Goal: Task Accomplishment & Management: Use online tool/utility

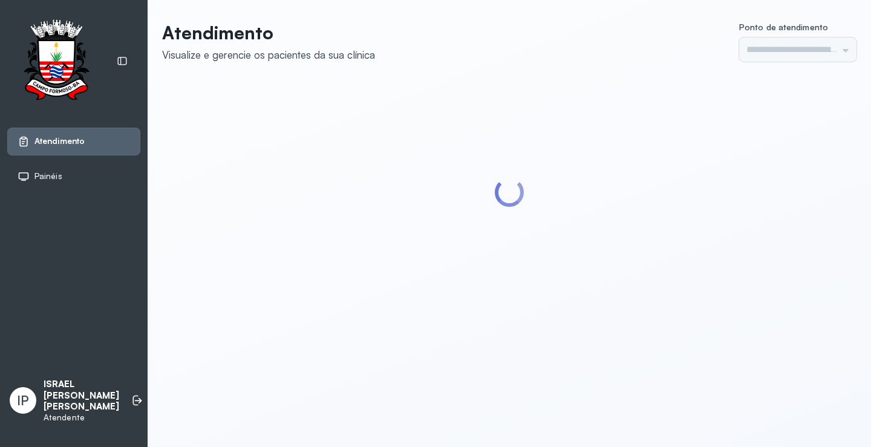
type input "*********"
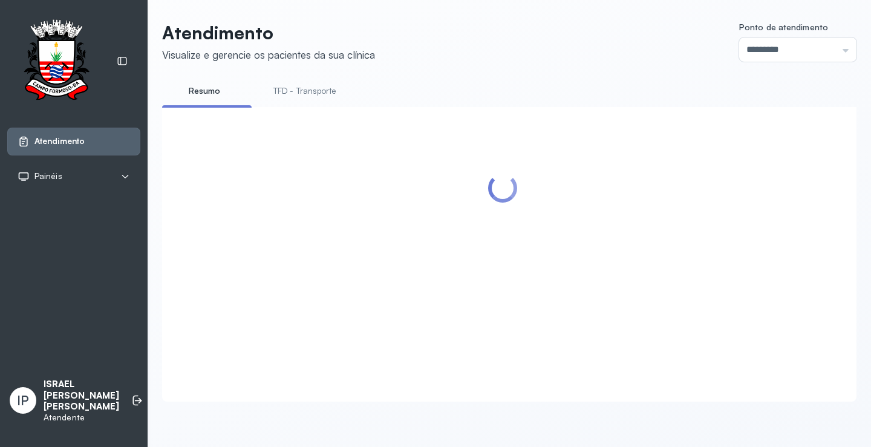
scroll to position [1, 0]
click at [315, 91] on link "TFD - Transporte" at bounding box center [304, 91] width 87 height 20
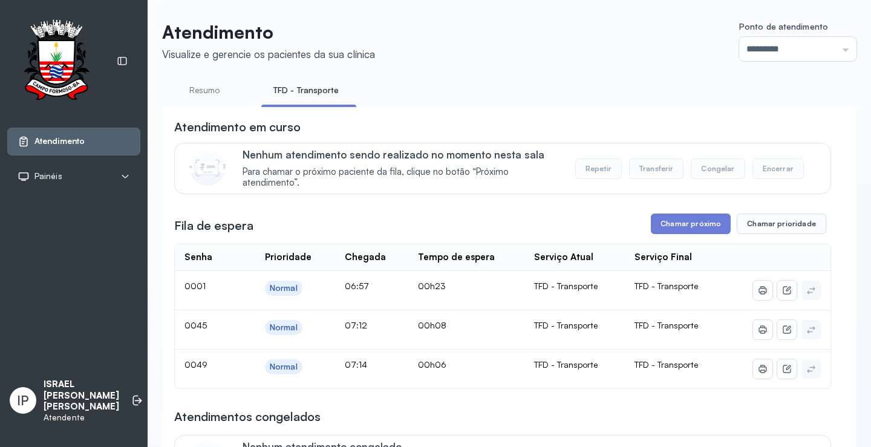
scroll to position [61, 0]
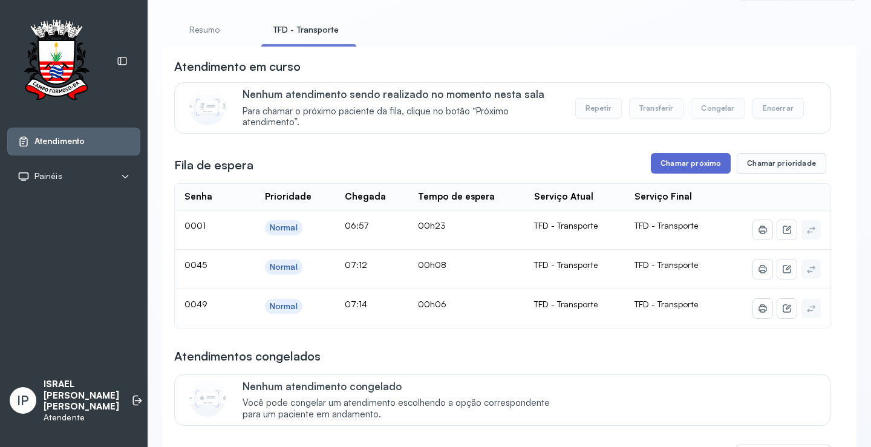
click at [696, 164] on button "Chamar próximo" at bounding box center [691, 163] width 80 height 21
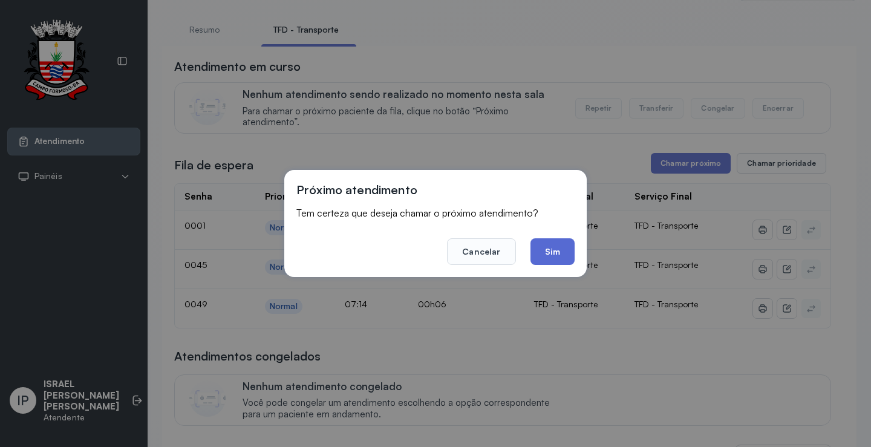
click at [538, 246] on button "Sim" at bounding box center [553, 251] width 44 height 27
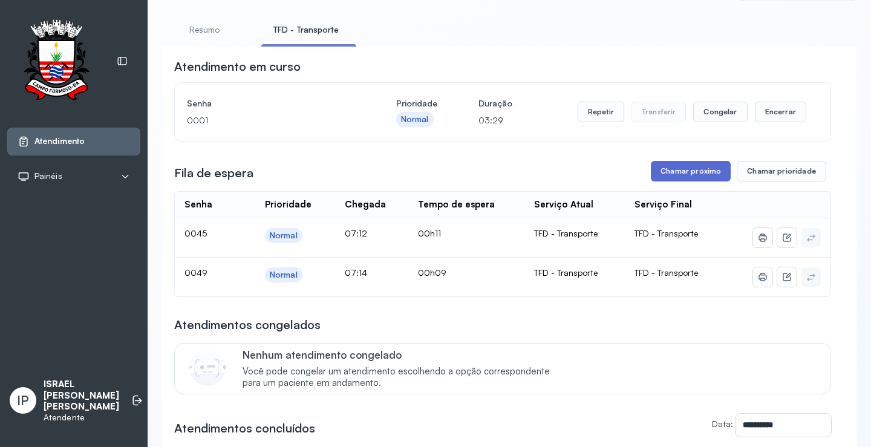
click at [655, 180] on button "Chamar próximo" at bounding box center [691, 171] width 80 height 21
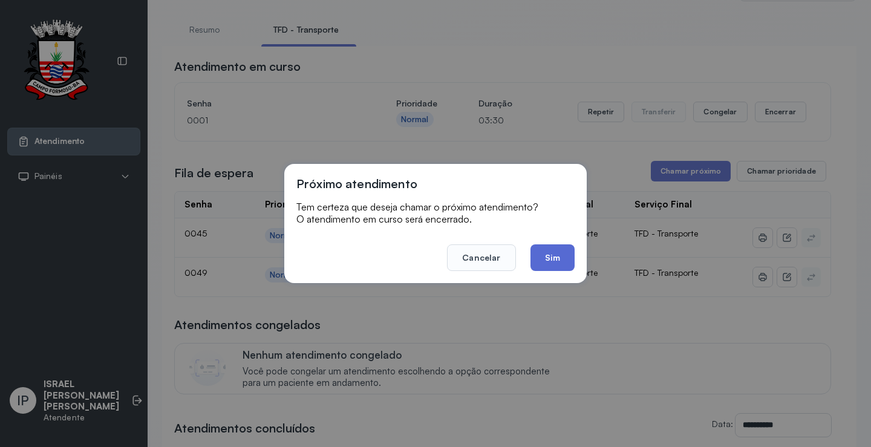
click at [558, 254] on button "Sim" at bounding box center [553, 257] width 44 height 27
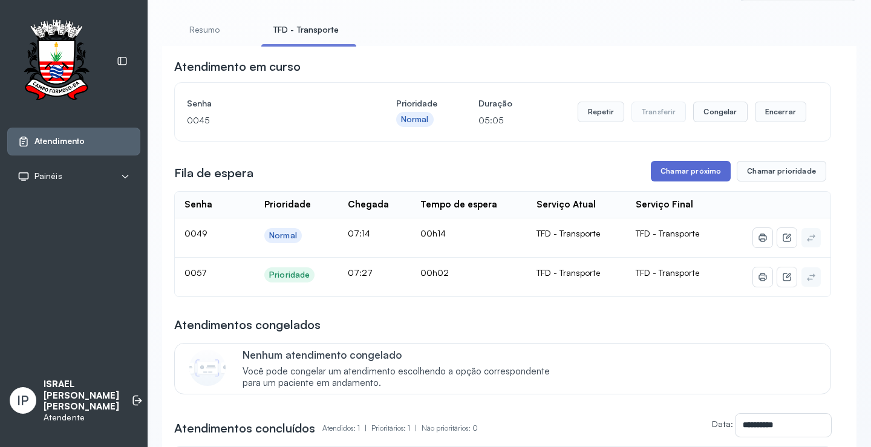
click at [662, 166] on button "Chamar próximo" at bounding box center [691, 171] width 80 height 21
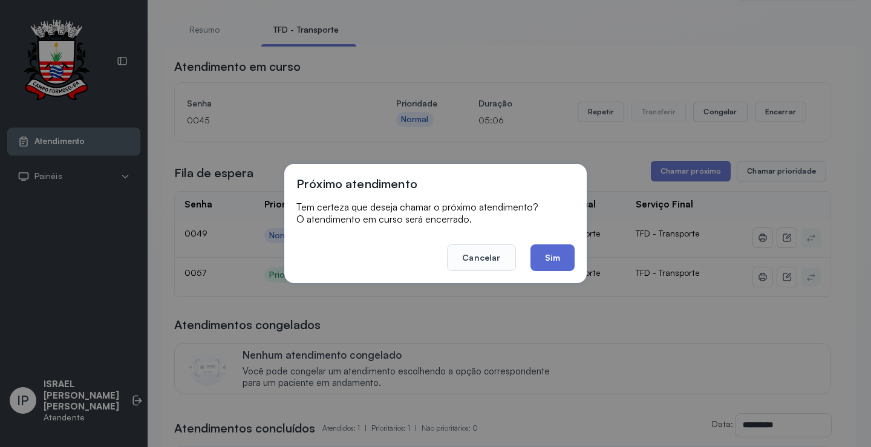
click at [554, 247] on button "Sim" at bounding box center [553, 257] width 44 height 27
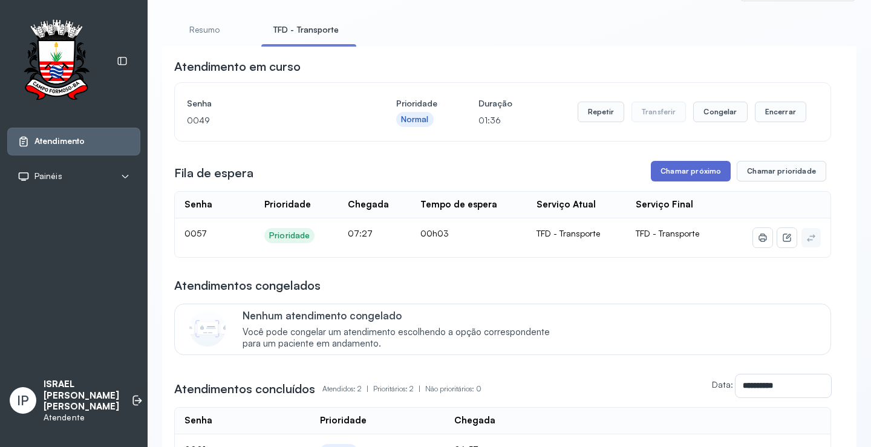
click at [689, 175] on button "Chamar próximo" at bounding box center [691, 171] width 80 height 21
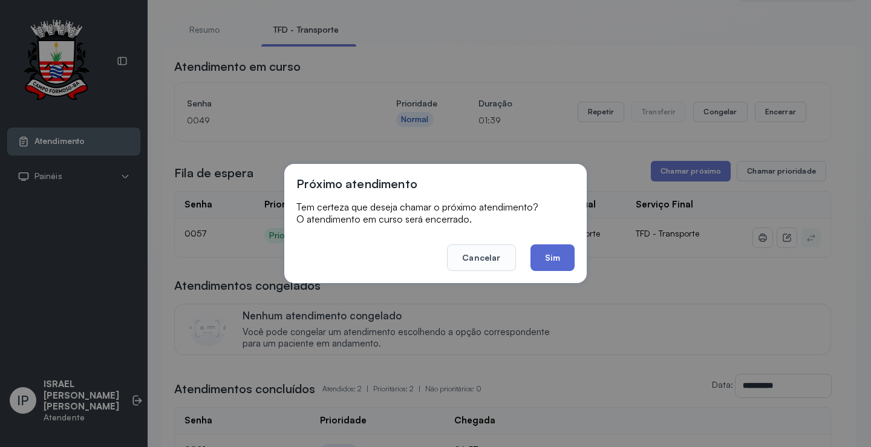
click at [538, 262] on button "Sim" at bounding box center [553, 257] width 44 height 27
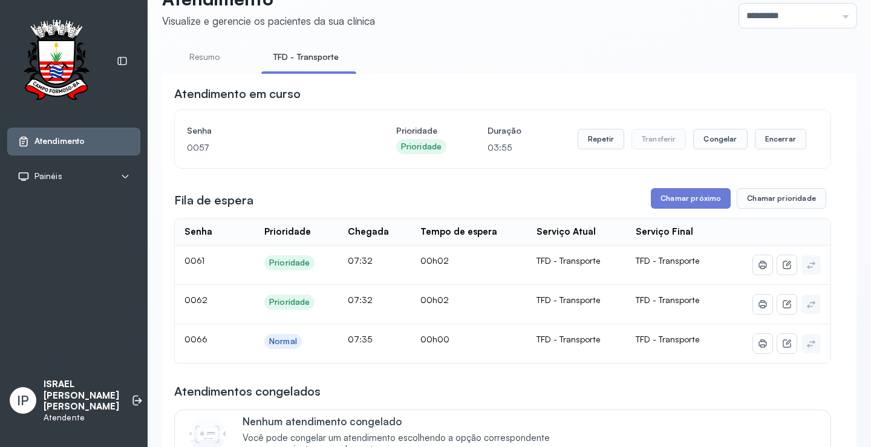
scroll to position [61, 0]
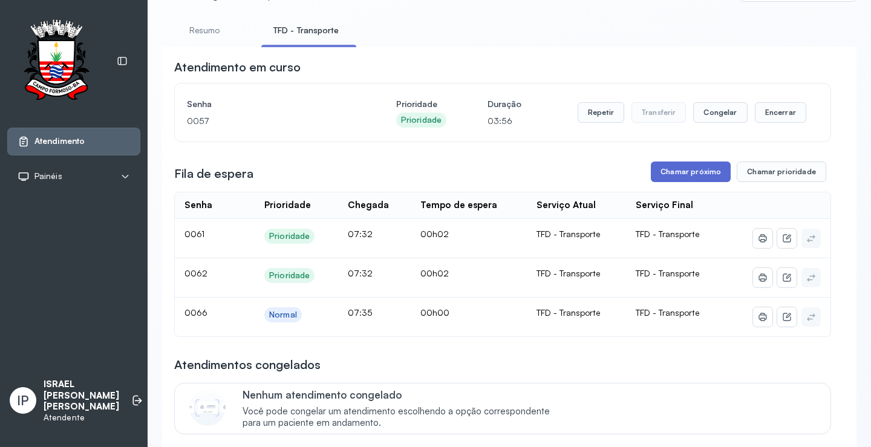
click at [684, 178] on button "Chamar próximo" at bounding box center [691, 172] width 80 height 21
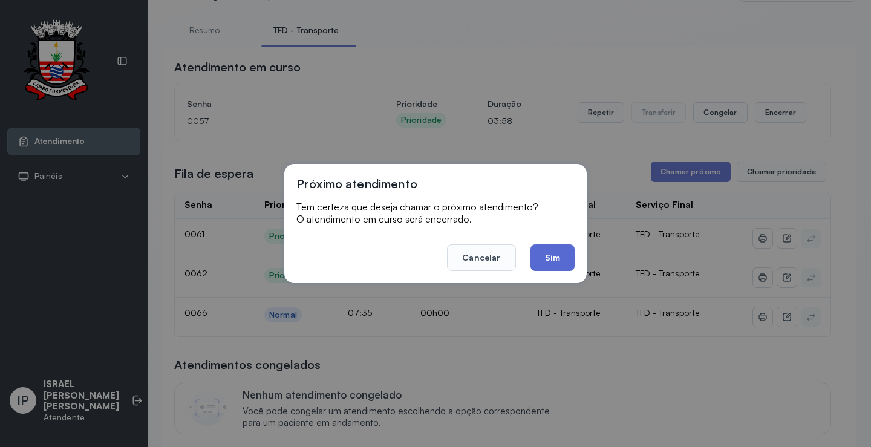
click at [535, 260] on button "Sim" at bounding box center [553, 257] width 44 height 27
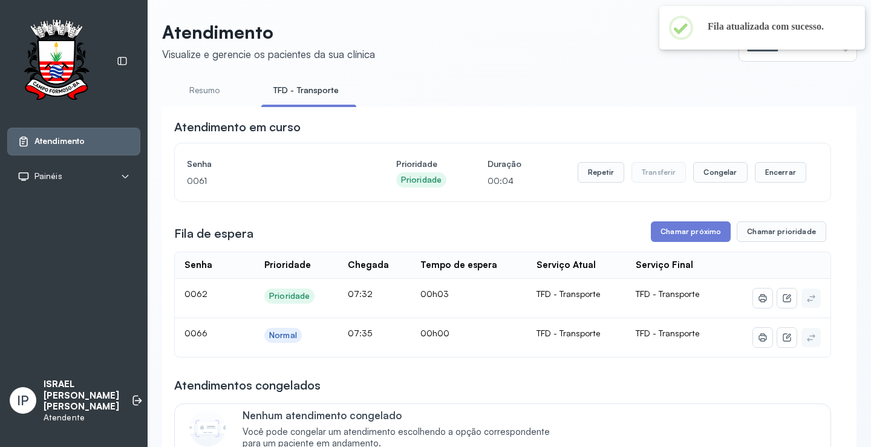
scroll to position [0, 0]
click at [596, 180] on button "Repetir" at bounding box center [601, 173] width 47 height 21
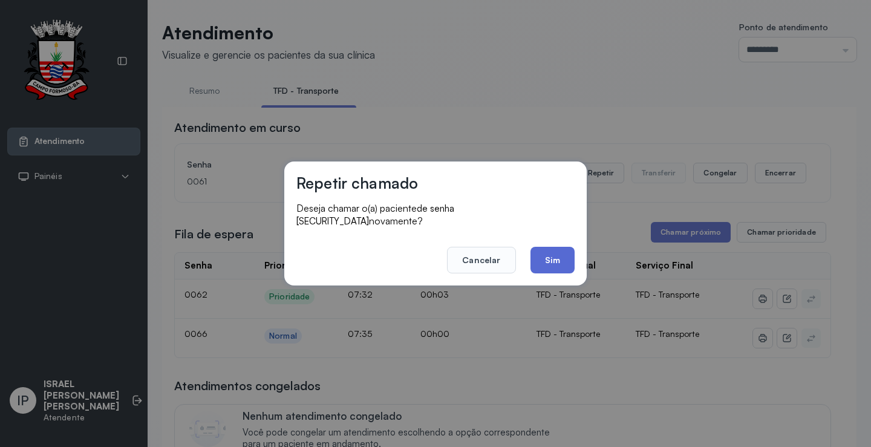
click at [558, 260] on button "Sim" at bounding box center [553, 260] width 44 height 27
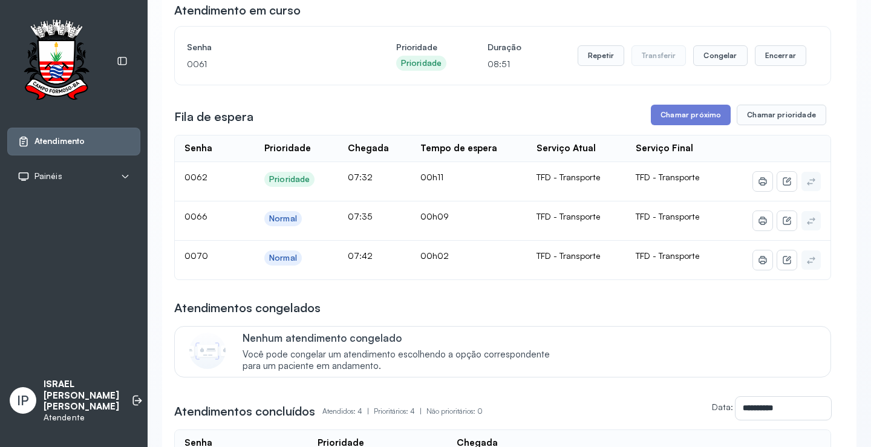
scroll to position [121, 0]
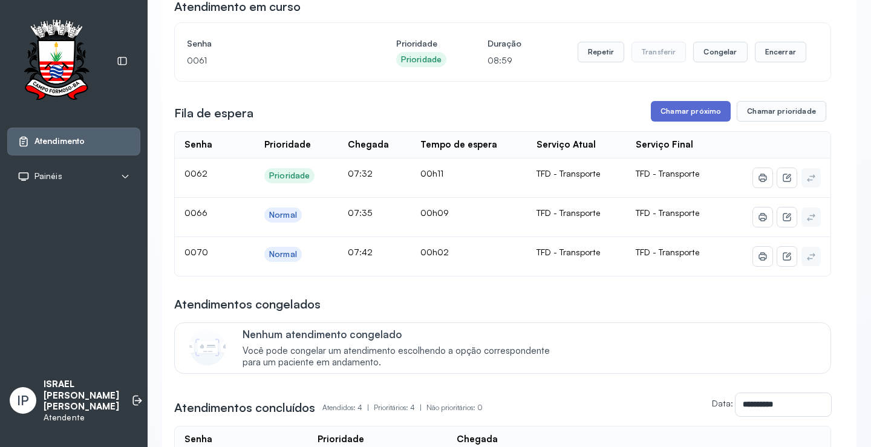
click at [652, 111] on button "Chamar próximo" at bounding box center [691, 111] width 80 height 21
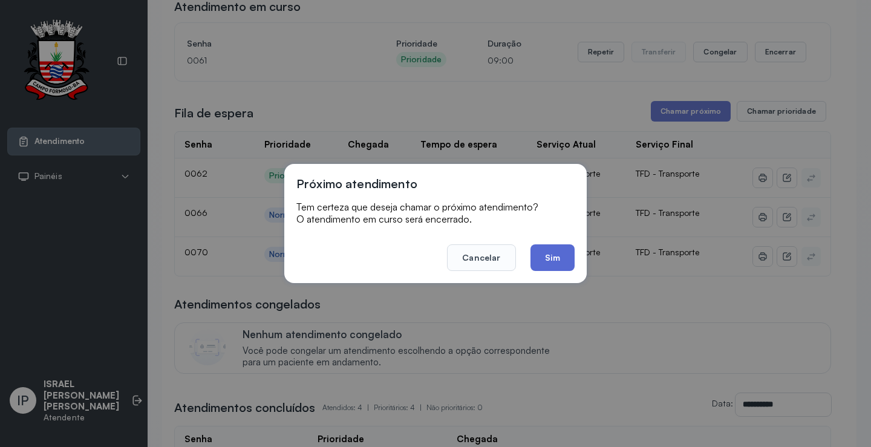
click at [553, 260] on button "Sim" at bounding box center [553, 257] width 44 height 27
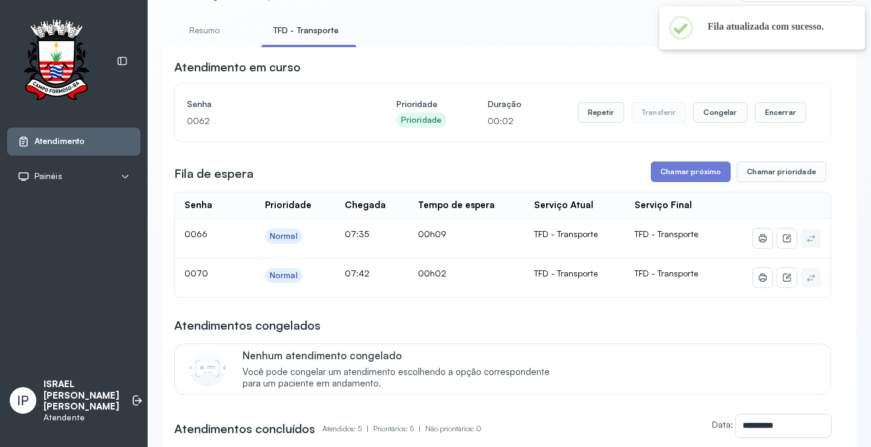
scroll to position [0, 0]
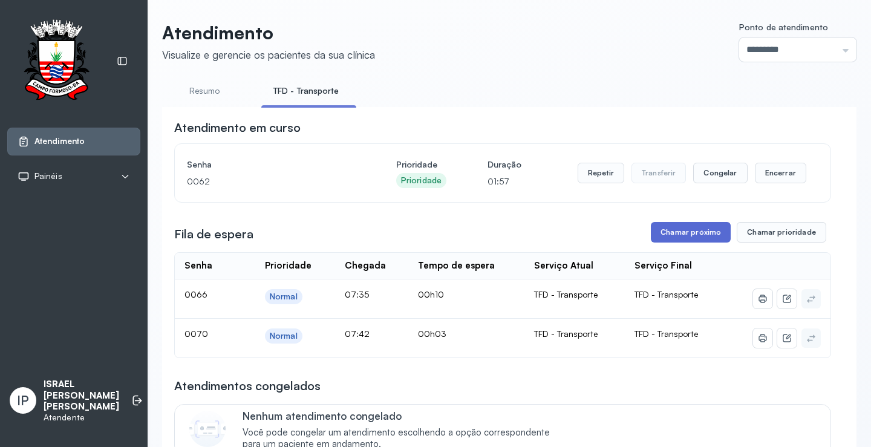
click at [698, 232] on button "Chamar próximo" at bounding box center [691, 232] width 80 height 21
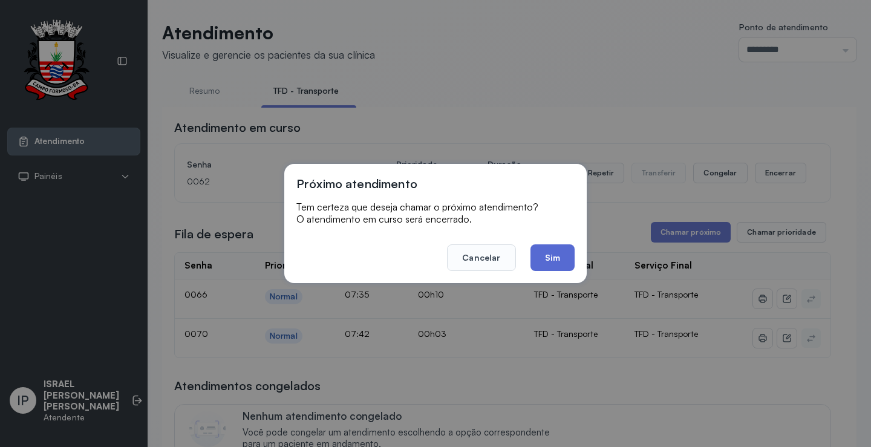
click at [561, 265] on button "Sim" at bounding box center [553, 257] width 44 height 27
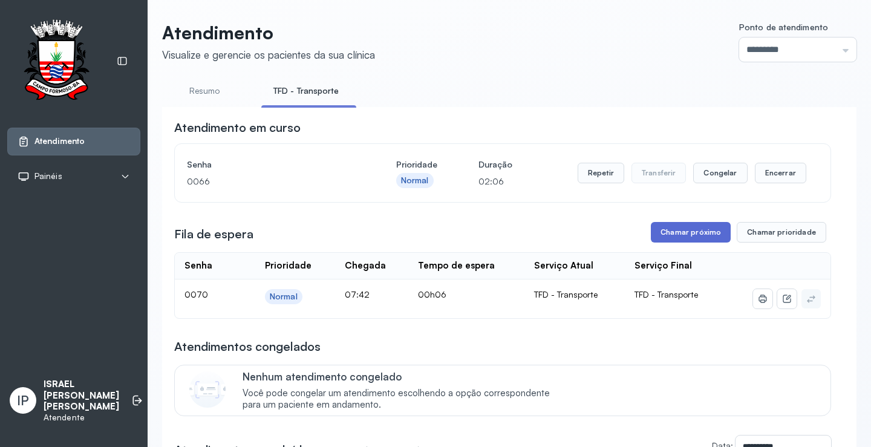
click at [686, 230] on button "Chamar próximo" at bounding box center [691, 232] width 80 height 21
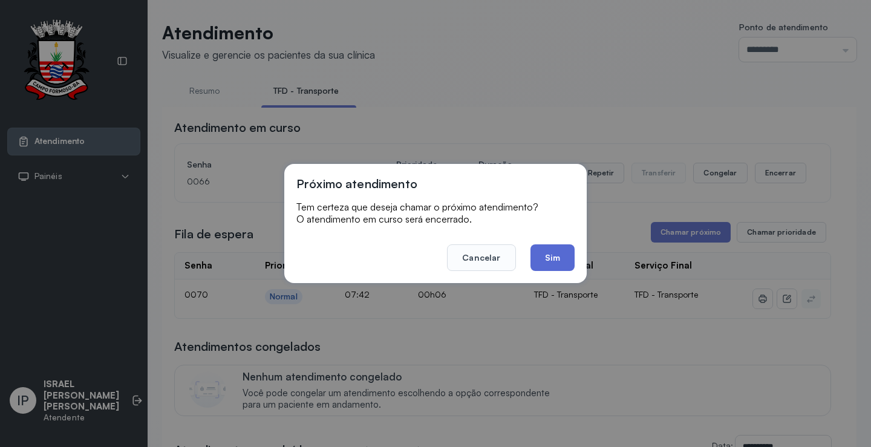
click at [541, 247] on button "Sim" at bounding box center [553, 257] width 44 height 27
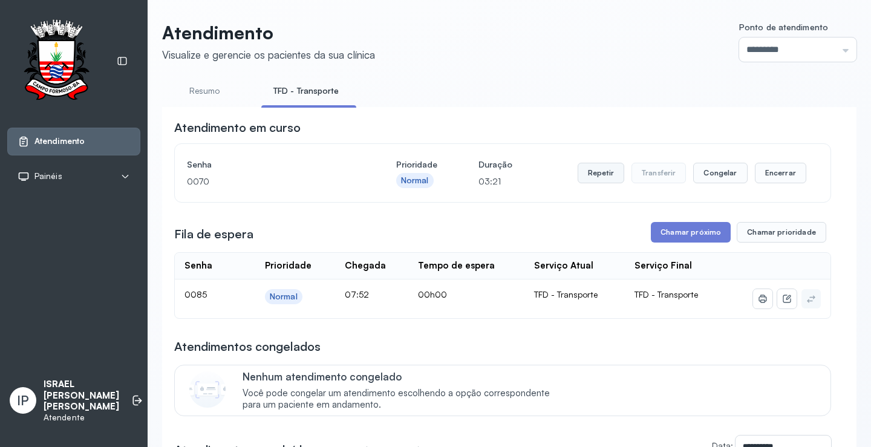
click at [603, 177] on button "Repetir" at bounding box center [601, 173] width 47 height 21
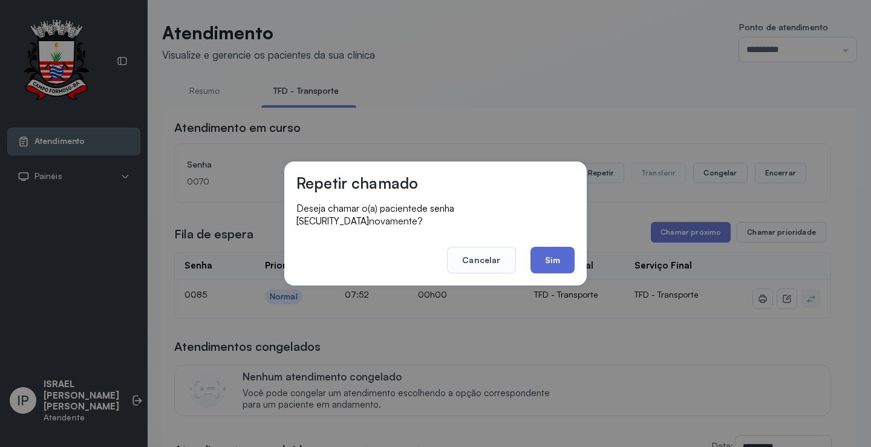
click at [554, 257] on button "Sim" at bounding box center [553, 260] width 44 height 27
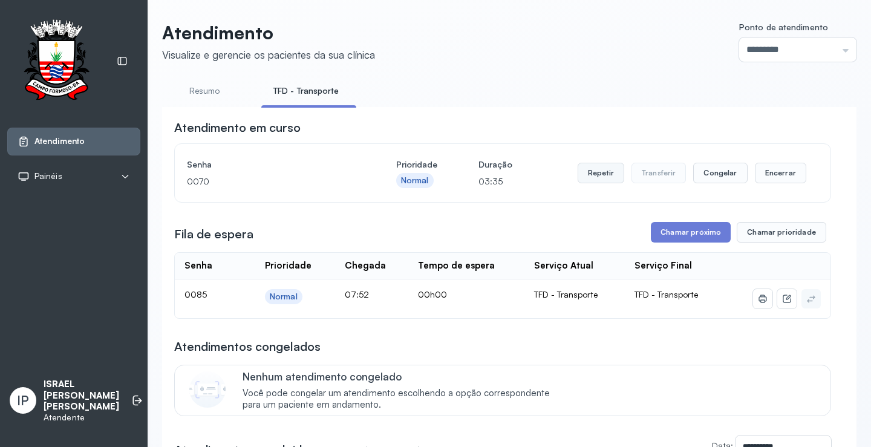
click at [606, 178] on button "Repetir" at bounding box center [601, 173] width 47 height 21
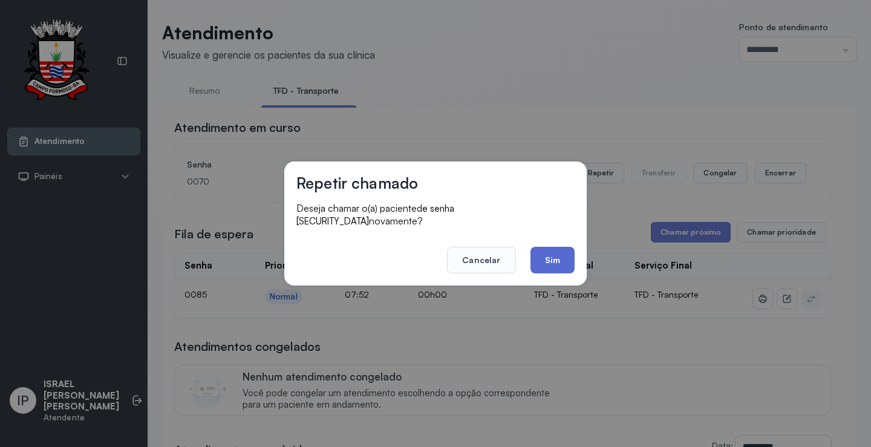
click at [544, 251] on button "Sim" at bounding box center [553, 260] width 44 height 27
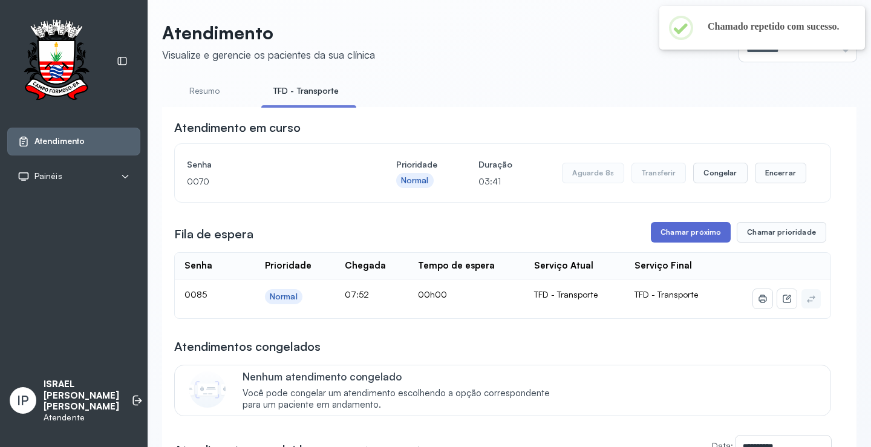
click at [653, 238] on button "Chamar próximo" at bounding box center [691, 232] width 80 height 21
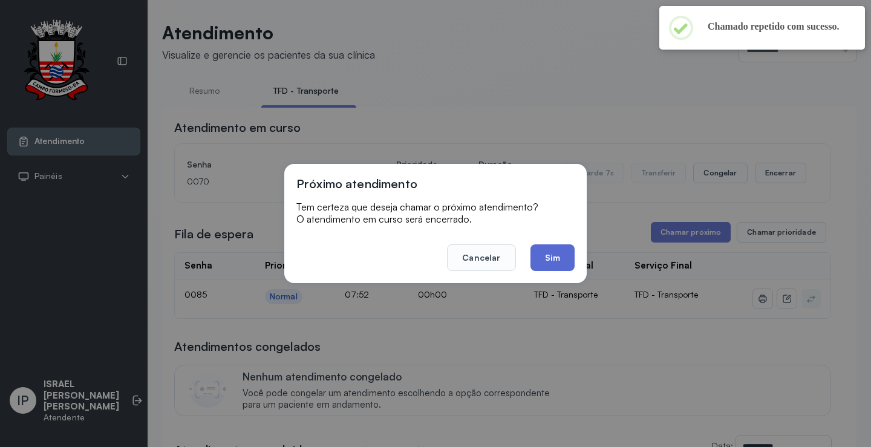
click at [544, 263] on button "Sim" at bounding box center [553, 257] width 44 height 27
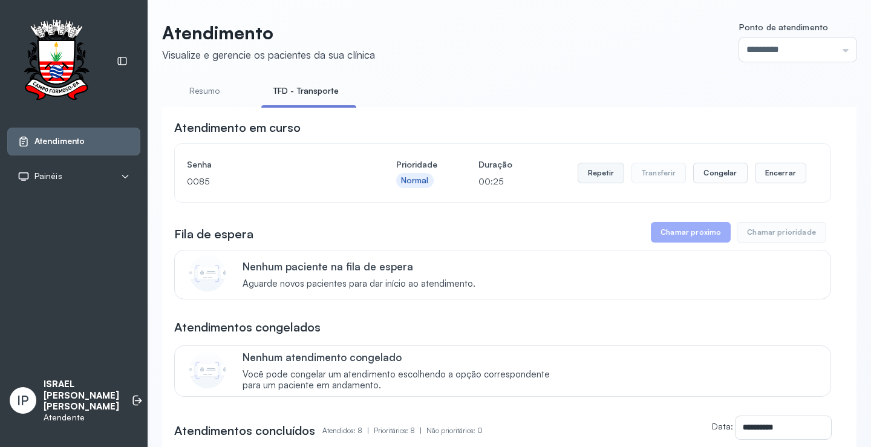
click at [580, 177] on button "Repetir" at bounding box center [601, 173] width 47 height 21
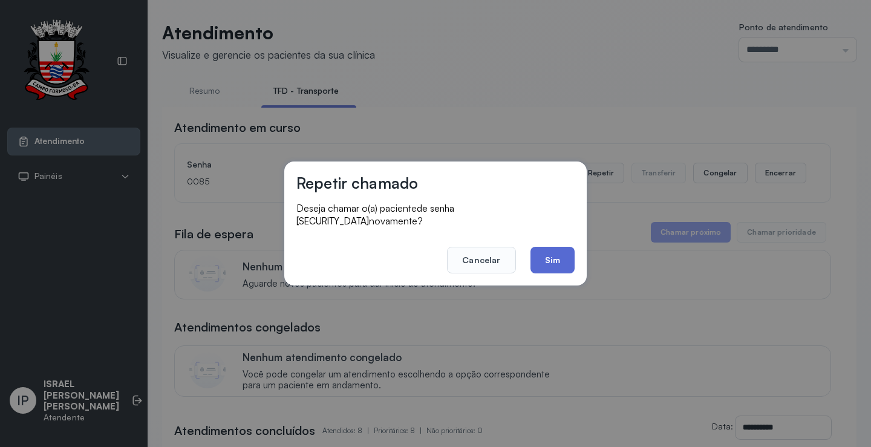
click at [552, 247] on button "Sim" at bounding box center [553, 260] width 44 height 27
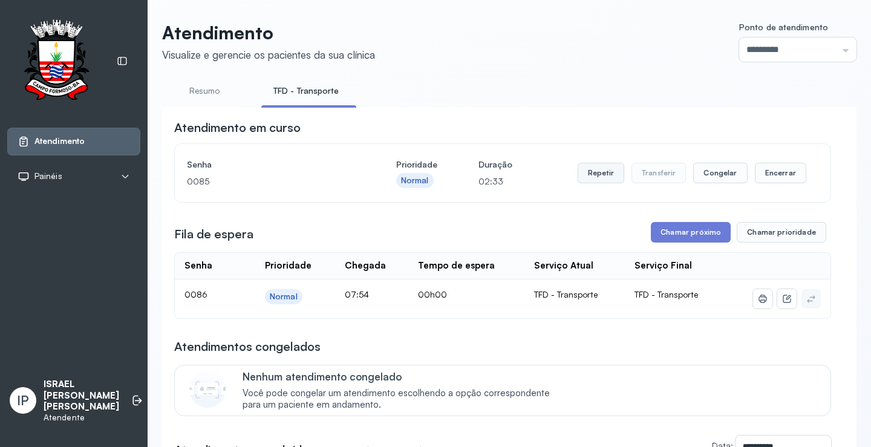
click at [594, 177] on button "Repetir" at bounding box center [601, 173] width 47 height 21
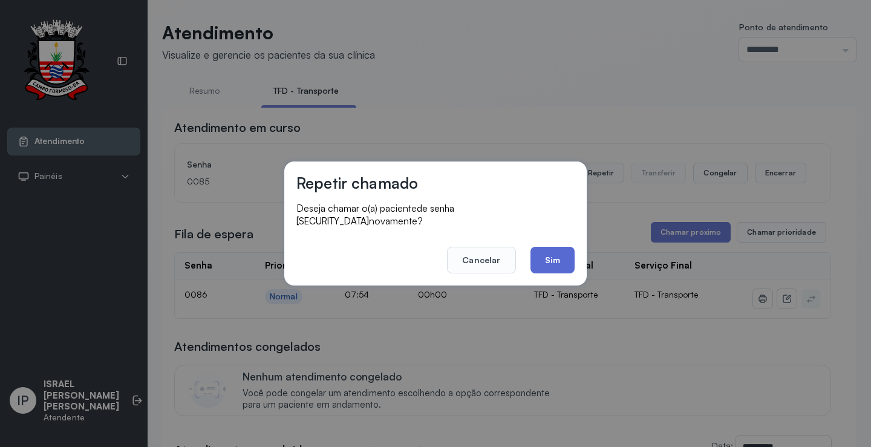
click at [537, 247] on button "Sim" at bounding box center [553, 260] width 44 height 27
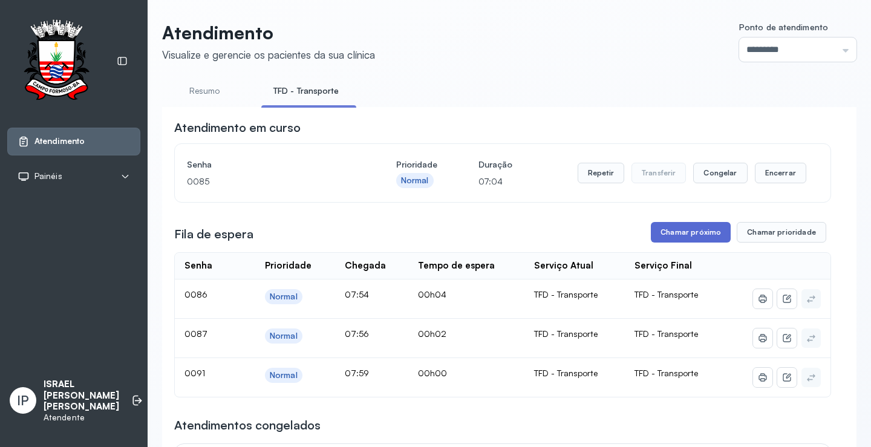
click at [697, 233] on button "Chamar próximo" at bounding box center [691, 232] width 80 height 21
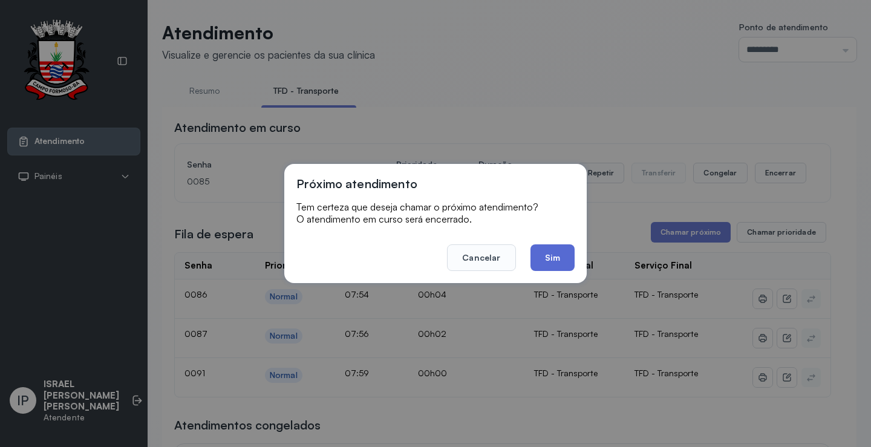
click at [540, 254] on button "Sim" at bounding box center [553, 257] width 44 height 27
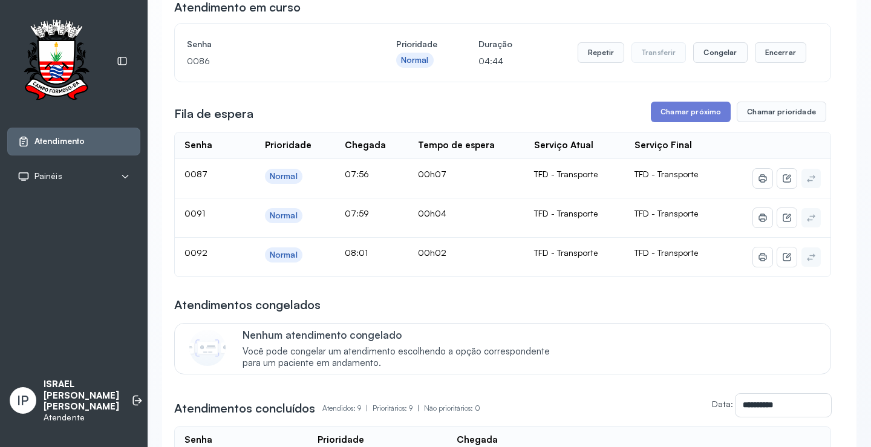
scroll to position [182, 0]
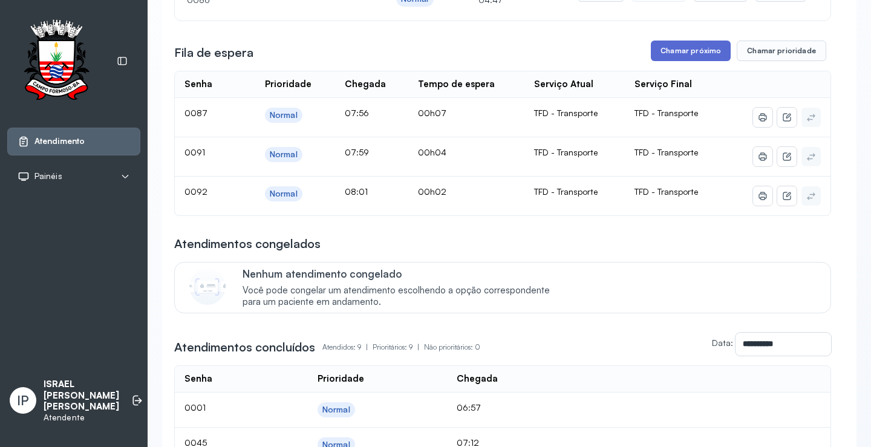
click at [666, 61] on button "Chamar próximo" at bounding box center [691, 51] width 80 height 21
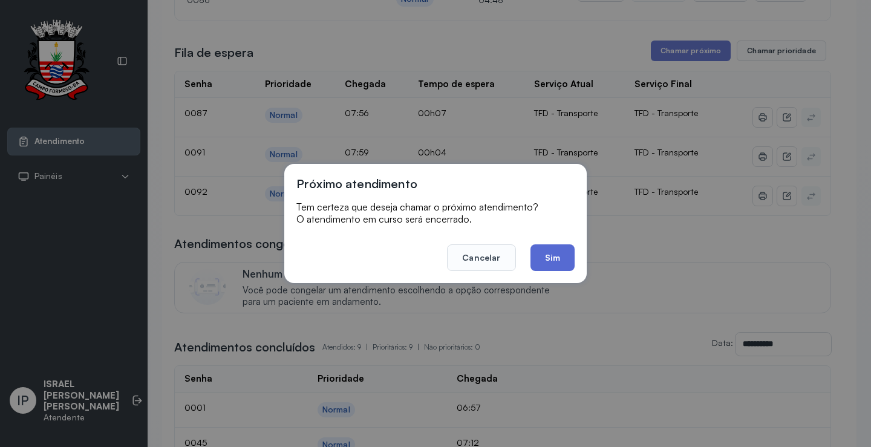
click at [564, 258] on button "Sim" at bounding box center [553, 257] width 44 height 27
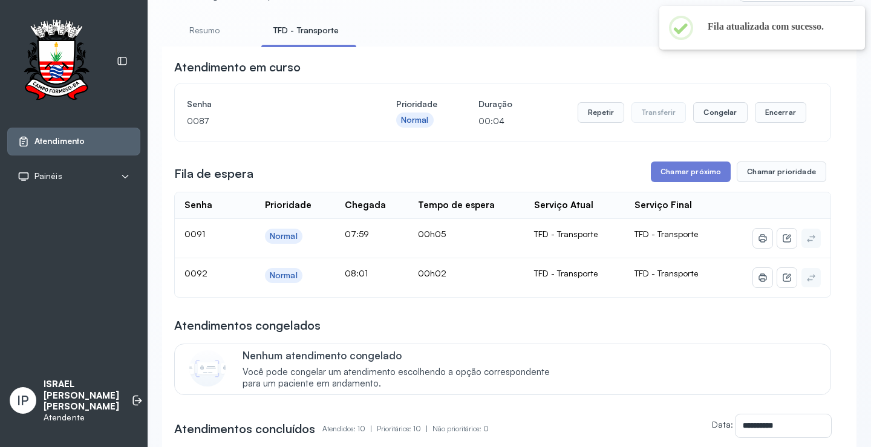
scroll to position [0, 0]
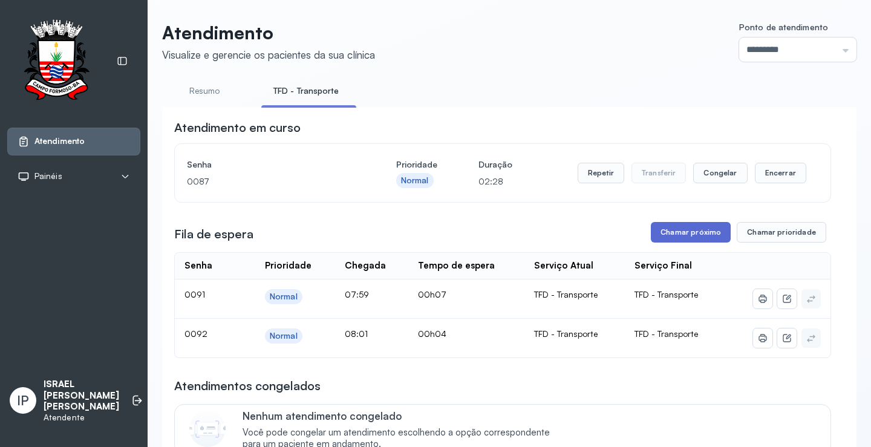
click at [655, 233] on button "Chamar próximo" at bounding box center [691, 232] width 80 height 21
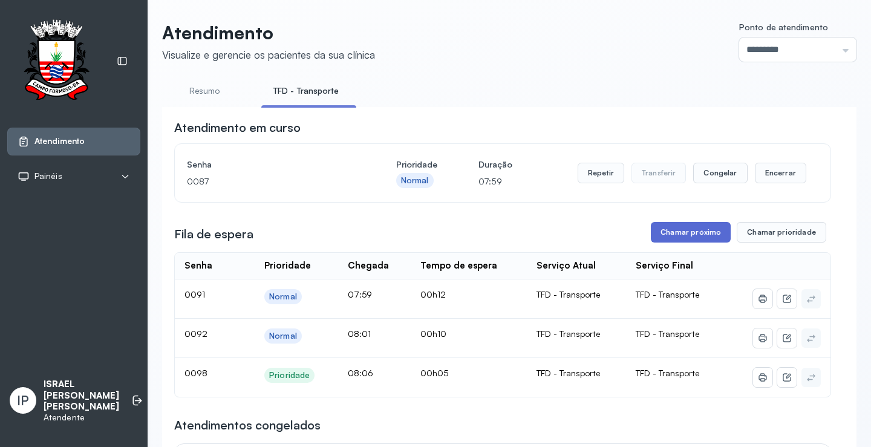
click at [690, 234] on button "Chamar próximo" at bounding box center [691, 232] width 80 height 21
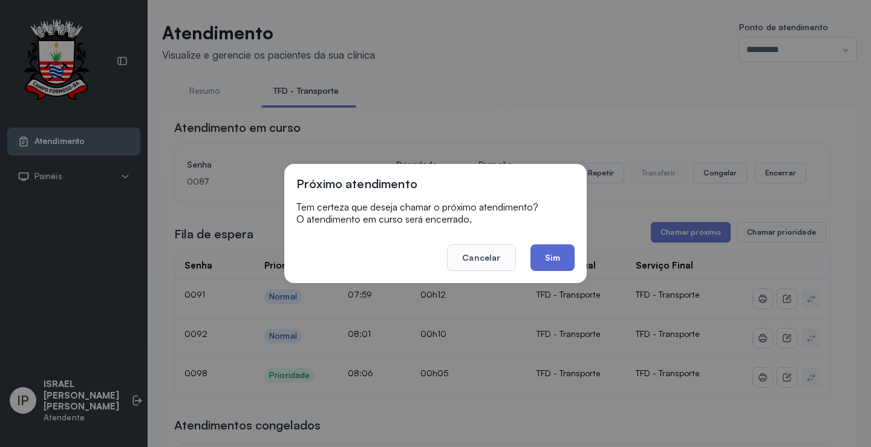
click at [552, 254] on button "Sim" at bounding box center [553, 257] width 44 height 27
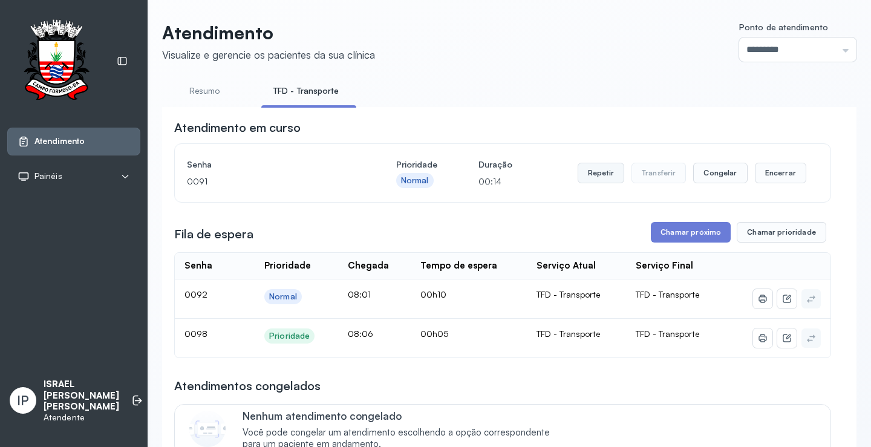
click at [610, 174] on button "Repetir" at bounding box center [601, 173] width 47 height 21
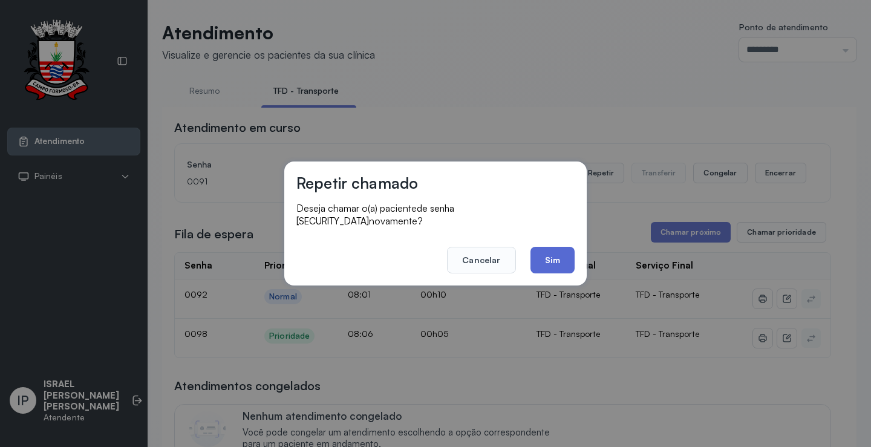
click at [546, 250] on button "Sim" at bounding box center [553, 260] width 44 height 27
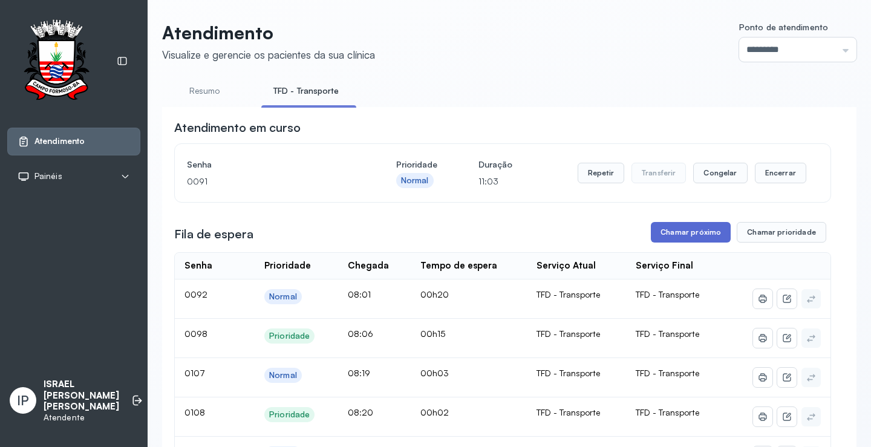
click at [675, 235] on button "Chamar próximo" at bounding box center [691, 232] width 80 height 21
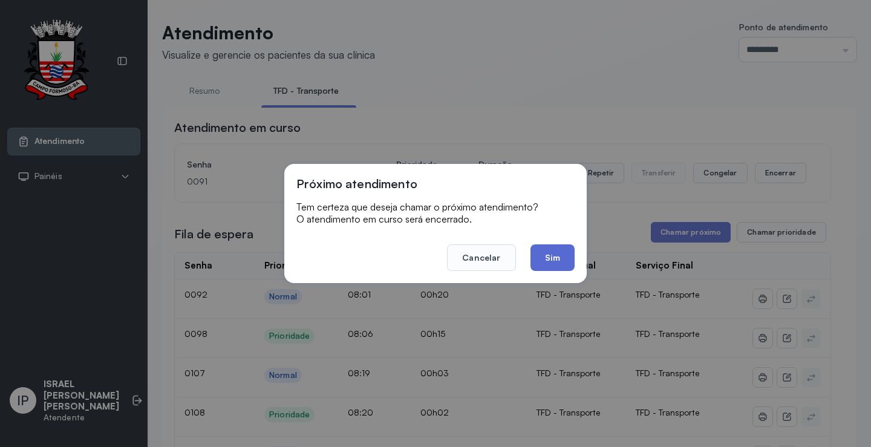
click at [547, 266] on button "Sim" at bounding box center [553, 257] width 44 height 27
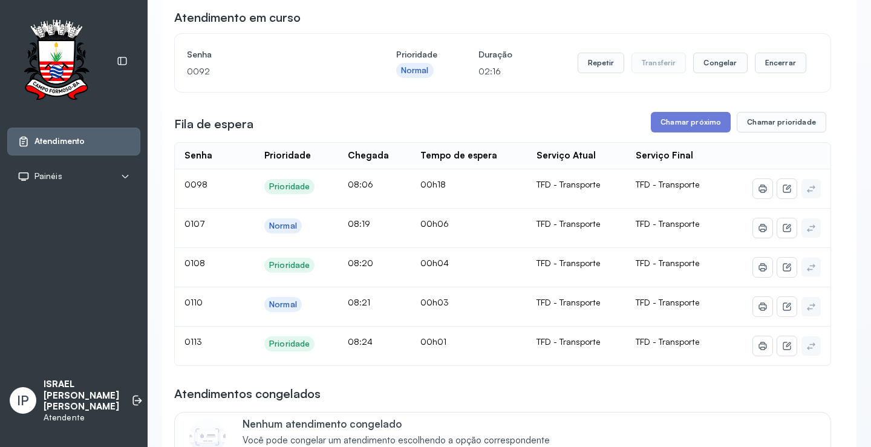
scroll to position [121, 0]
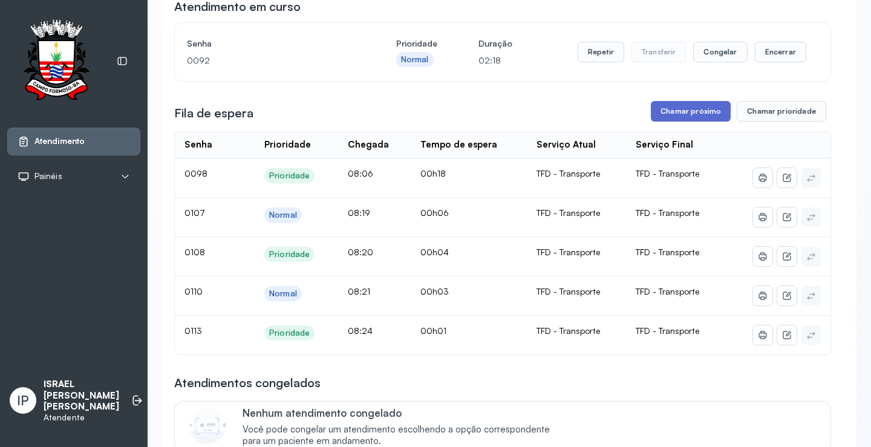
click at [707, 112] on button "Chamar próximo" at bounding box center [691, 111] width 80 height 21
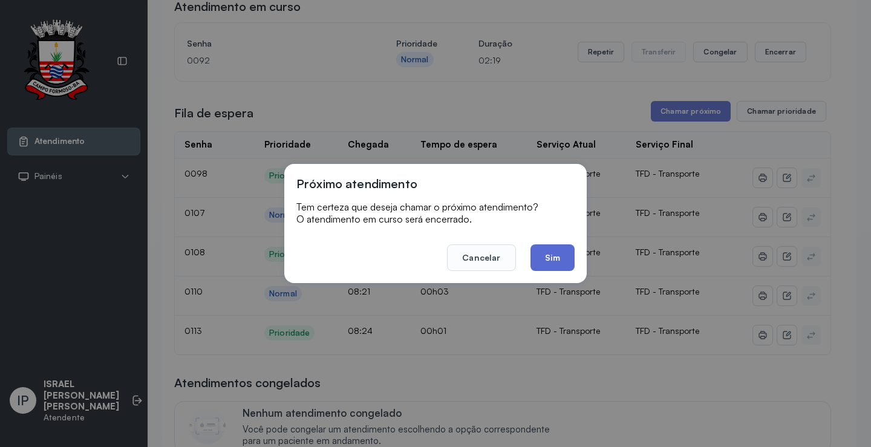
click at [541, 252] on button "Sim" at bounding box center [553, 257] width 44 height 27
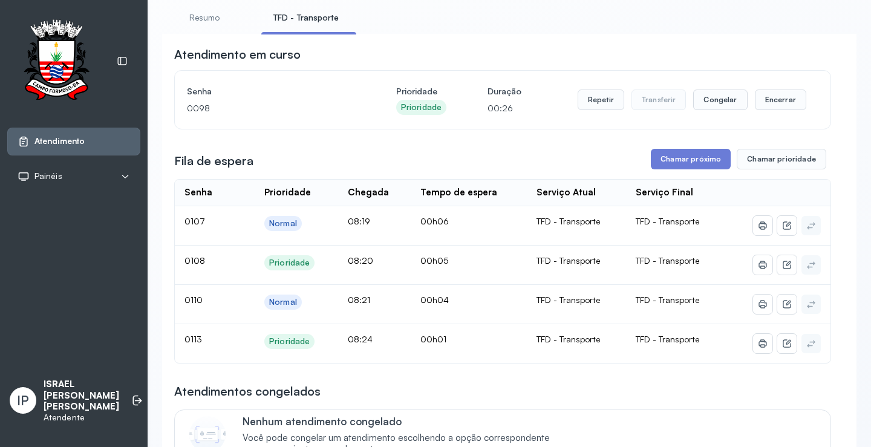
scroll to position [0, 0]
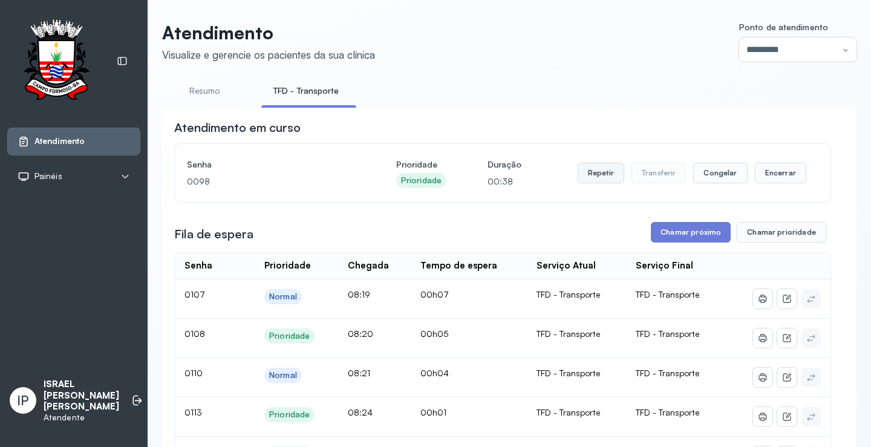
click at [607, 172] on button "Repetir" at bounding box center [601, 173] width 47 height 21
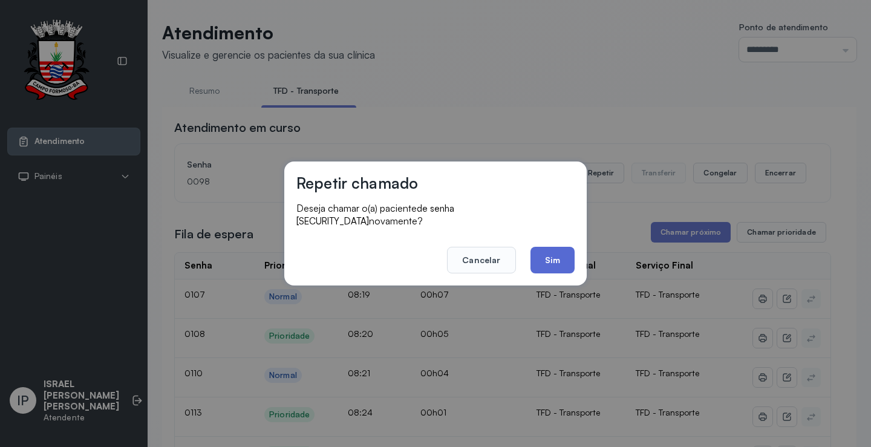
click at [569, 254] on button "Sim" at bounding box center [553, 260] width 44 height 27
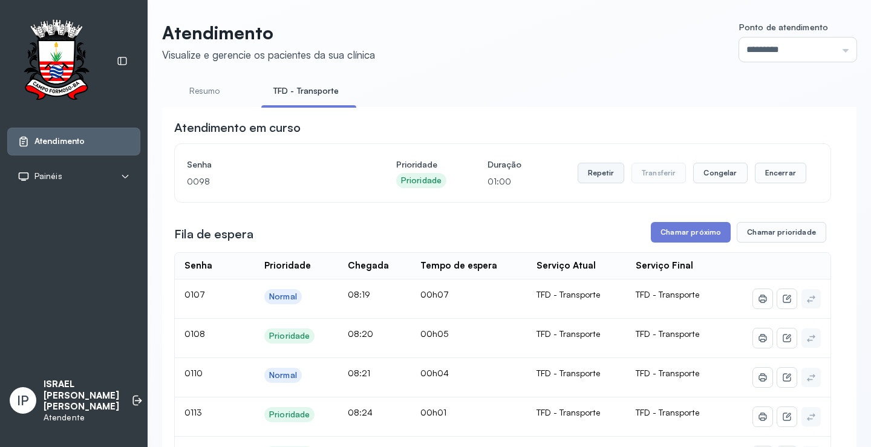
click at [609, 174] on button "Repetir" at bounding box center [601, 173] width 47 height 21
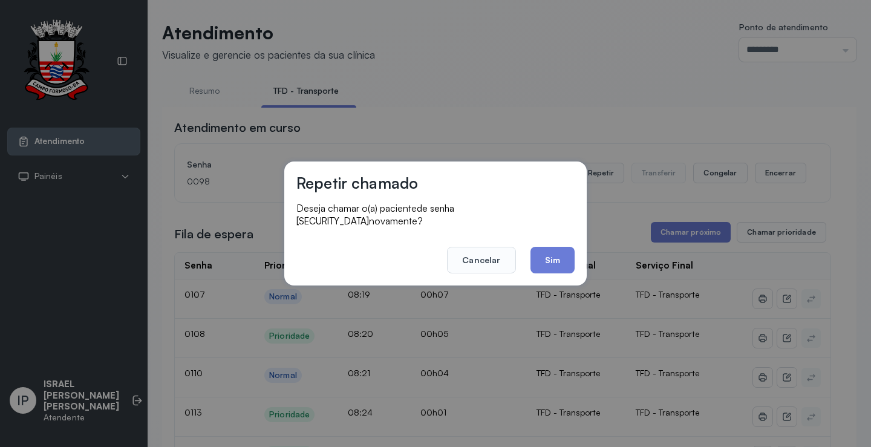
click at [534, 252] on button "Sim" at bounding box center [553, 260] width 44 height 27
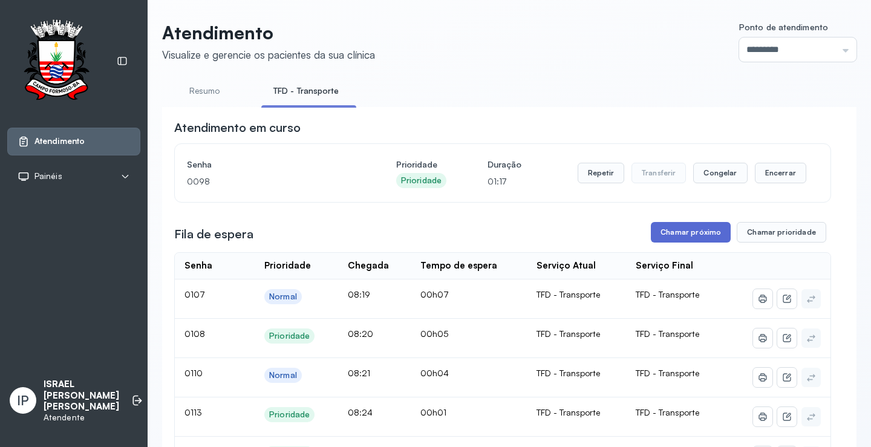
click at [658, 234] on button "Chamar próximo" at bounding box center [691, 232] width 80 height 21
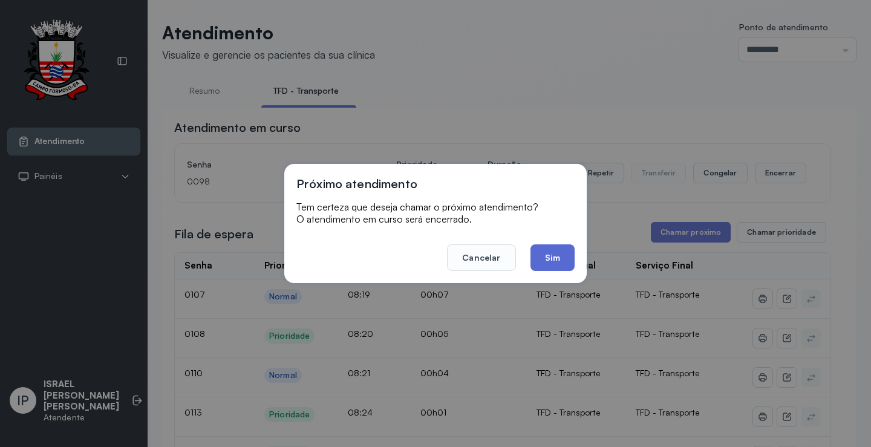
click at [561, 248] on button "Sim" at bounding box center [553, 257] width 44 height 27
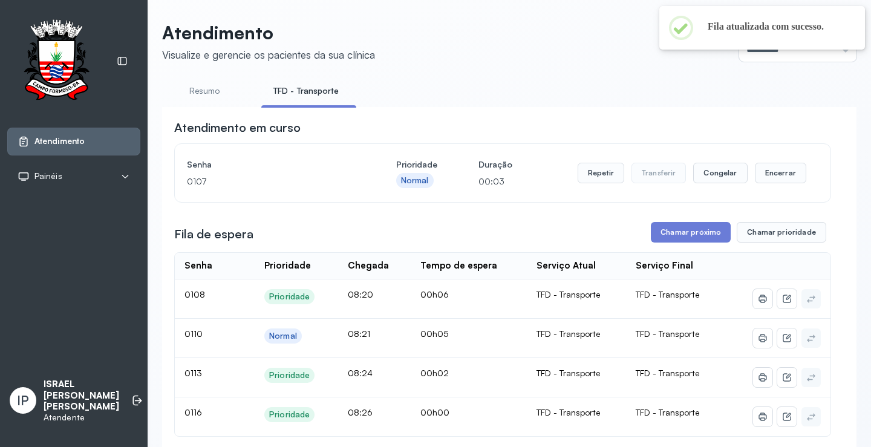
scroll to position [121, 0]
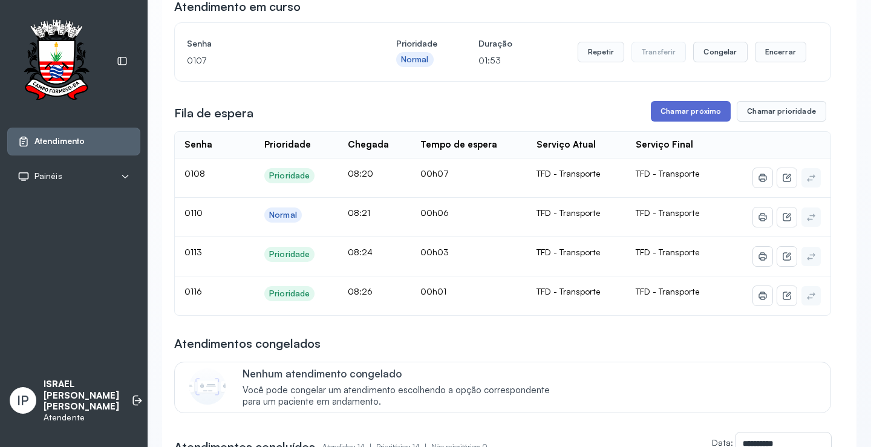
click at [702, 116] on button "Chamar próximo" at bounding box center [691, 111] width 80 height 21
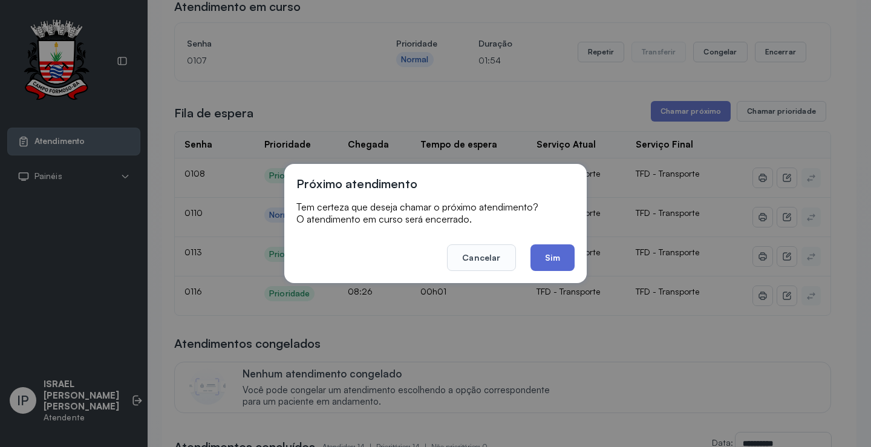
click at [561, 252] on button "Sim" at bounding box center [553, 257] width 44 height 27
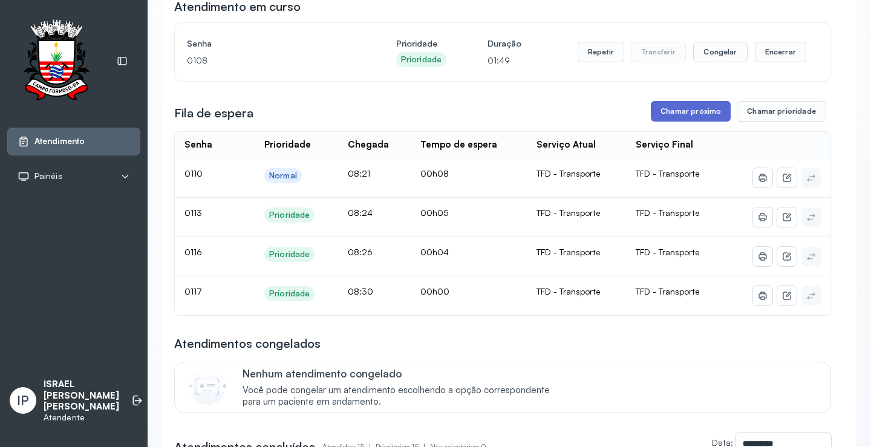
click at [682, 118] on button "Chamar próximo" at bounding box center [691, 111] width 80 height 21
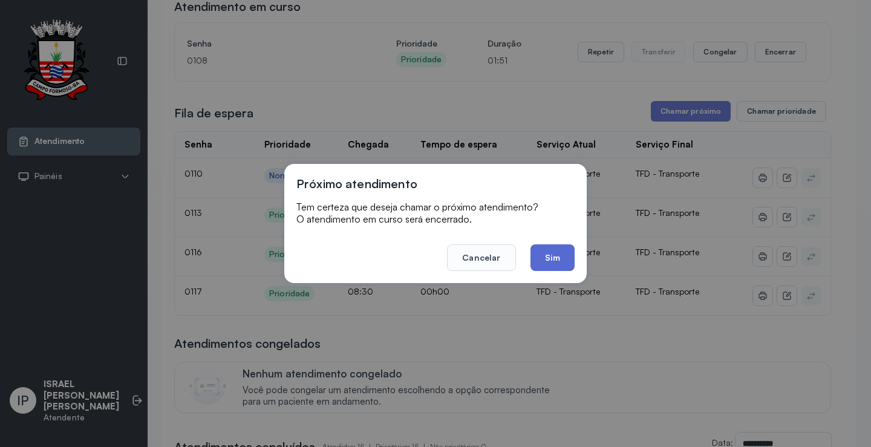
click at [560, 250] on button "Sim" at bounding box center [553, 257] width 44 height 27
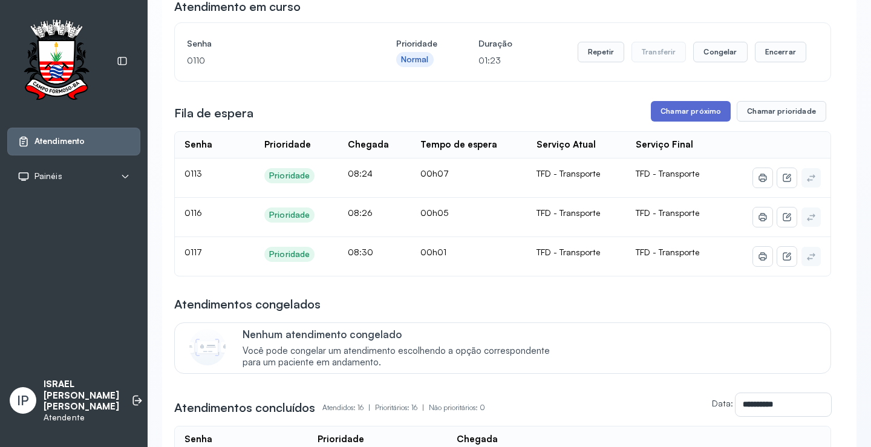
click at [681, 109] on button "Chamar próximo" at bounding box center [691, 111] width 80 height 21
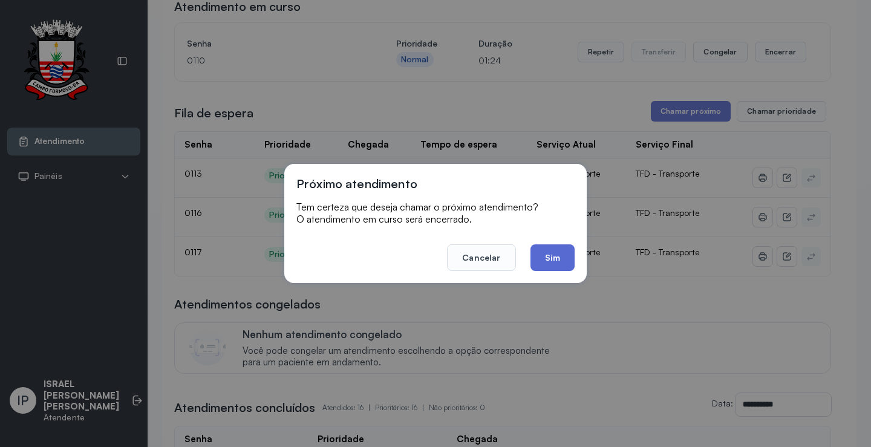
click at [561, 263] on button "Sim" at bounding box center [553, 257] width 44 height 27
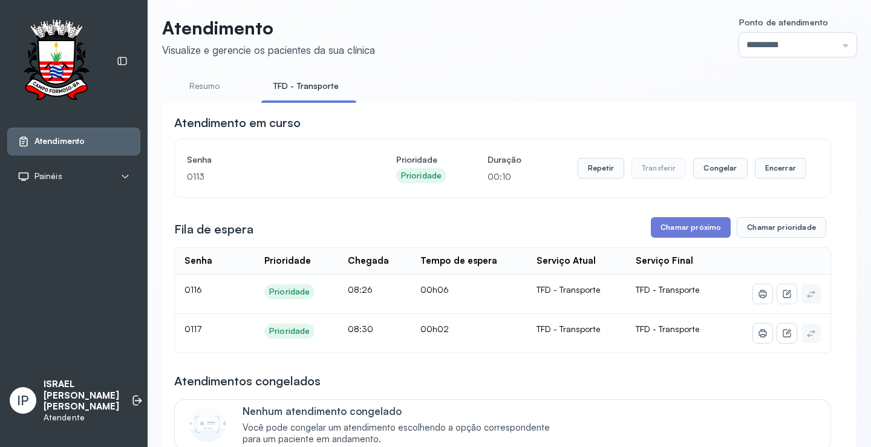
scroll to position [0, 0]
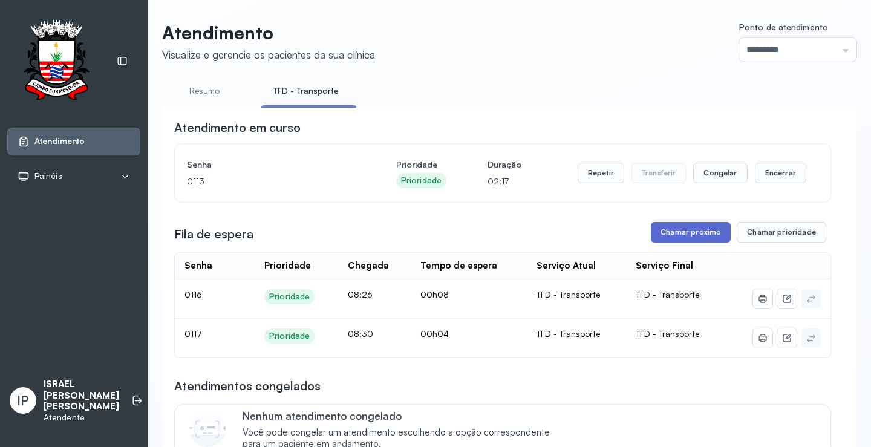
click at [674, 230] on button "Chamar próximo" at bounding box center [691, 232] width 80 height 21
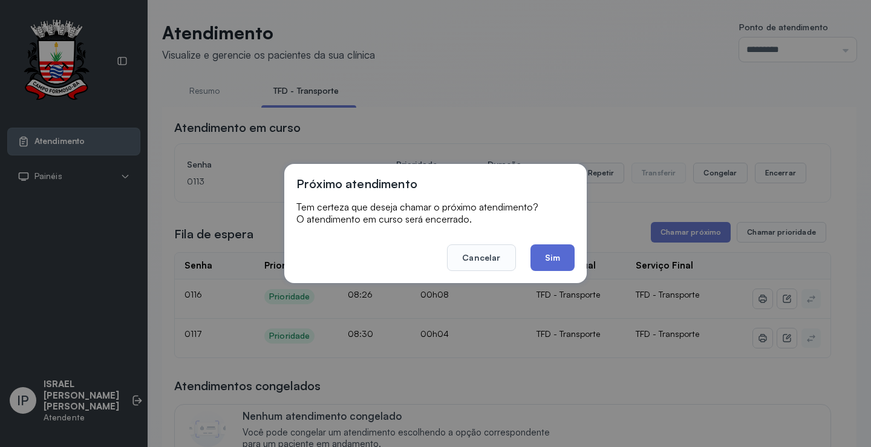
click at [535, 258] on button "Sim" at bounding box center [553, 257] width 44 height 27
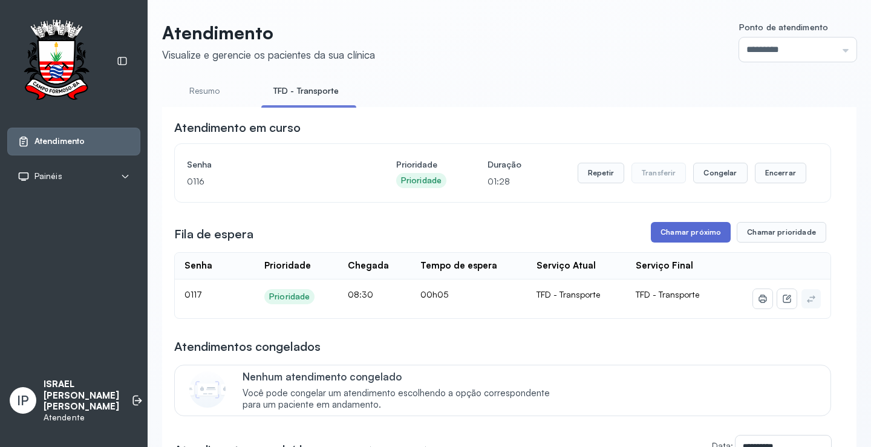
click at [664, 235] on button "Chamar próximo" at bounding box center [691, 232] width 80 height 21
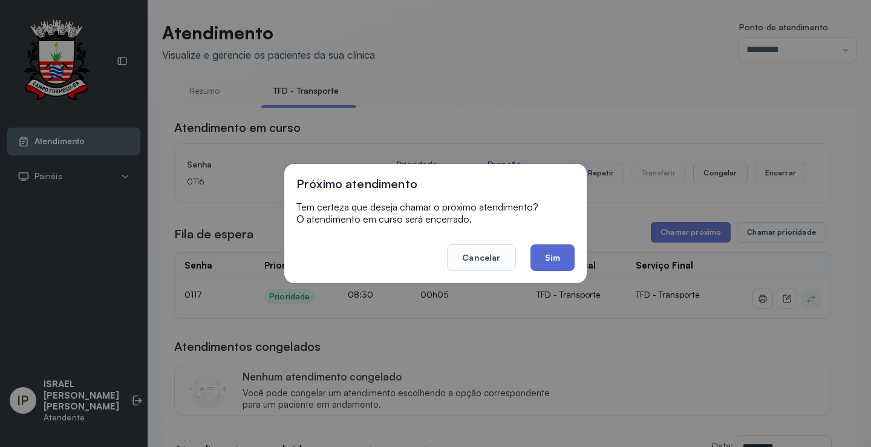
click at [557, 252] on button "Sim" at bounding box center [553, 257] width 44 height 27
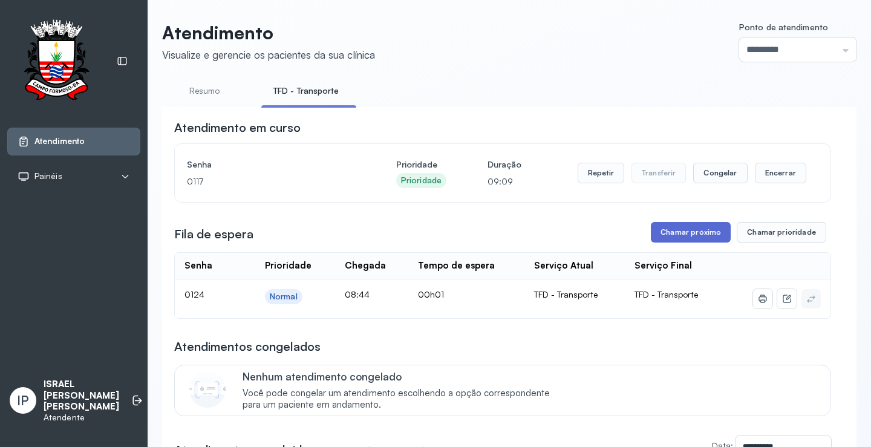
click at [665, 230] on button "Chamar próximo" at bounding box center [691, 232] width 80 height 21
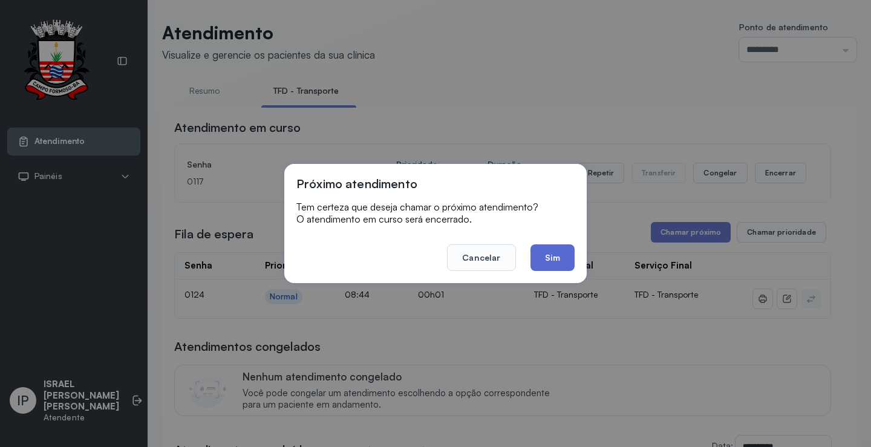
click at [565, 249] on button "Sim" at bounding box center [553, 257] width 44 height 27
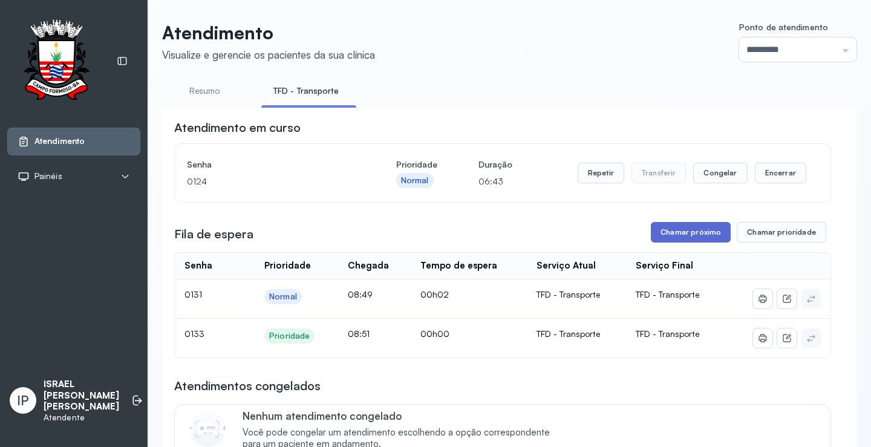
click at [686, 232] on button "Chamar próximo" at bounding box center [691, 232] width 80 height 21
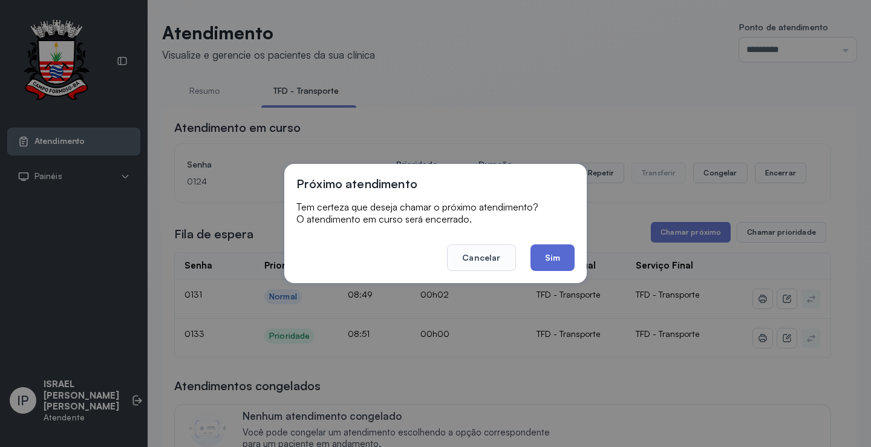
click at [541, 261] on button "Sim" at bounding box center [553, 257] width 44 height 27
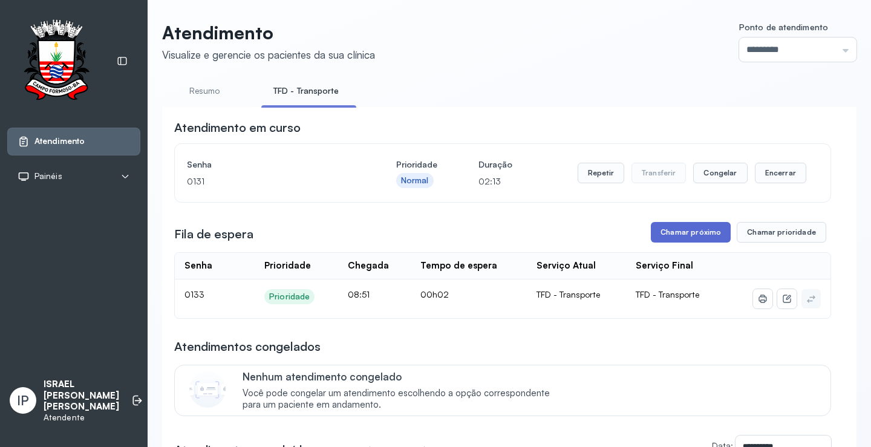
click at [698, 229] on button "Chamar próximo" at bounding box center [691, 232] width 80 height 21
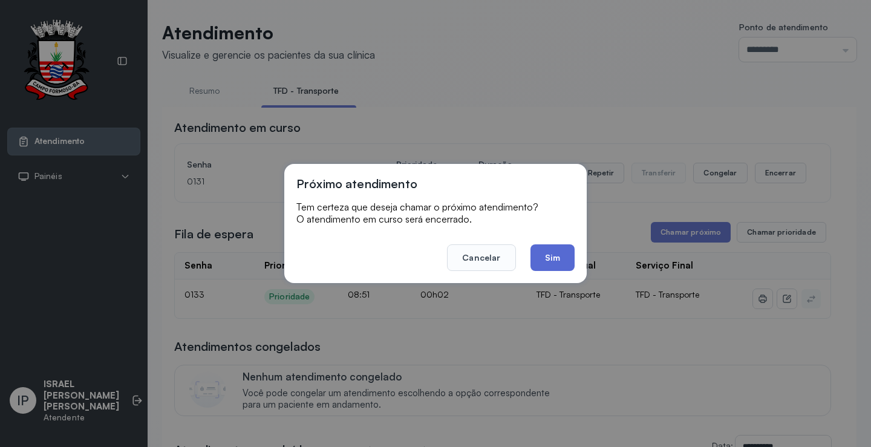
click at [543, 252] on button "Sim" at bounding box center [553, 257] width 44 height 27
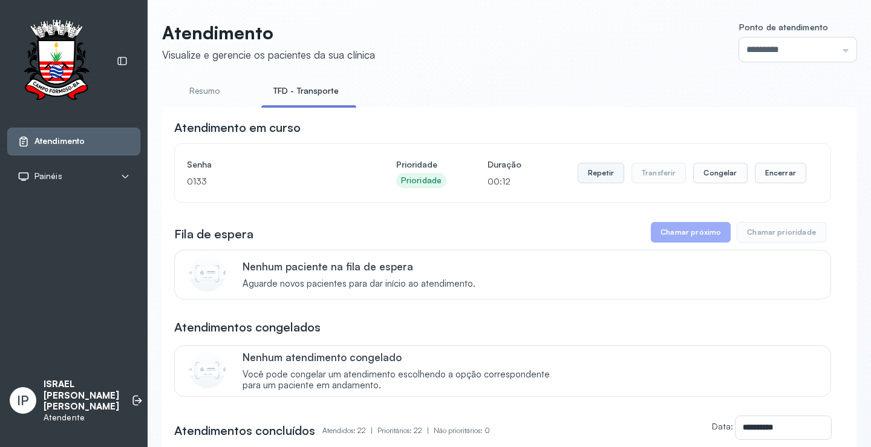
click at [591, 170] on button "Repetir" at bounding box center [601, 173] width 47 height 21
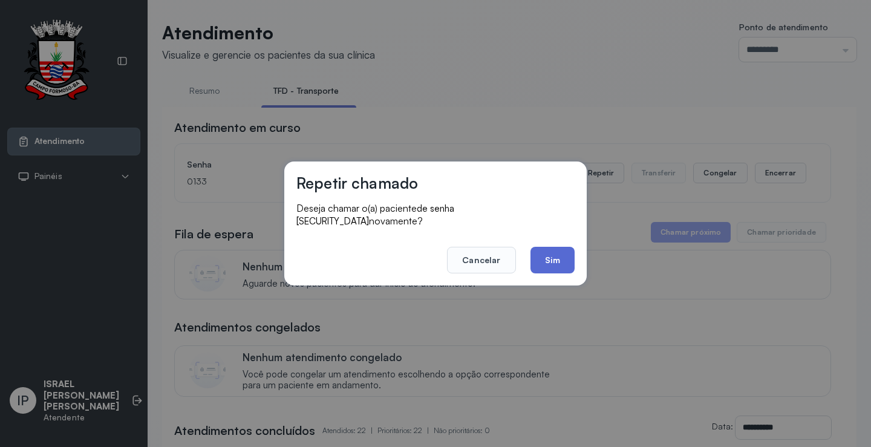
click at [536, 257] on button "Sim" at bounding box center [553, 260] width 44 height 27
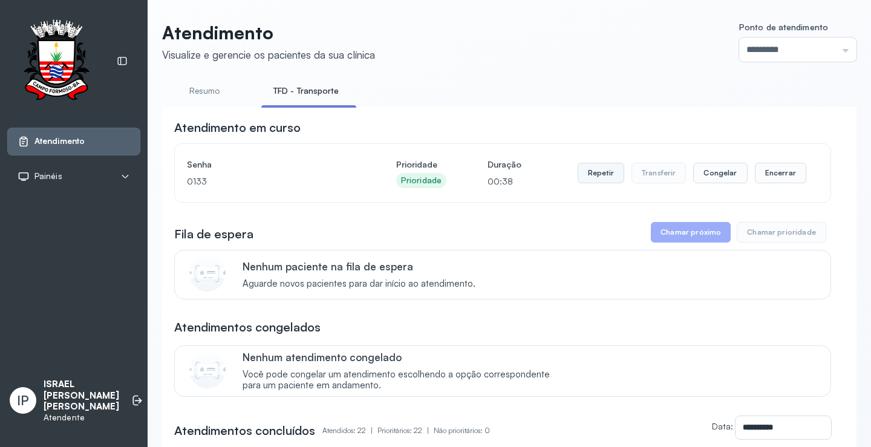
click at [586, 172] on button "Repetir" at bounding box center [601, 173] width 47 height 21
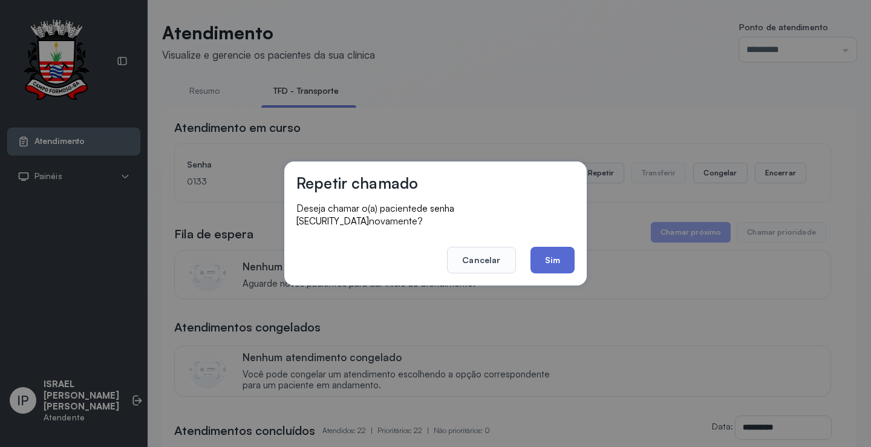
click at [543, 251] on button "Sim" at bounding box center [553, 260] width 44 height 27
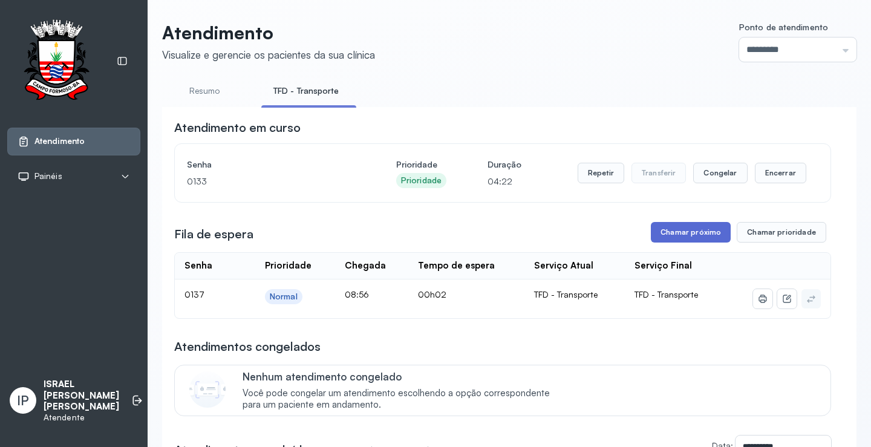
click at [679, 234] on button "Chamar próximo" at bounding box center [691, 232] width 80 height 21
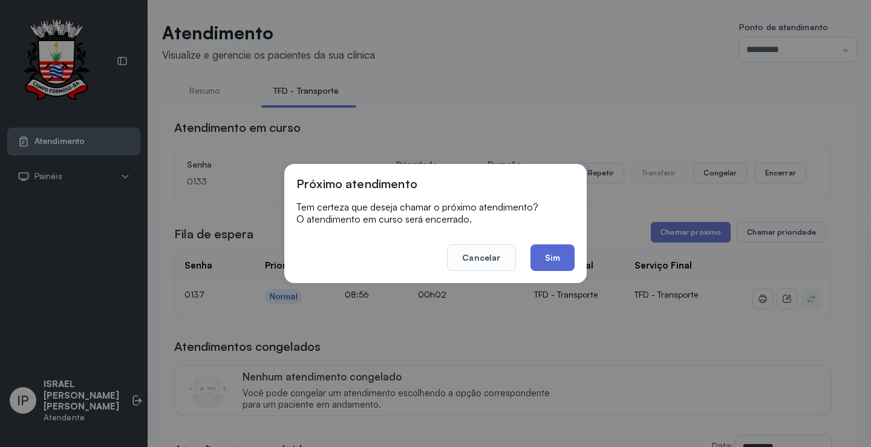
click at [546, 249] on button "Sim" at bounding box center [553, 257] width 44 height 27
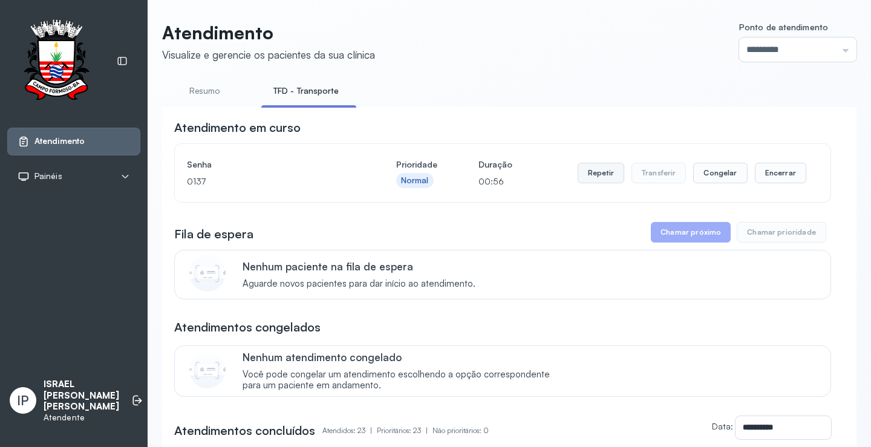
click at [606, 172] on button "Repetir" at bounding box center [601, 173] width 47 height 21
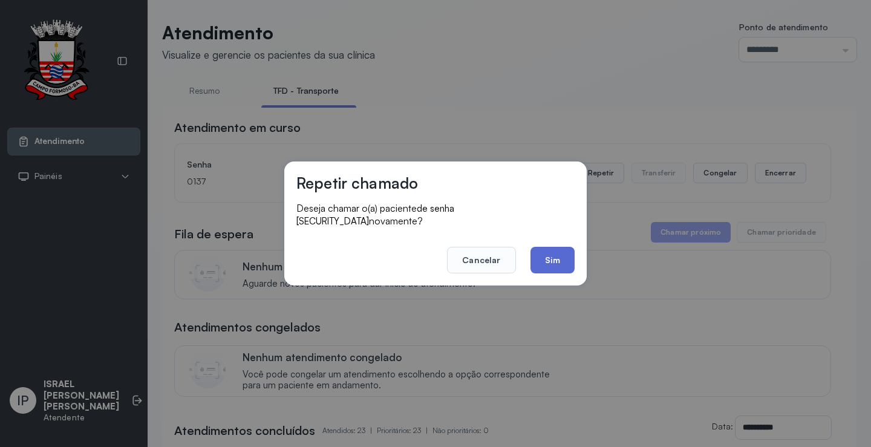
click at [558, 259] on button "Sim" at bounding box center [553, 260] width 44 height 27
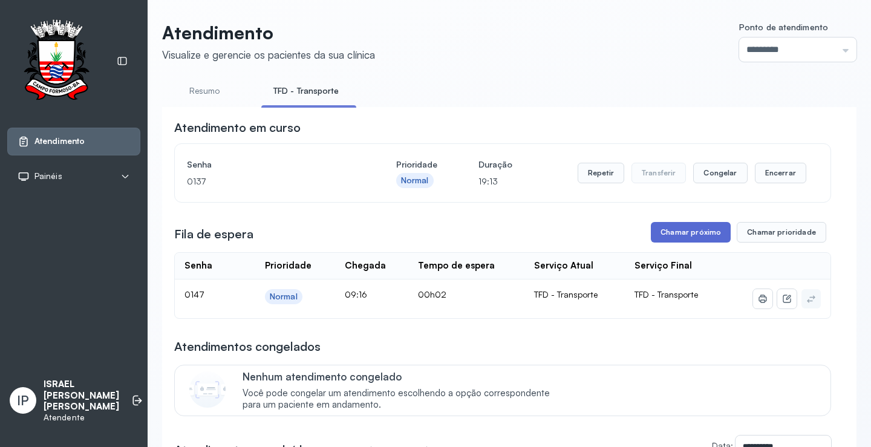
click at [673, 237] on button "Chamar próximo" at bounding box center [691, 232] width 80 height 21
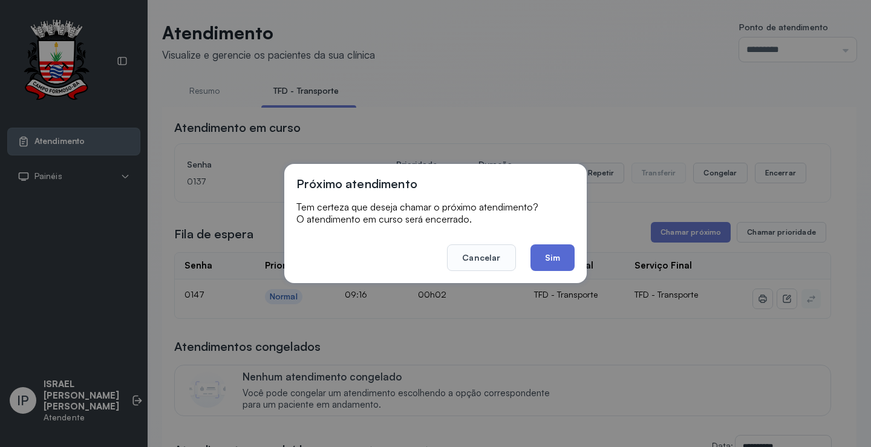
click at [569, 258] on button "Sim" at bounding box center [553, 257] width 44 height 27
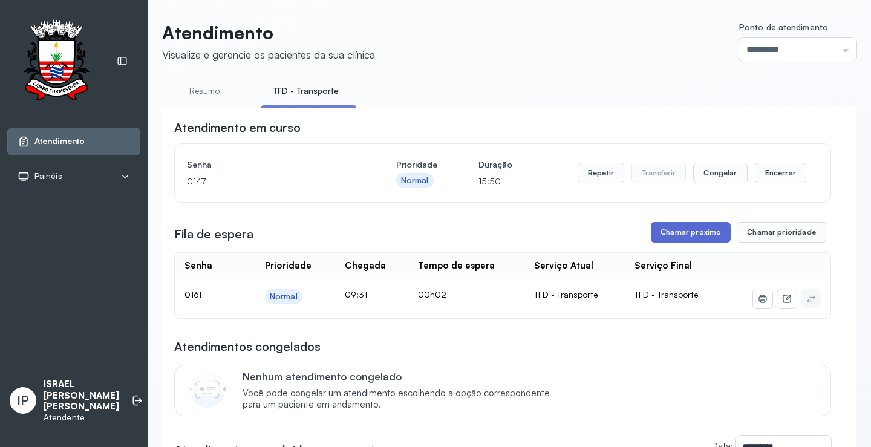
click at [691, 234] on button "Chamar próximo" at bounding box center [691, 232] width 80 height 21
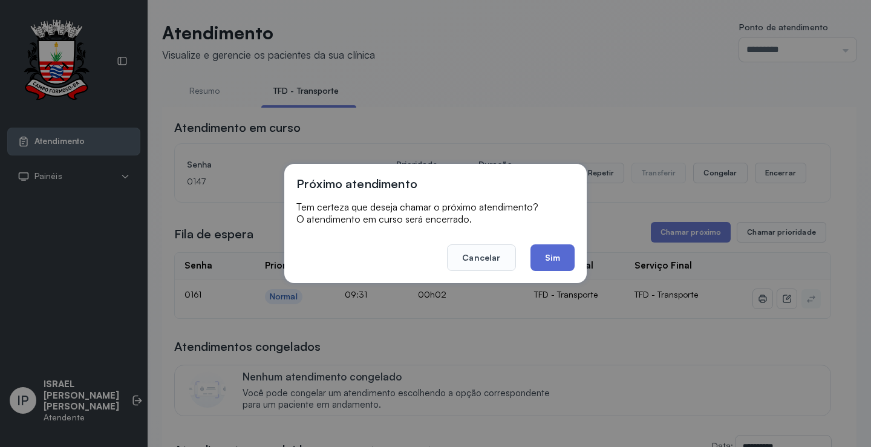
click at [566, 258] on button "Sim" at bounding box center [553, 257] width 44 height 27
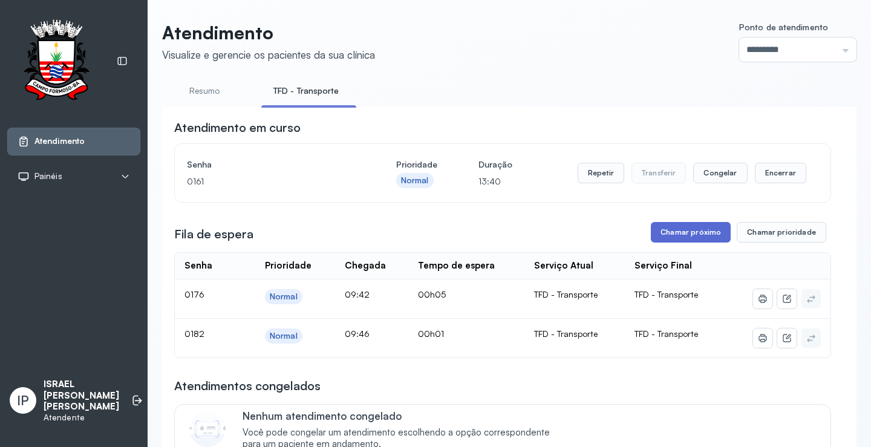
click at [696, 235] on button "Chamar próximo" at bounding box center [691, 232] width 80 height 21
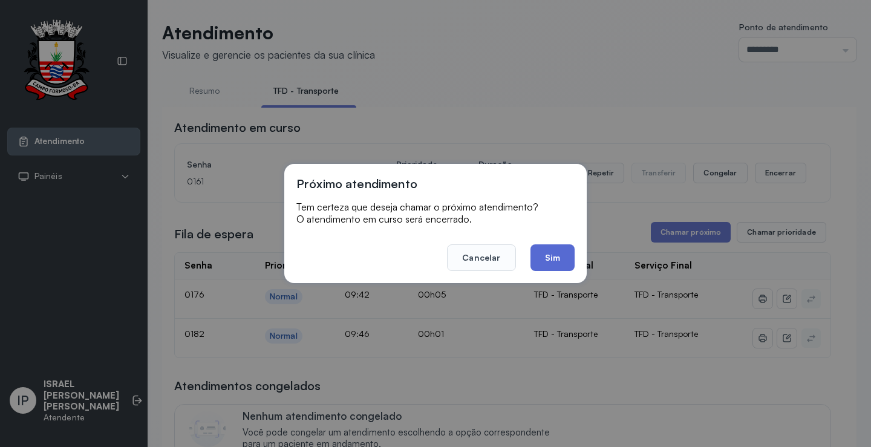
click at [552, 263] on button "Sim" at bounding box center [553, 257] width 44 height 27
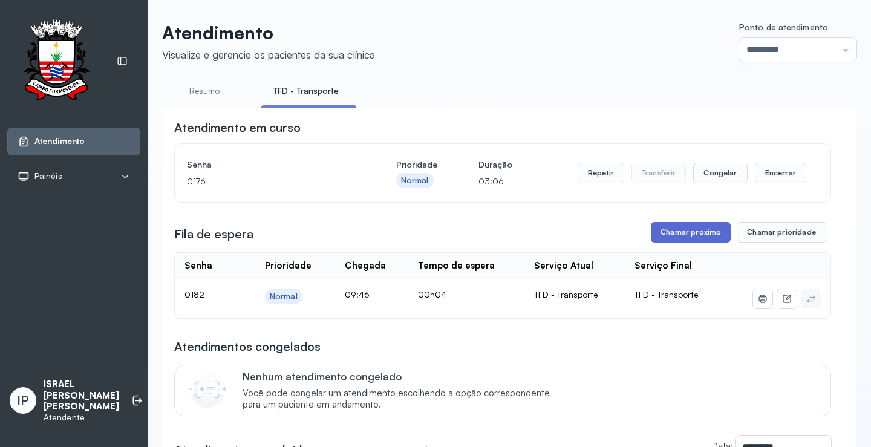
click at [656, 233] on button "Chamar próximo" at bounding box center [691, 232] width 80 height 21
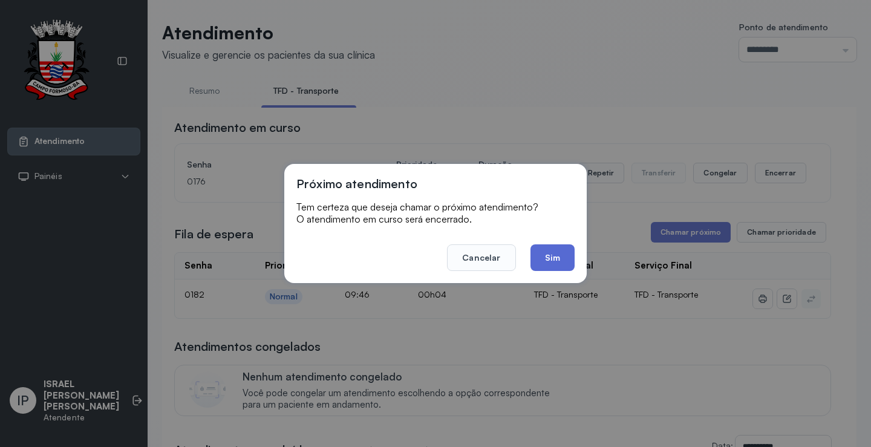
click at [541, 253] on button "Sim" at bounding box center [553, 257] width 44 height 27
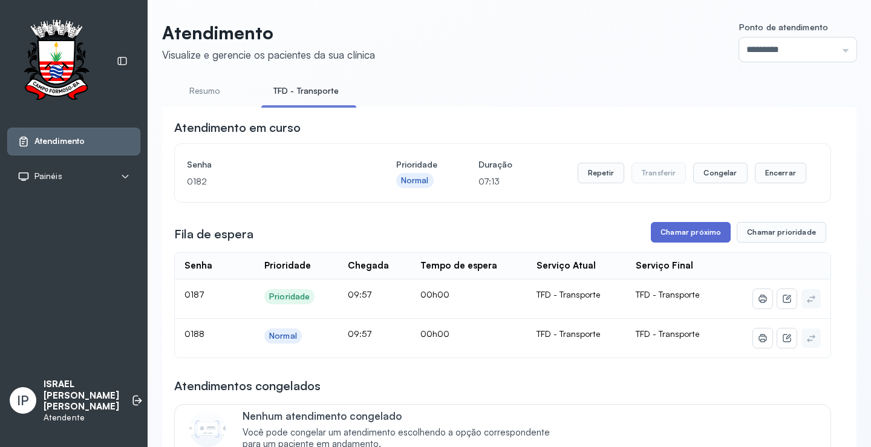
click at [693, 228] on button "Chamar próximo" at bounding box center [691, 232] width 80 height 21
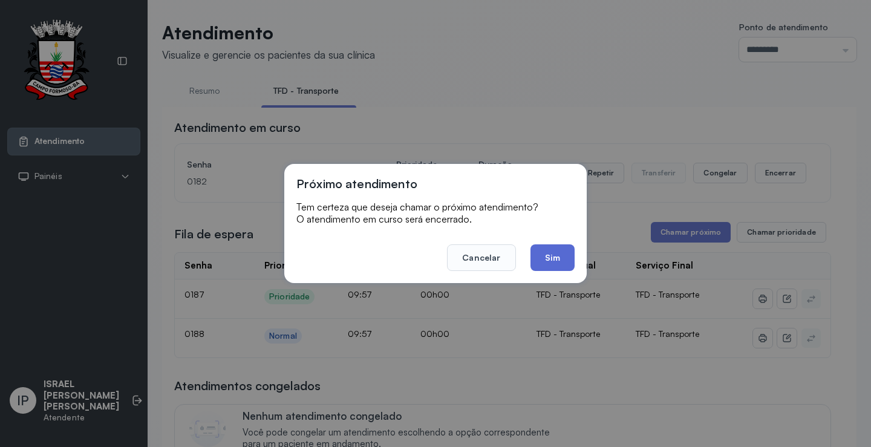
click at [536, 254] on button "Sim" at bounding box center [553, 257] width 44 height 27
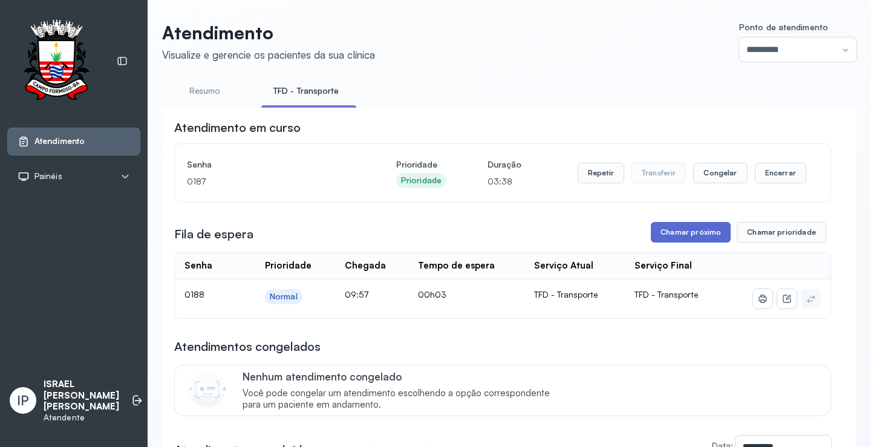
click at [679, 236] on button "Chamar próximo" at bounding box center [691, 232] width 80 height 21
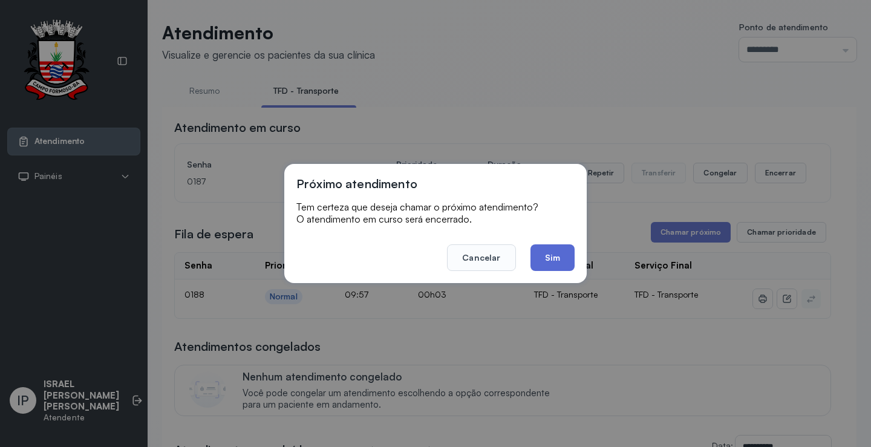
click at [551, 260] on button "Sim" at bounding box center [553, 257] width 44 height 27
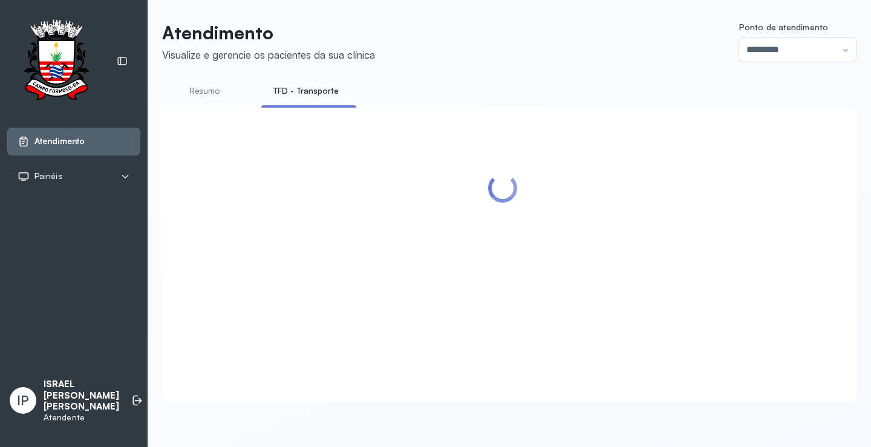
click at [695, 232] on div at bounding box center [502, 239] width 657 height 241
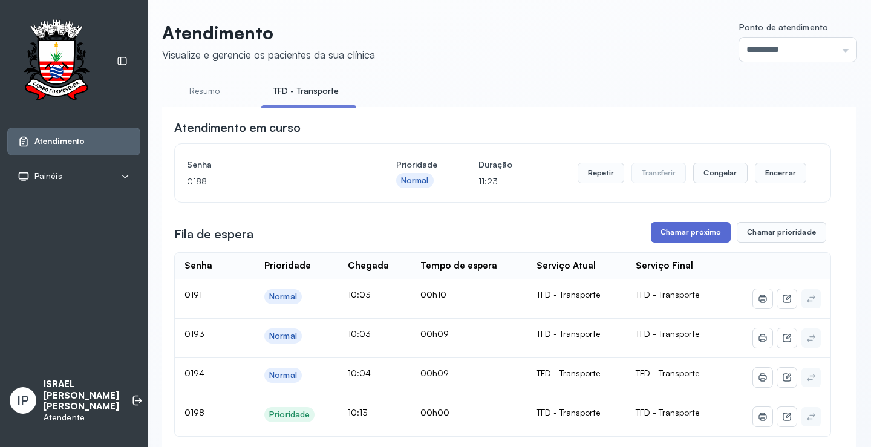
click at [688, 236] on button "Chamar próximo" at bounding box center [691, 232] width 80 height 21
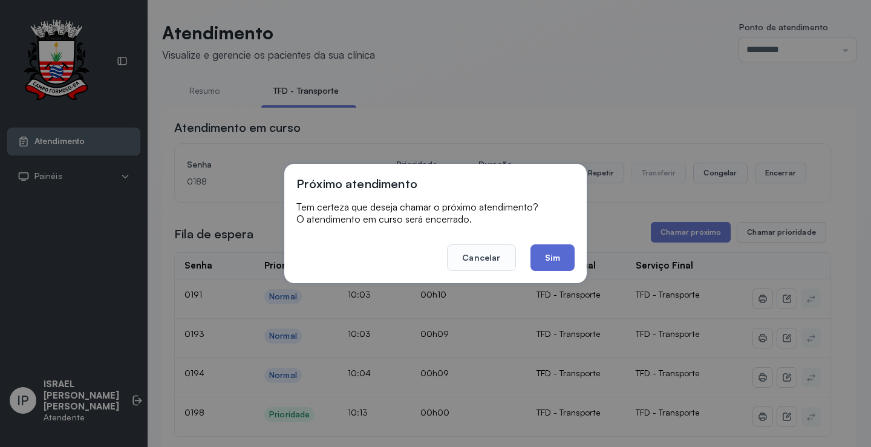
click at [567, 254] on button "Sim" at bounding box center [553, 257] width 44 height 27
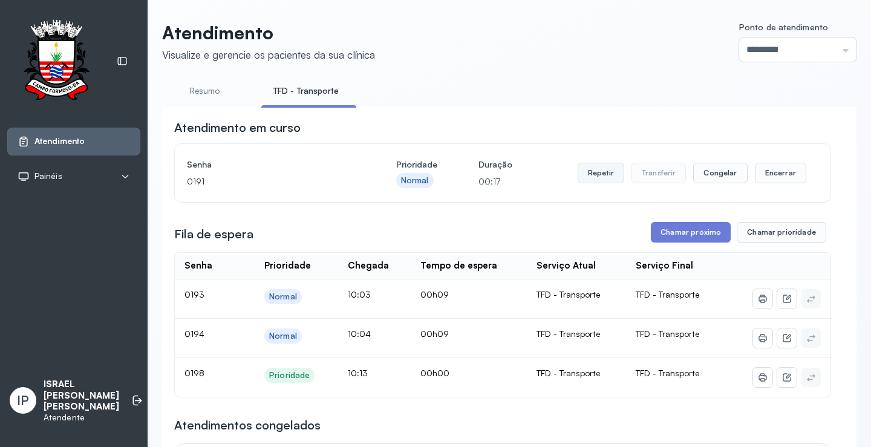
click at [591, 177] on button "Repetir" at bounding box center [601, 173] width 47 height 21
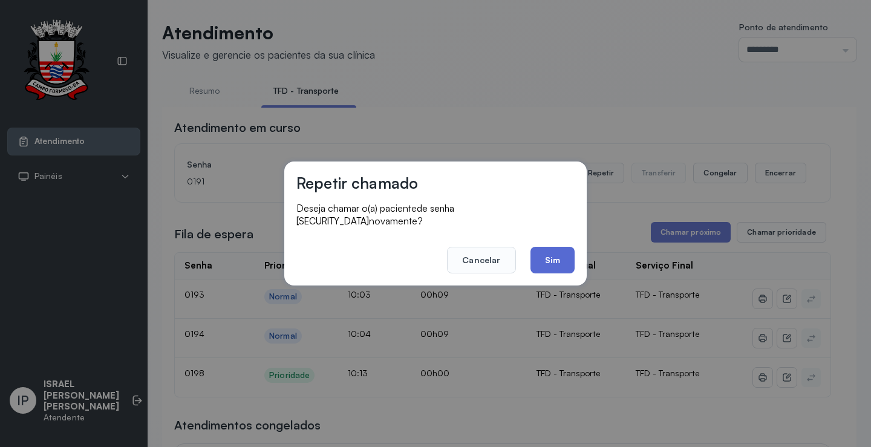
click at [542, 247] on button "Sim" at bounding box center [553, 260] width 44 height 27
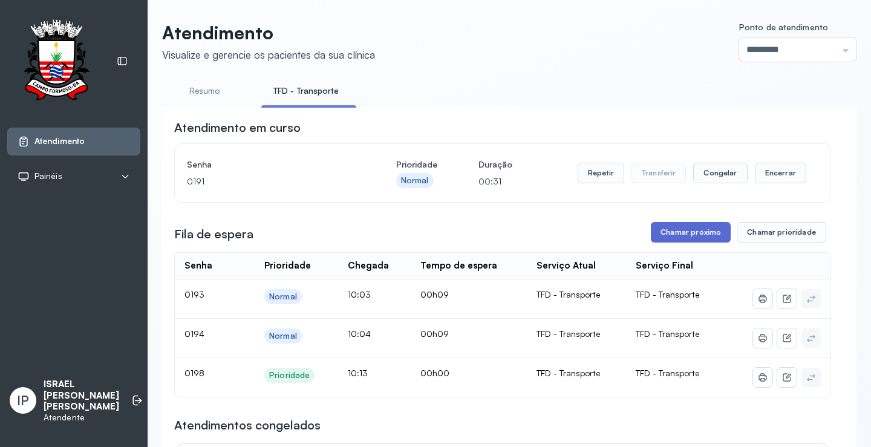
click at [672, 234] on button "Chamar próximo" at bounding box center [691, 232] width 80 height 21
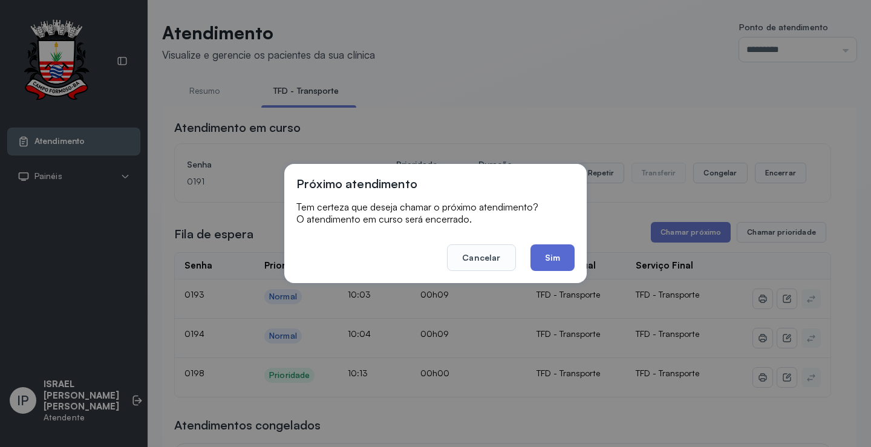
click at [543, 254] on button "Sim" at bounding box center [553, 257] width 44 height 27
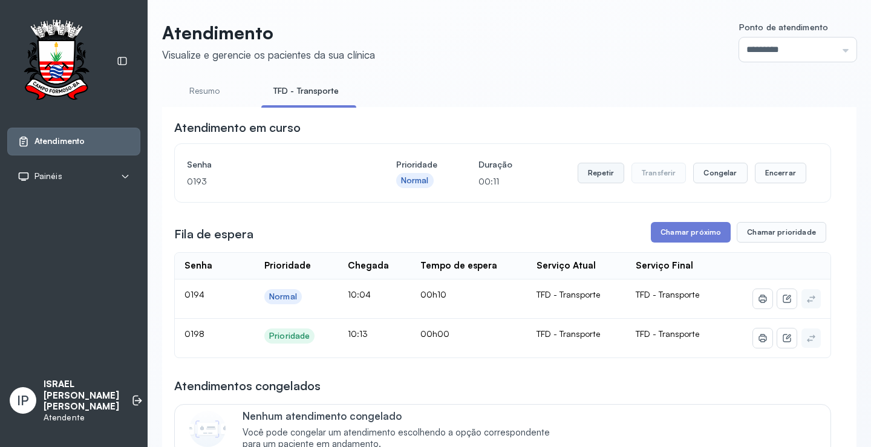
click at [581, 170] on button "Repetir" at bounding box center [601, 173] width 47 height 21
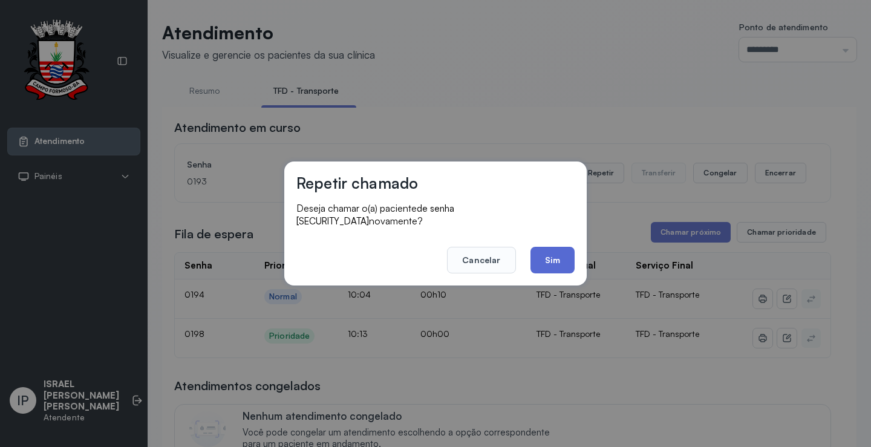
click at [548, 247] on button "Sim" at bounding box center [553, 260] width 44 height 27
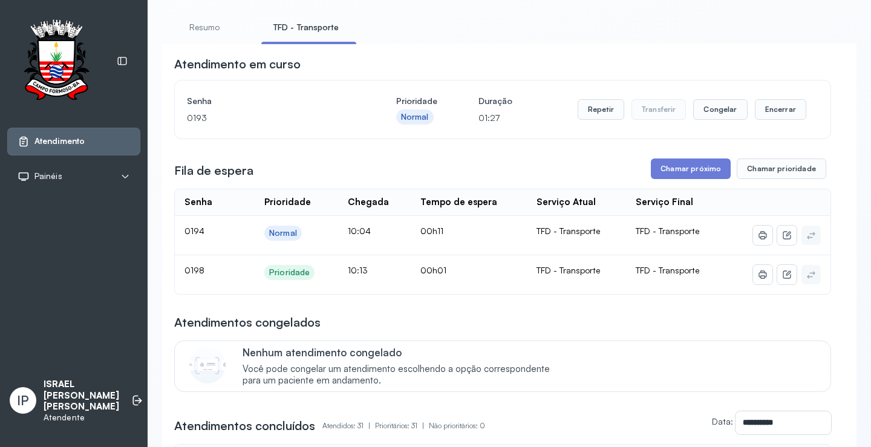
scroll to position [121, 0]
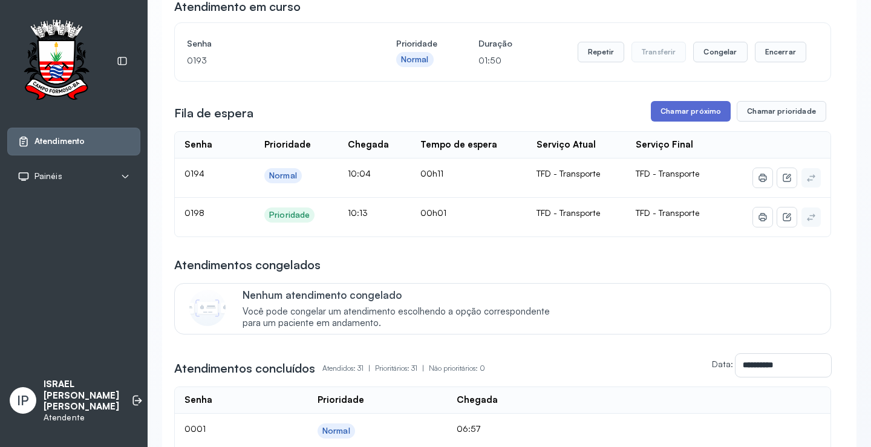
click at [672, 116] on button "Chamar próximo" at bounding box center [691, 111] width 80 height 21
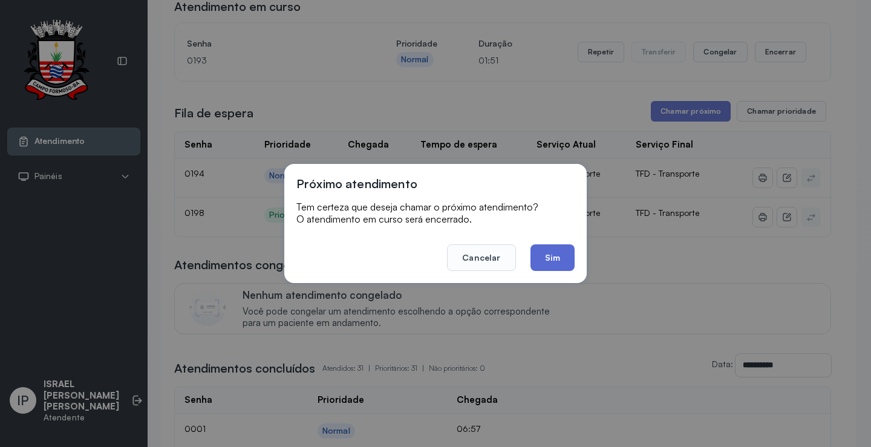
click at [543, 255] on button "Sim" at bounding box center [553, 257] width 44 height 27
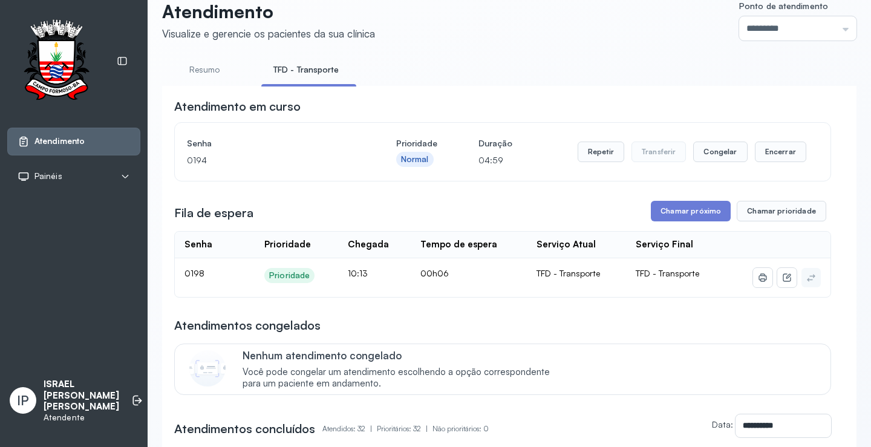
scroll to position [0, 0]
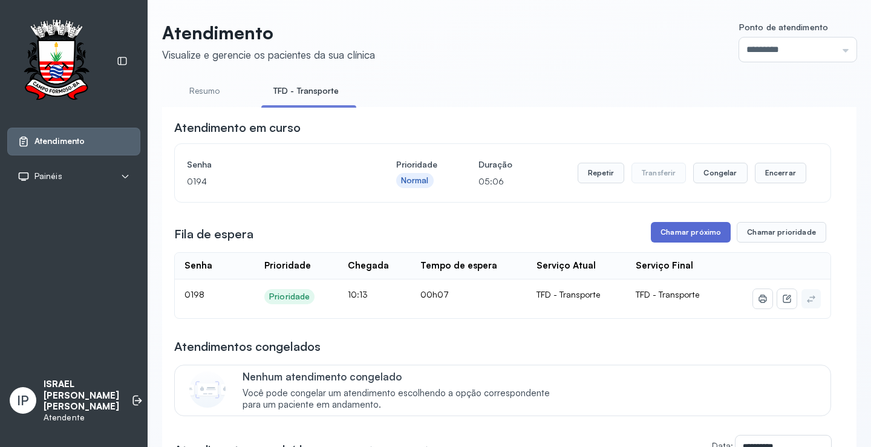
click at [653, 234] on button "Chamar próximo" at bounding box center [691, 232] width 80 height 21
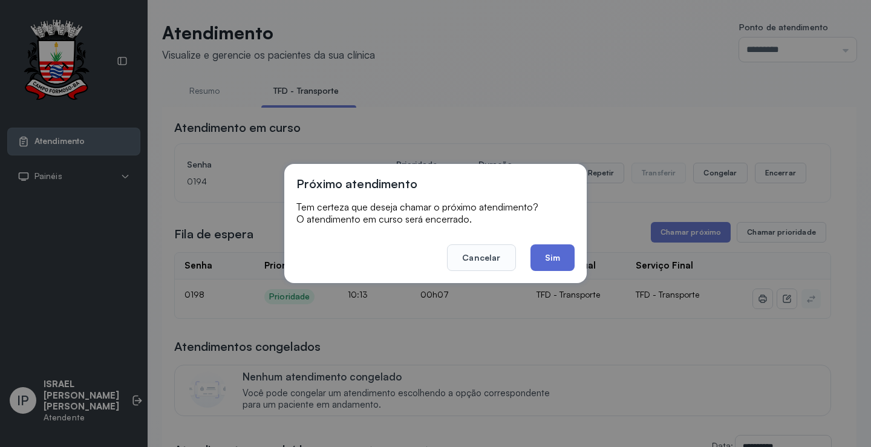
click at [545, 264] on button "Sim" at bounding box center [553, 257] width 44 height 27
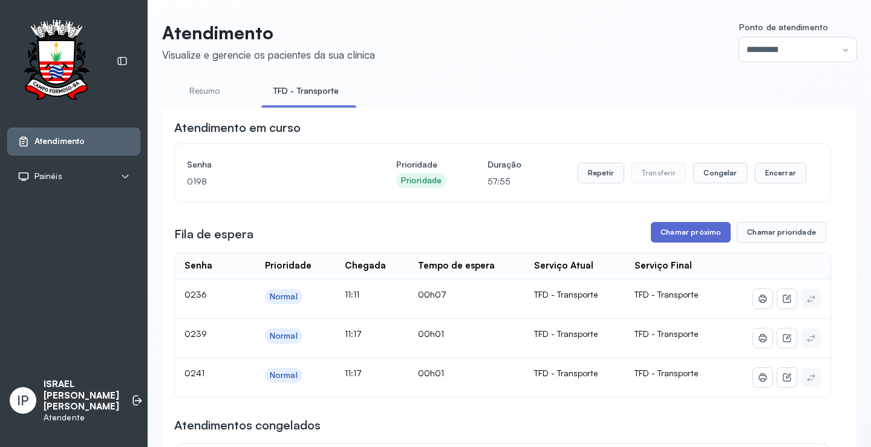
click at [694, 231] on button "Chamar próximo" at bounding box center [691, 232] width 80 height 21
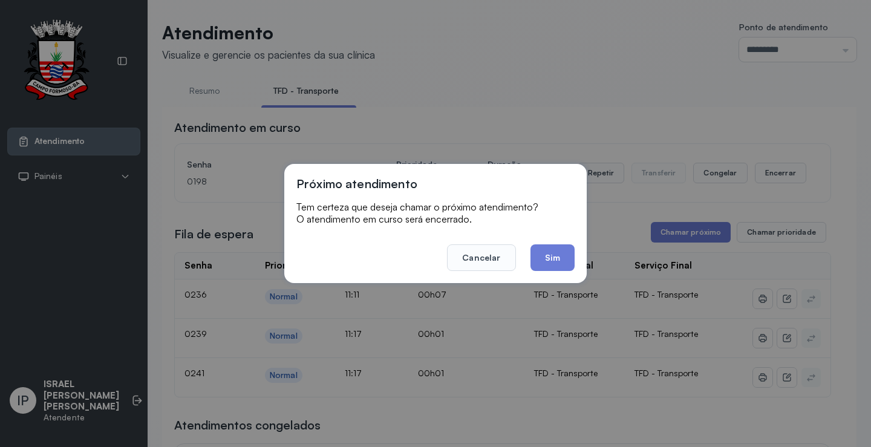
drag, startPoint x: 536, startPoint y: 257, endPoint x: 554, endPoint y: 209, distance: 50.9
click at [544, 226] on div "Próximo atendimento Tem certeza que deseja chamar o próximo atendimento? O aten…" at bounding box center [435, 223] width 303 height 119
click at [550, 250] on button "Sim" at bounding box center [553, 257] width 44 height 27
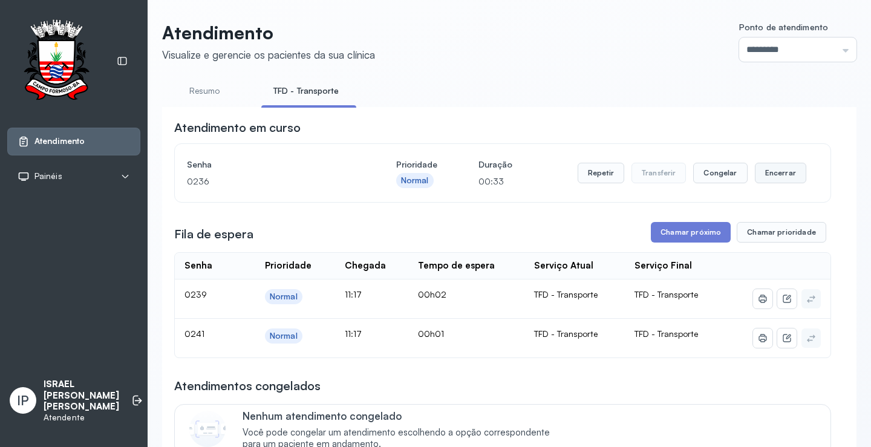
click at [772, 176] on button "Encerrar" at bounding box center [780, 173] width 51 height 21
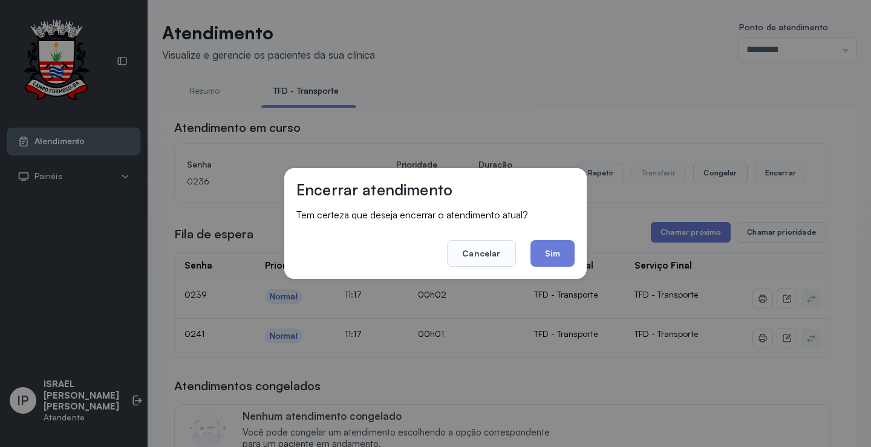
drag, startPoint x: 549, startPoint y: 252, endPoint x: 510, endPoint y: 212, distance: 56.0
click at [552, 250] on button "Sim" at bounding box center [553, 253] width 44 height 27
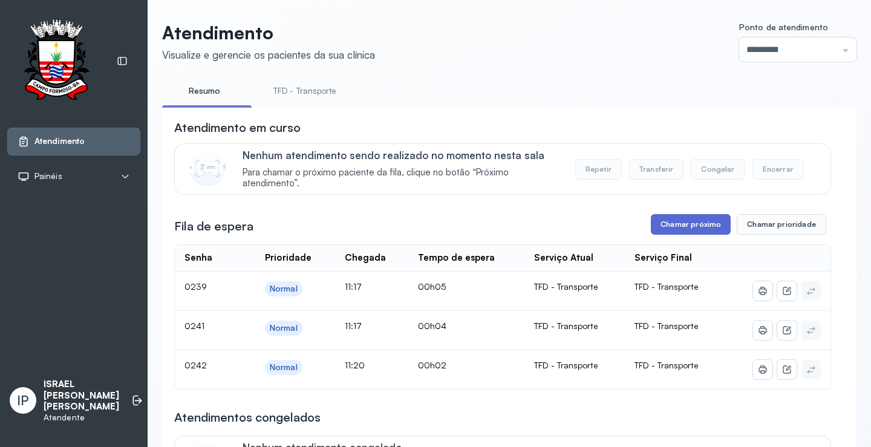
click at [685, 226] on button "Chamar próximo" at bounding box center [691, 224] width 80 height 21
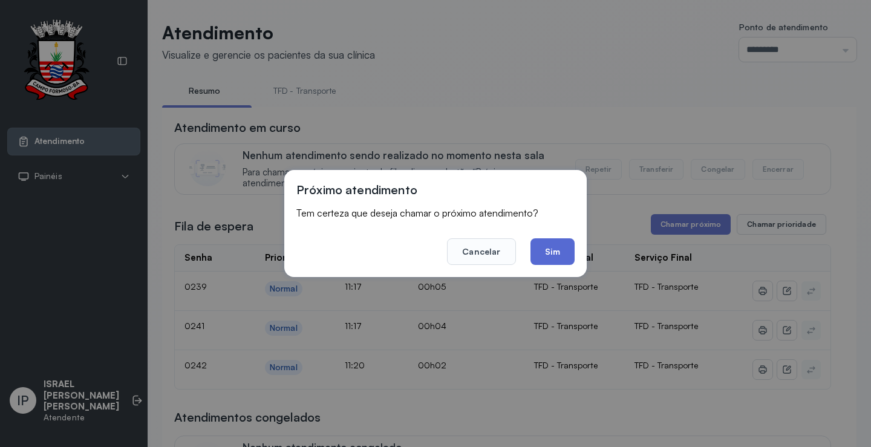
click at [557, 254] on button "Sim" at bounding box center [553, 251] width 44 height 27
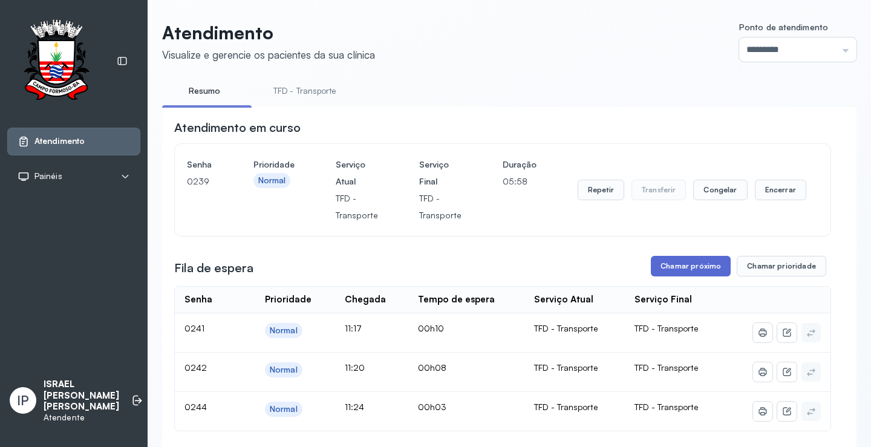
click at [684, 271] on button "Chamar próximo" at bounding box center [691, 266] width 80 height 21
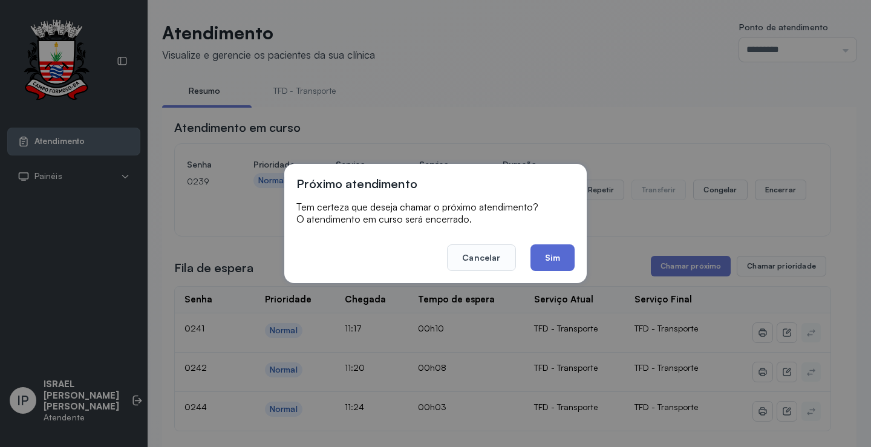
click at [535, 255] on button "Sim" at bounding box center [553, 257] width 44 height 27
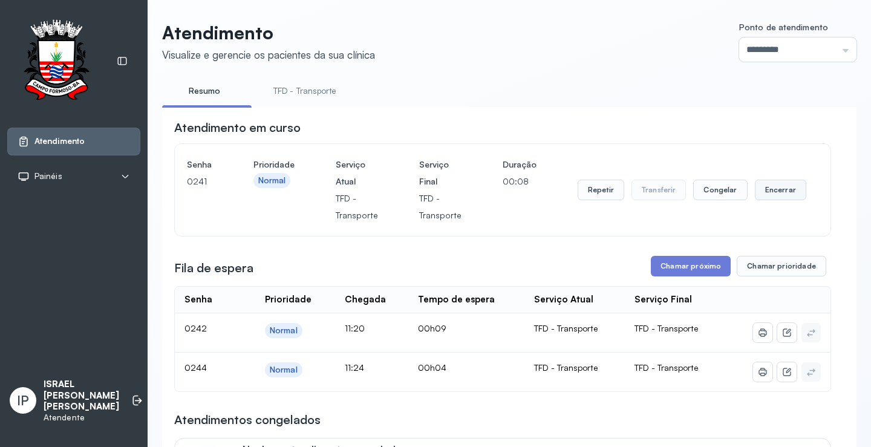
click at [774, 192] on button "Encerrar" at bounding box center [780, 190] width 51 height 21
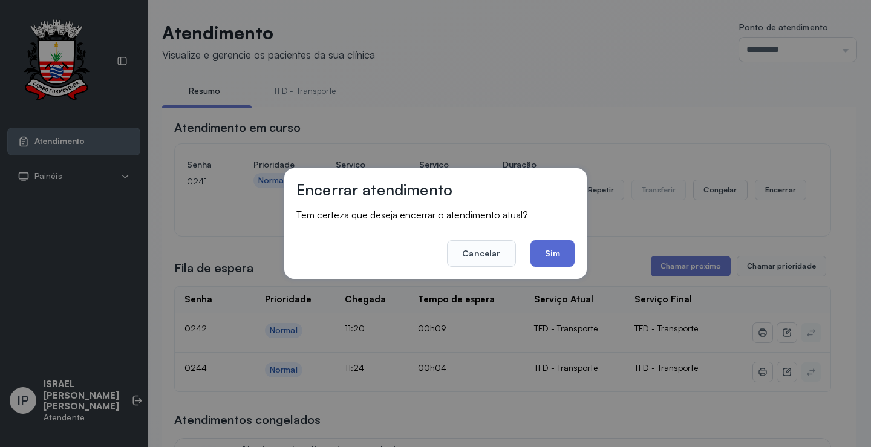
click at [560, 249] on button "Sim" at bounding box center [553, 253] width 44 height 27
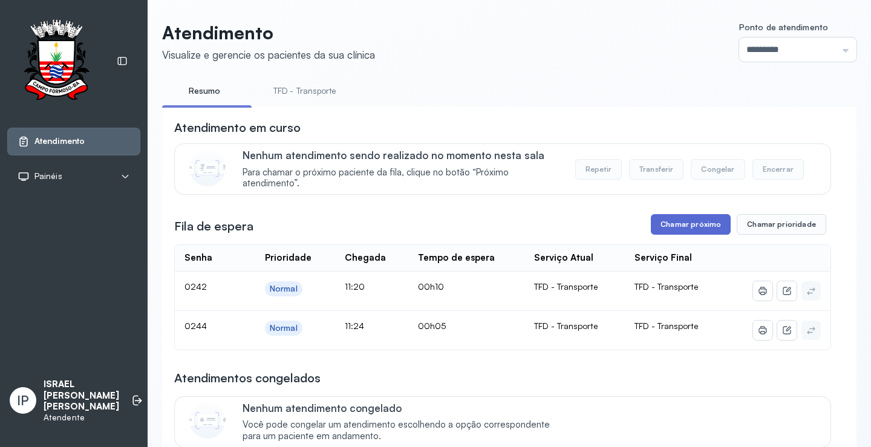
click at [686, 224] on button "Chamar próximo" at bounding box center [691, 224] width 80 height 21
click at [682, 224] on button "Chamar próximo" at bounding box center [691, 224] width 80 height 21
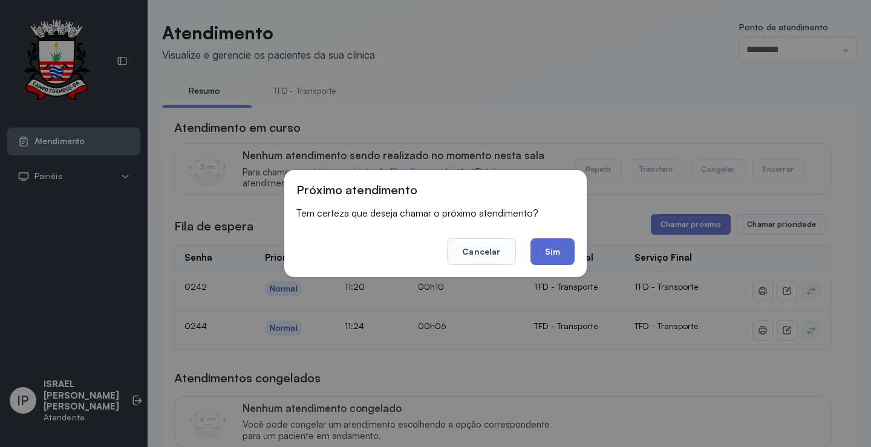
click at [553, 255] on button "Sim" at bounding box center [553, 251] width 44 height 27
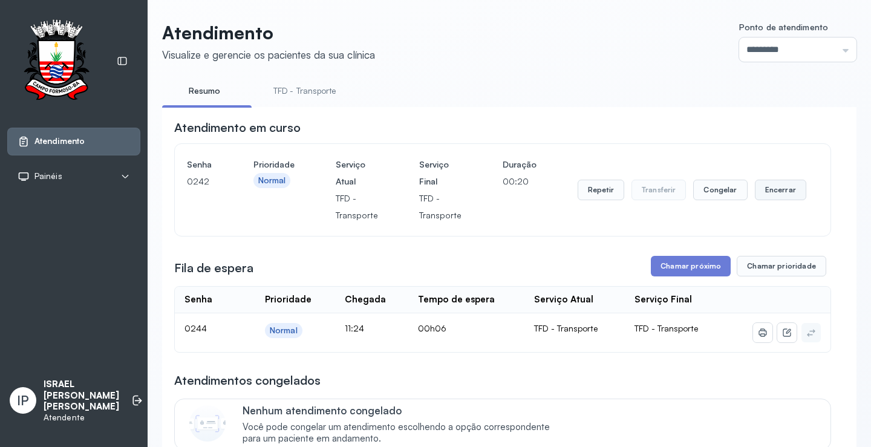
click at [774, 197] on button "Encerrar" at bounding box center [780, 190] width 51 height 21
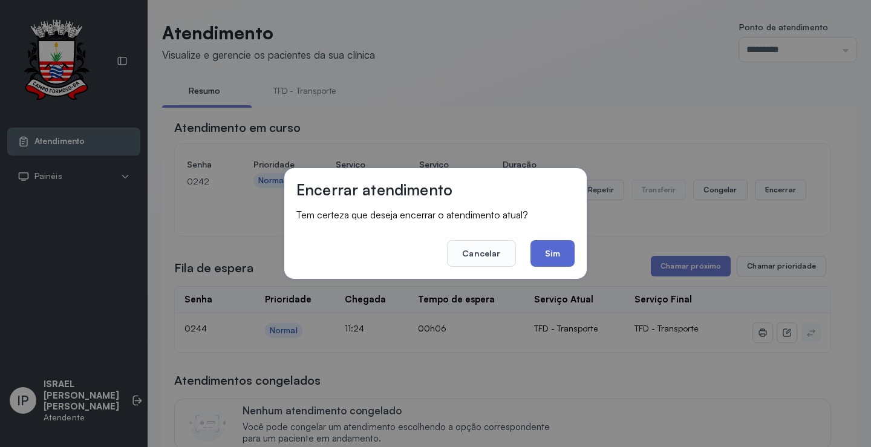
click at [549, 258] on button "Sim" at bounding box center [553, 253] width 44 height 27
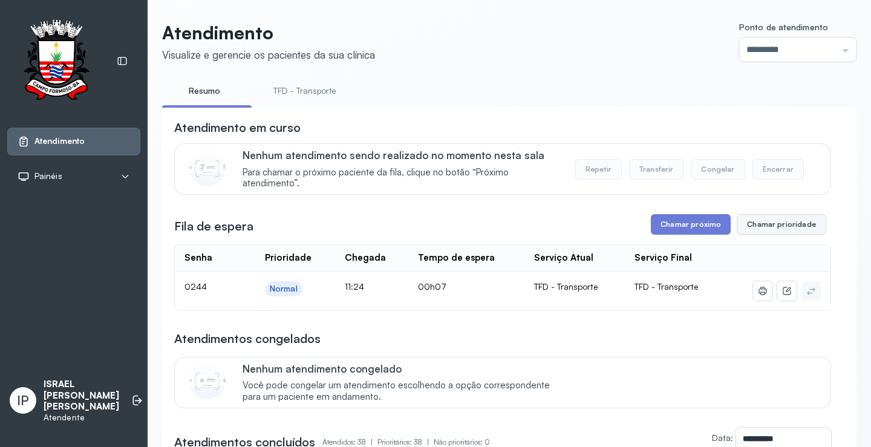
click at [756, 229] on button "Chamar prioridade" at bounding box center [782, 224] width 90 height 21
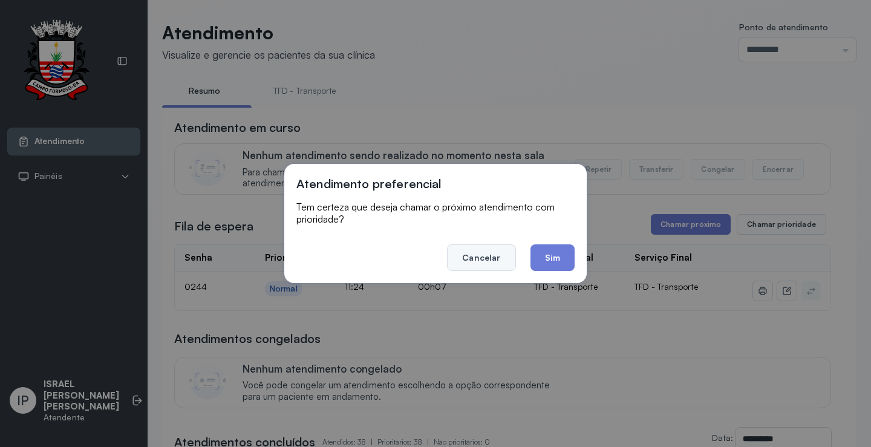
click at [485, 260] on button "Cancelar" at bounding box center [481, 257] width 68 height 27
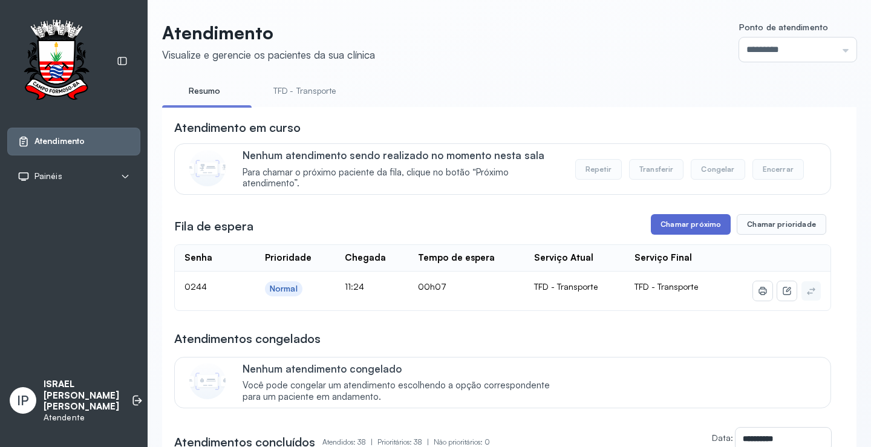
click at [687, 224] on button "Chamar próximo" at bounding box center [691, 224] width 80 height 21
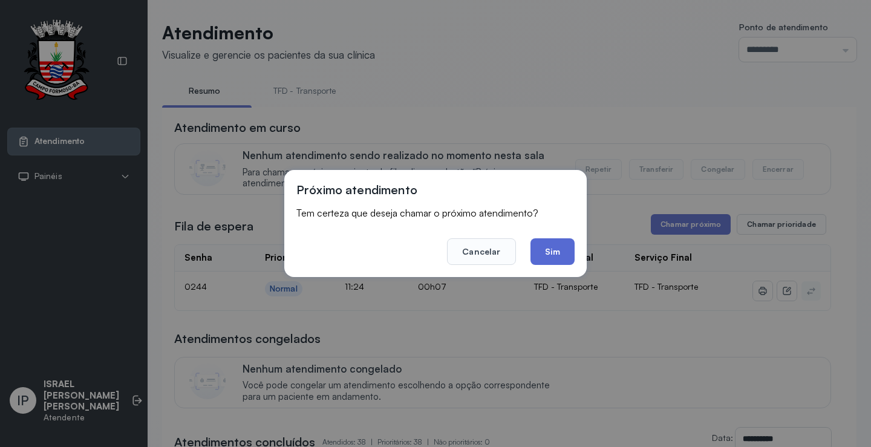
click at [560, 250] on button "Sim" at bounding box center [553, 251] width 44 height 27
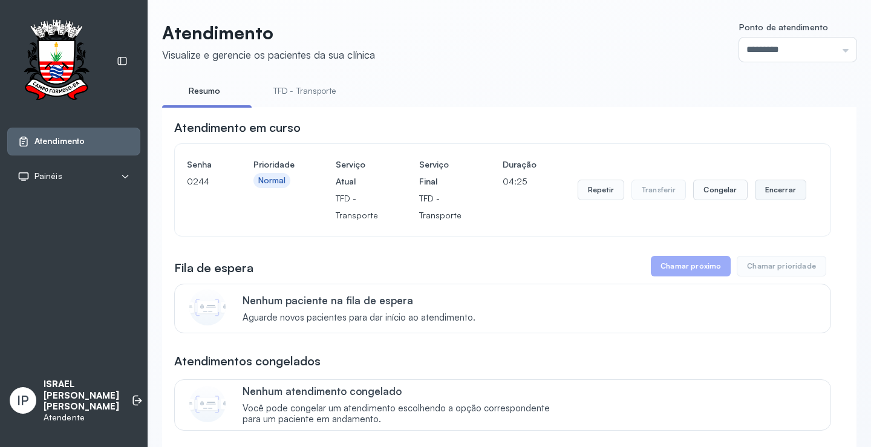
click at [776, 192] on button "Encerrar" at bounding box center [780, 190] width 51 height 21
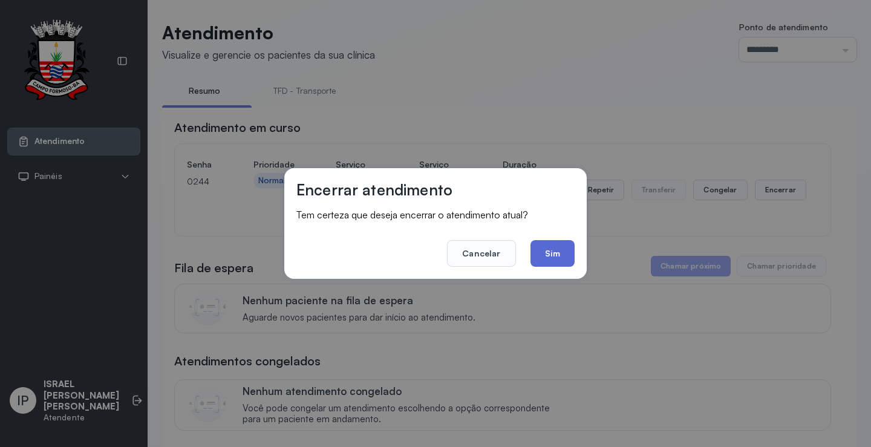
click at [546, 257] on button "Sim" at bounding box center [553, 253] width 44 height 27
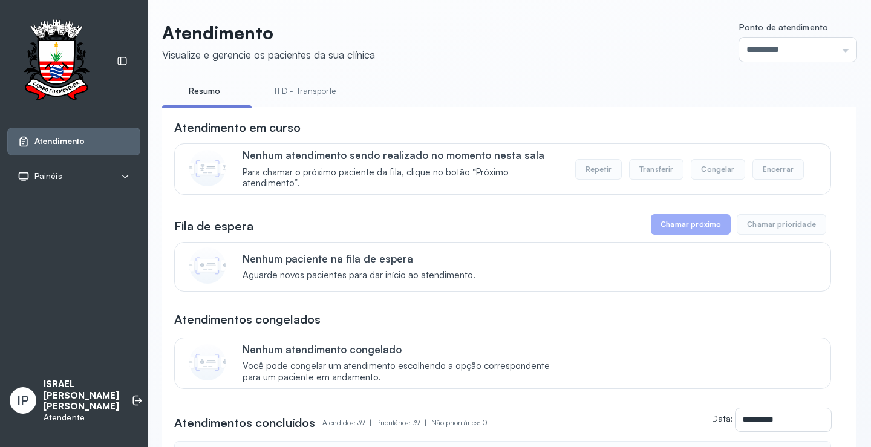
click at [310, 88] on link "TFD - Transporte" at bounding box center [304, 91] width 87 height 20
click at [195, 88] on link "Resumo" at bounding box center [204, 91] width 85 height 20
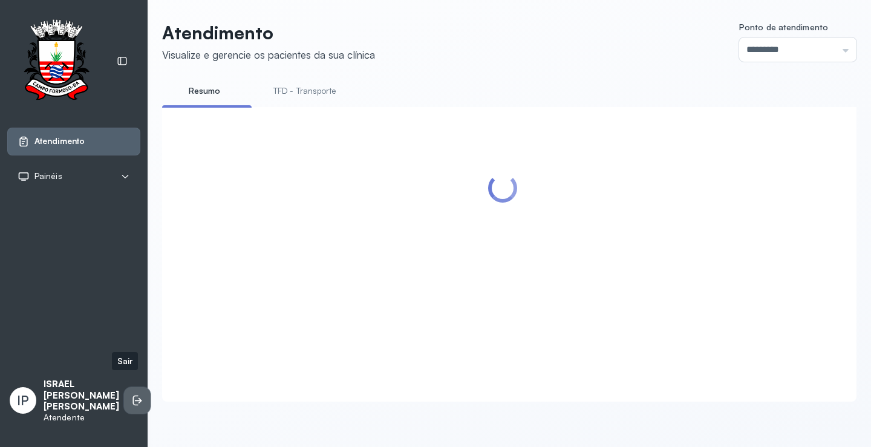
click at [135, 398] on icon at bounding box center [138, 400] width 7 height 5
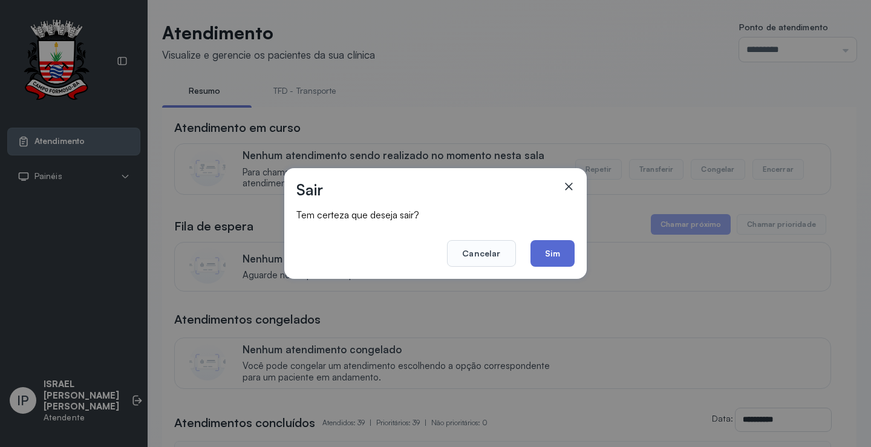
click at [554, 252] on button "Sim" at bounding box center [553, 253] width 44 height 27
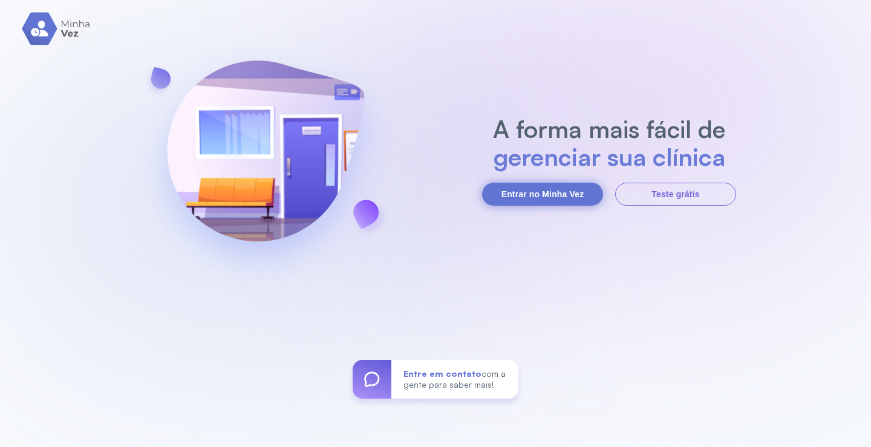
click at [542, 191] on button "Entrar no Minha Vez" at bounding box center [542, 194] width 121 height 23
click at [542, 198] on button "Entrar no Minha Vez" at bounding box center [542, 194] width 121 height 23
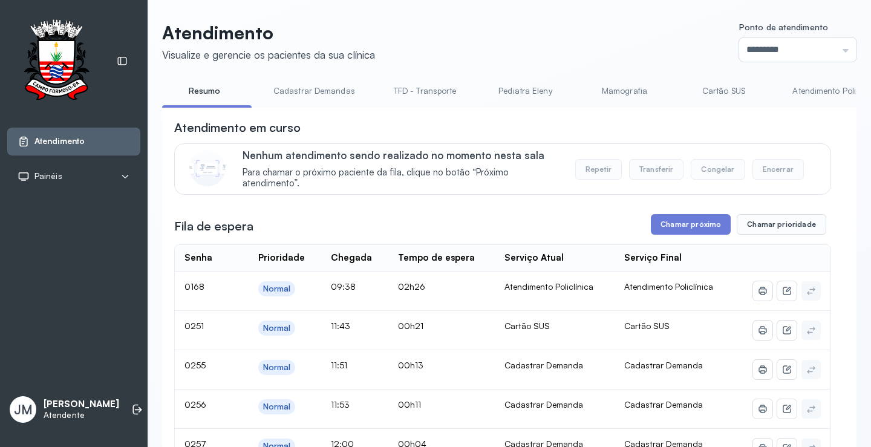
click at [726, 88] on link "Cartão SUS" at bounding box center [723, 91] width 85 height 20
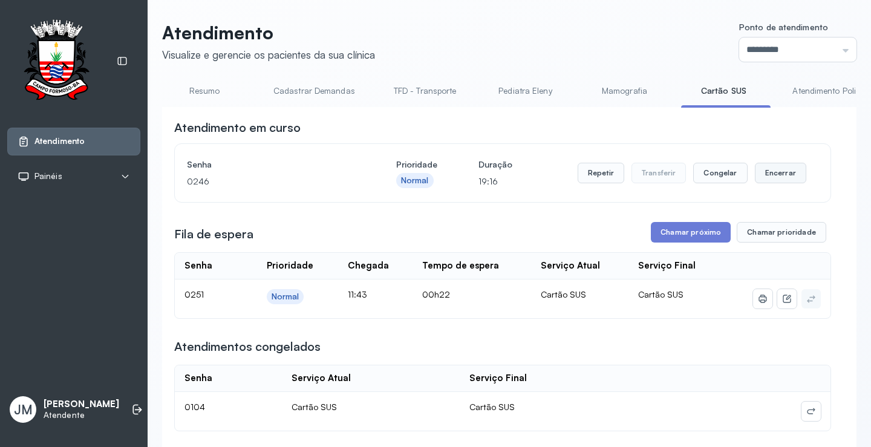
click at [782, 174] on button "Encerrar" at bounding box center [780, 173] width 51 height 21
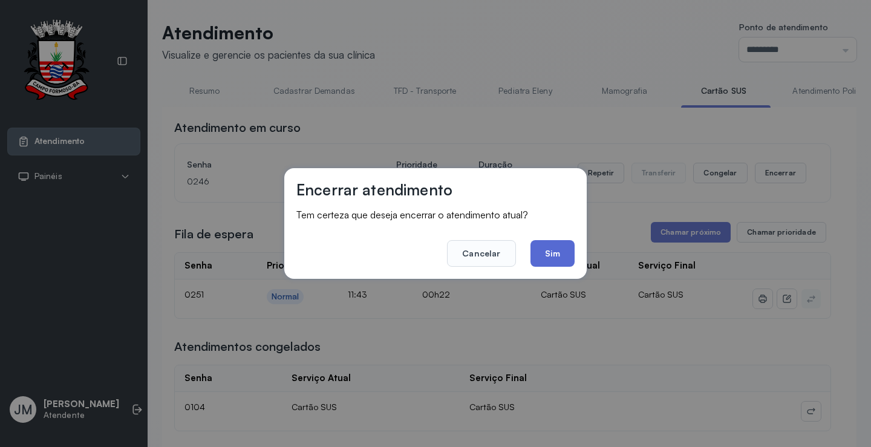
click at [563, 253] on button "Sim" at bounding box center [553, 253] width 44 height 27
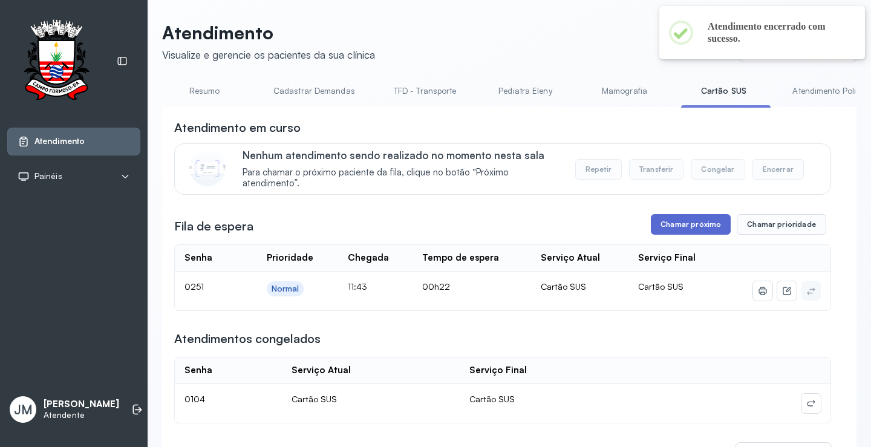
click at [683, 231] on button "Chamar próximo" at bounding box center [691, 224] width 80 height 21
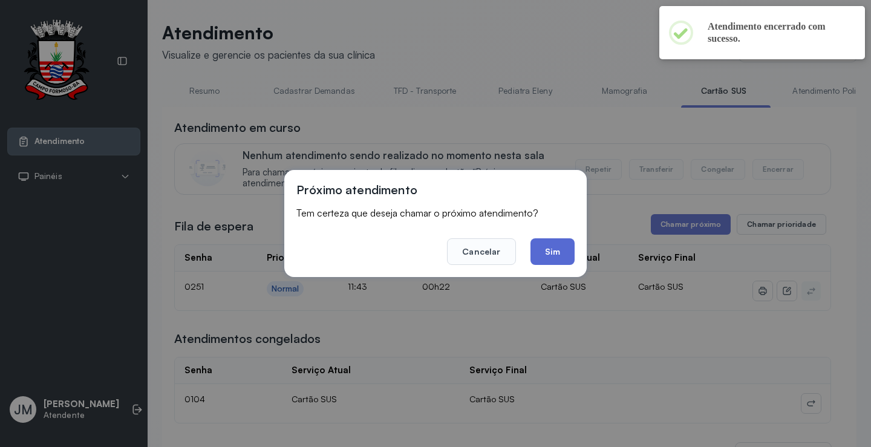
click at [555, 253] on button "Sim" at bounding box center [553, 251] width 44 height 27
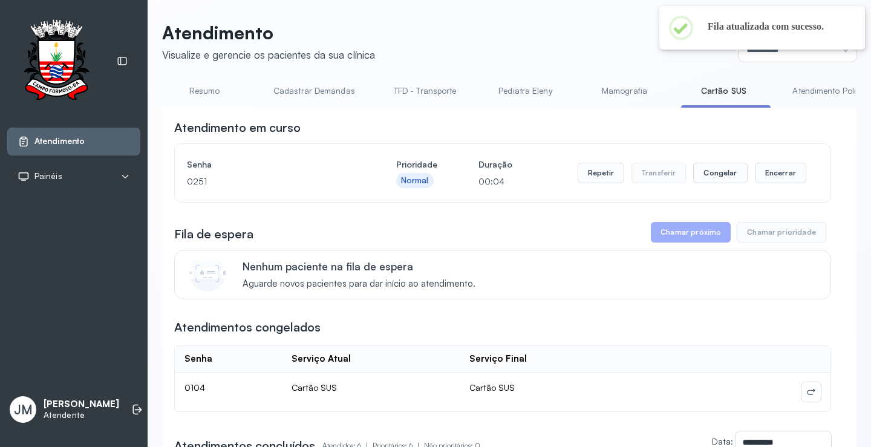
click at [205, 94] on link "Resumo" at bounding box center [204, 91] width 85 height 20
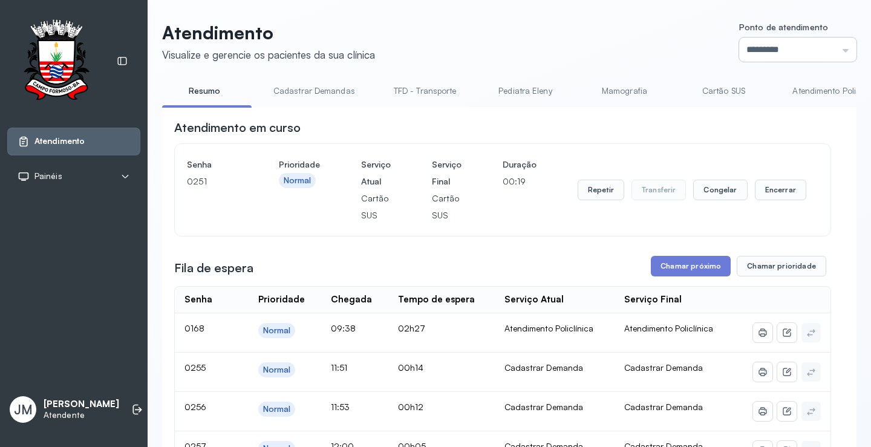
click at [836, 47] on input "*********" at bounding box center [797, 50] width 117 height 24
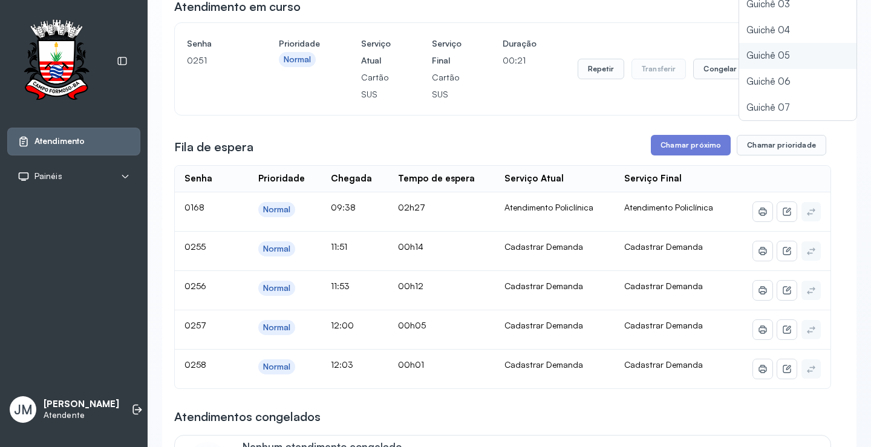
scroll to position [53, 0]
type input "*********"
drag, startPoint x: 728, startPoint y: 107, endPoint x: 848, endPoint y: 113, distance: 119.9
click at [729, 106] on div "Atendimento Visualize e gerencie os pacientes da sua clínica Ponto de atendimen…" at bounding box center [509, 342] width 695 height 882
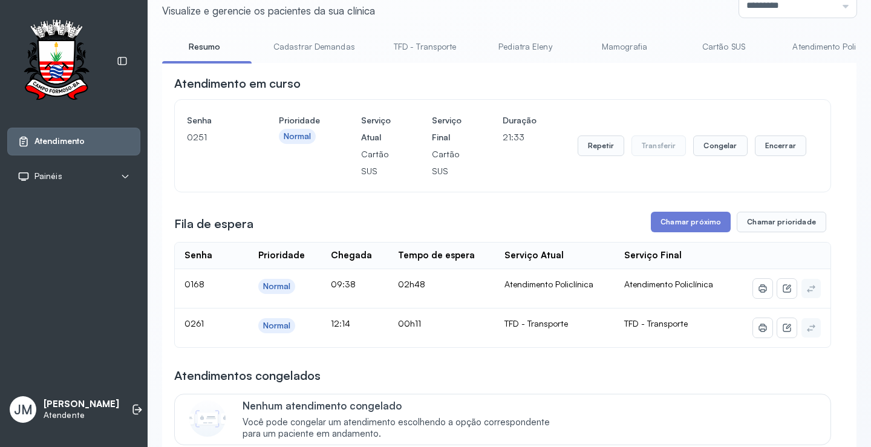
scroll to position [0, 0]
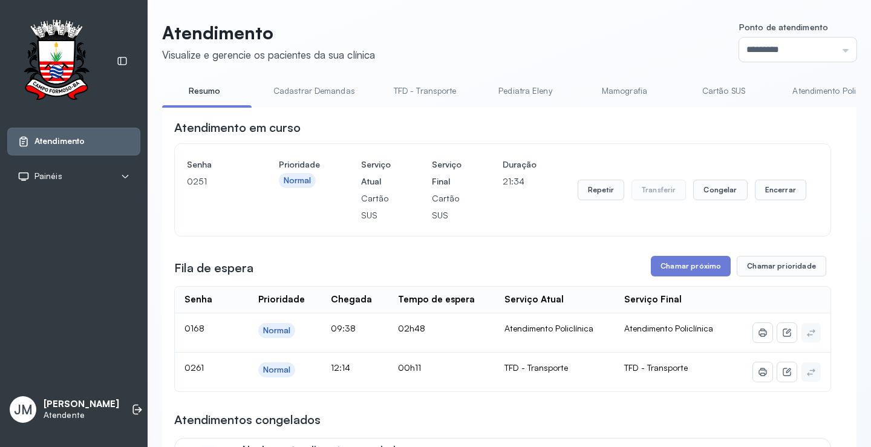
click at [427, 91] on link "TFD - Transporte" at bounding box center [425, 91] width 87 height 20
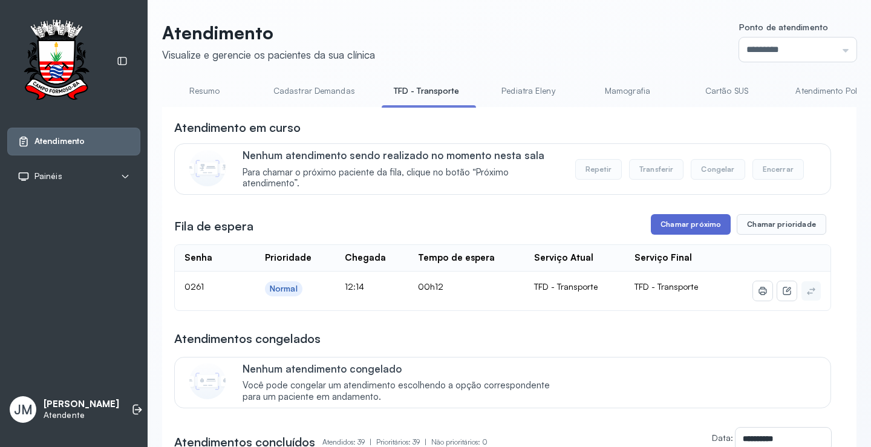
click at [670, 221] on button "Chamar próximo" at bounding box center [691, 224] width 80 height 21
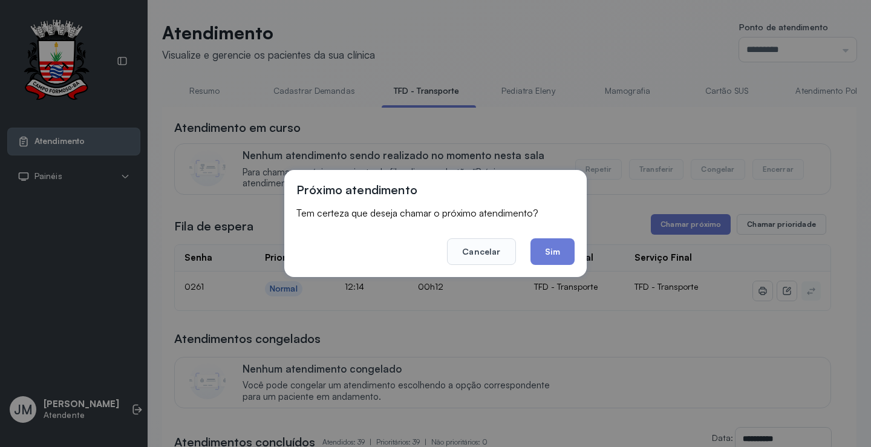
drag, startPoint x: 563, startPoint y: 247, endPoint x: 543, endPoint y: 227, distance: 29.1
click at [560, 242] on button "Sim" at bounding box center [553, 251] width 44 height 27
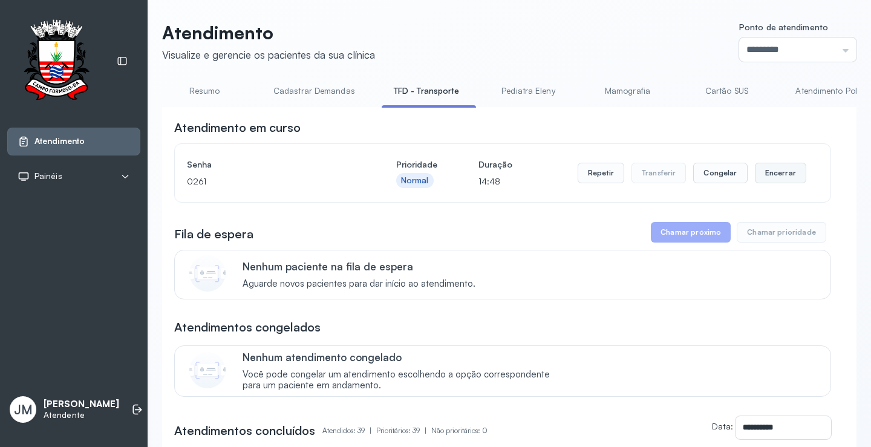
click at [764, 174] on button "Encerrar" at bounding box center [780, 173] width 51 height 21
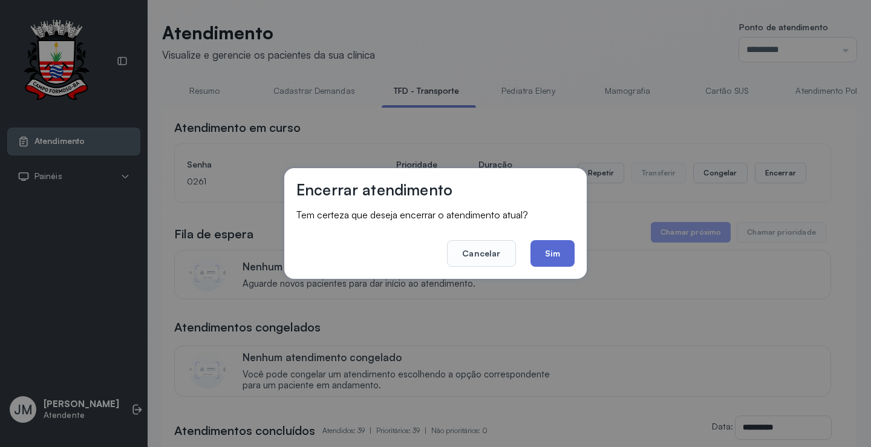
click at [543, 254] on button "Sim" at bounding box center [553, 253] width 44 height 27
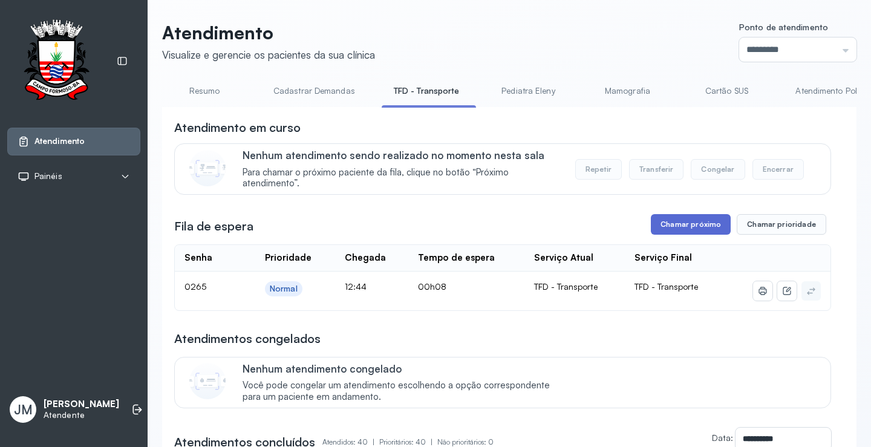
click at [681, 230] on button "Chamar próximo" at bounding box center [691, 224] width 80 height 21
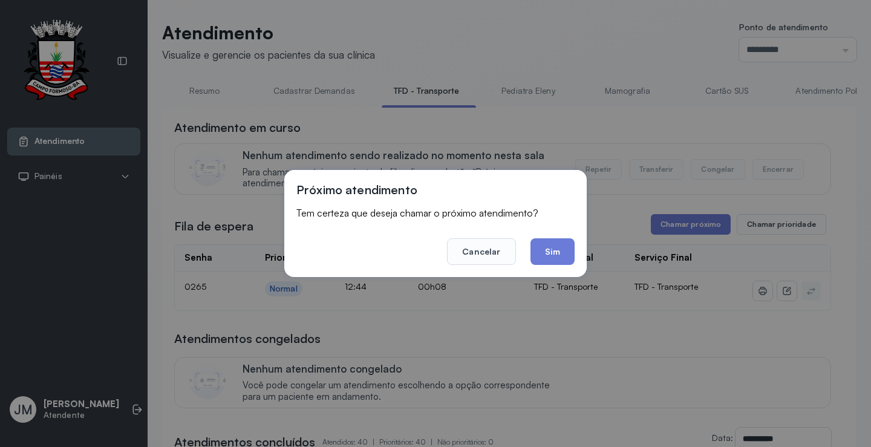
drag, startPoint x: 545, startPoint y: 257, endPoint x: 539, endPoint y: 238, distance: 19.5
click at [544, 249] on button "Sim" at bounding box center [553, 251] width 44 height 27
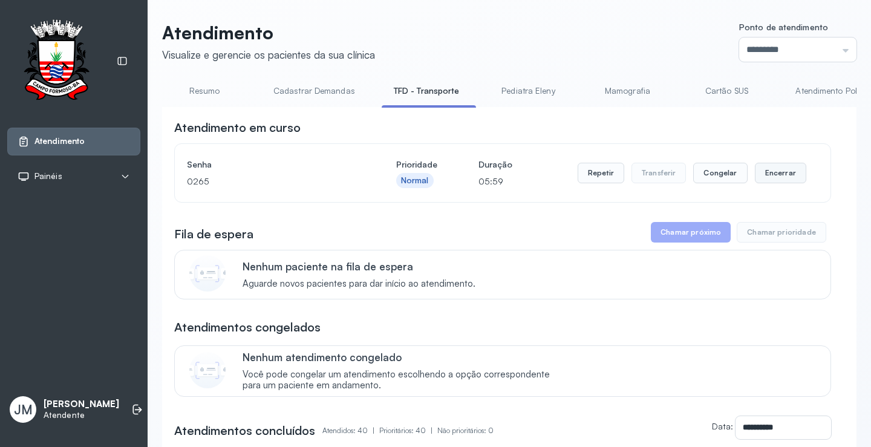
click at [780, 177] on button "Encerrar" at bounding box center [780, 173] width 51 height 21
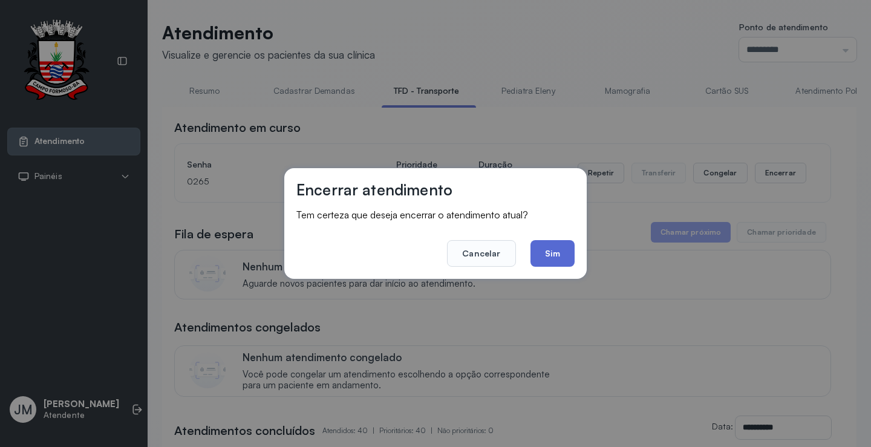
click at [555, 252] on button "Sim" at bounding box center [553, 253] width 44 height 27
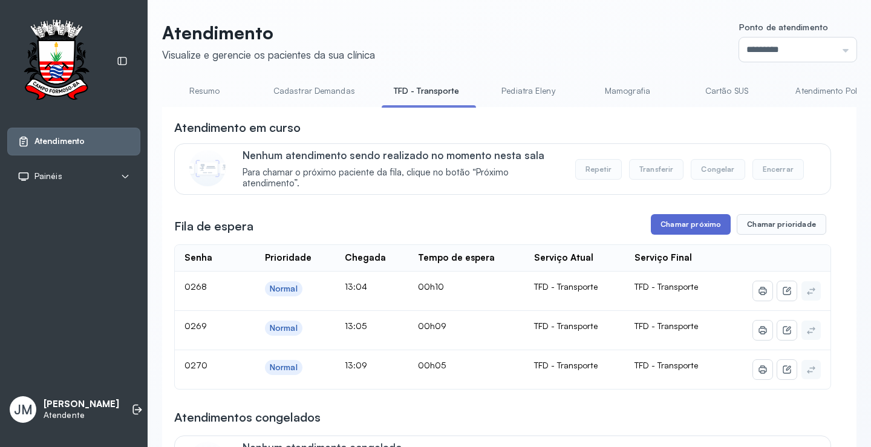
click at [696, 224] on button "Chamar próximo" at bounding box center [691, 224] width 80 height 21
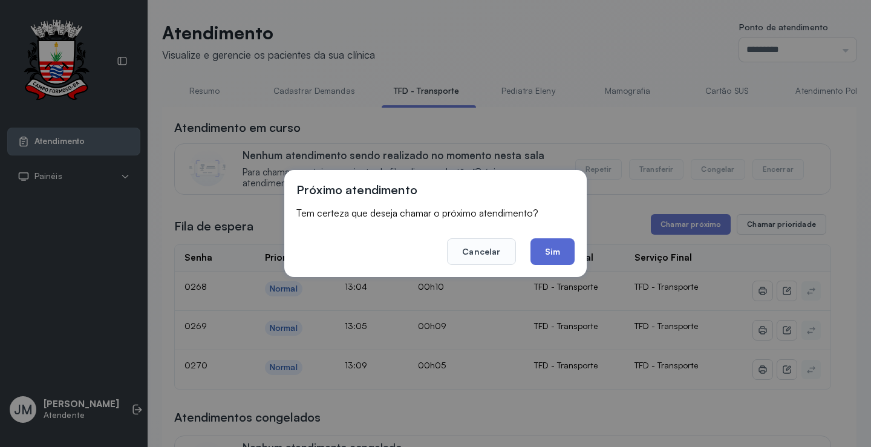
click at [558, 254] on button "Sim" at bounding box center [553, 251] width 44 height 27
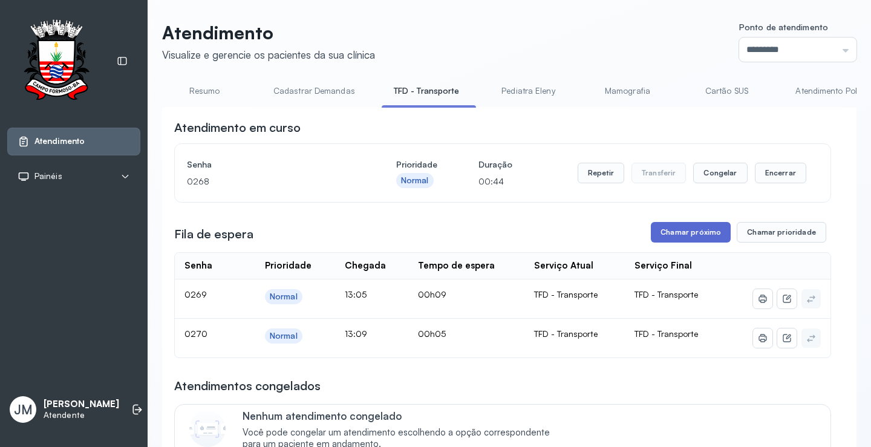
click at [715, 229] on button "Chamar próximo" at bounding box center [691, 232] width 80 height 21
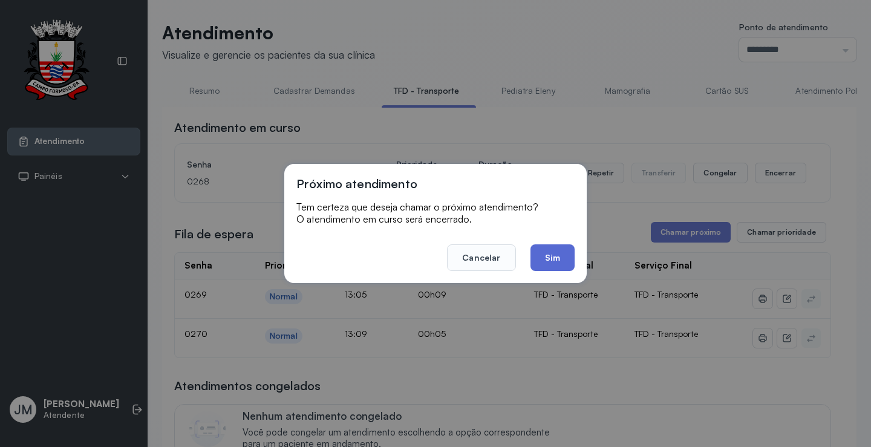
click at [555, 262] on button "Sim" at bounding box center [553, 257] width 44 height 27
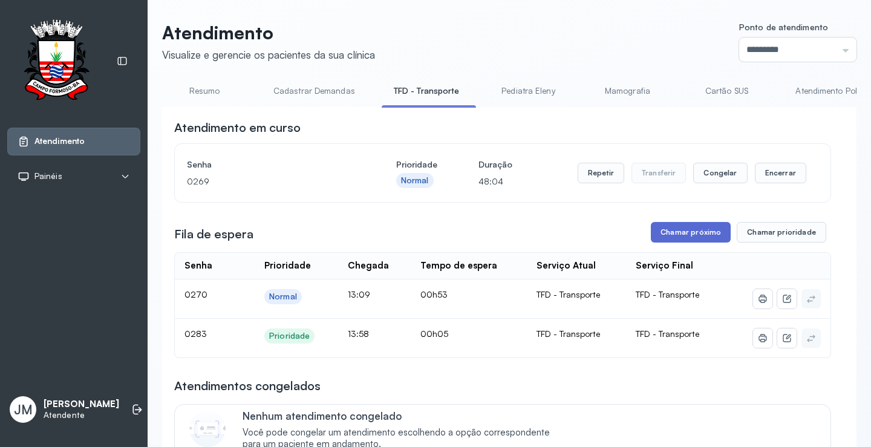
click at [662, 235] on button "Chamar próximo" at bounding box center [691, 232] width 80 height 21
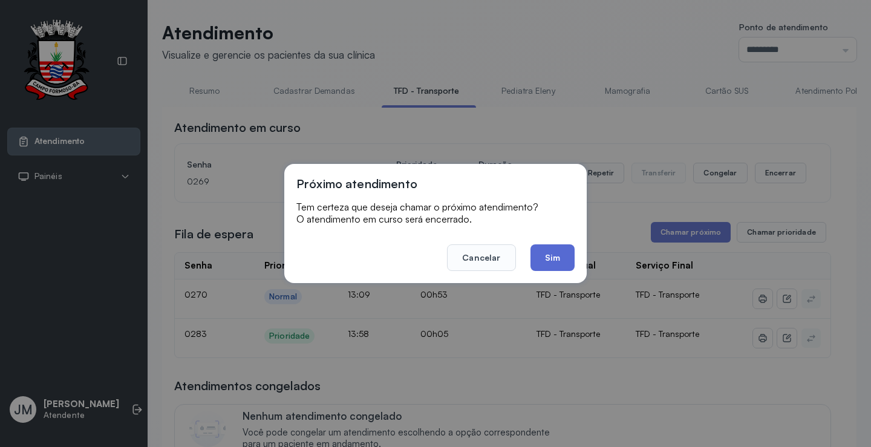
click at [549, 250] on button "Sim" at bounding box center [553, 257] width 44 height 27
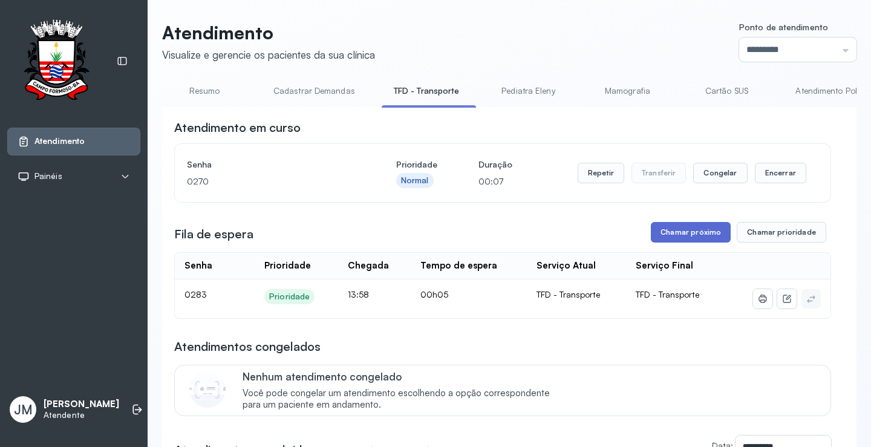
click at [709, 236] on button "Chamar próximo" at bounding box center [691, 232] width 80 height 21
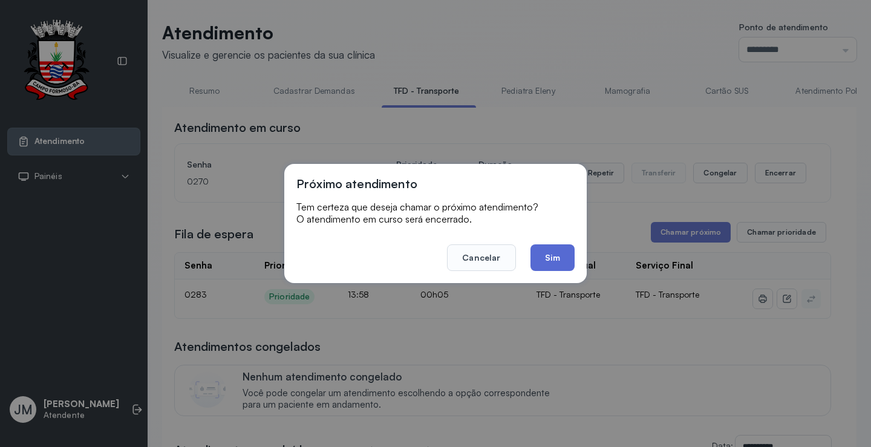
click at [543, 257] on button "Sim" at bounding box center [553, 257] width 44 height 27
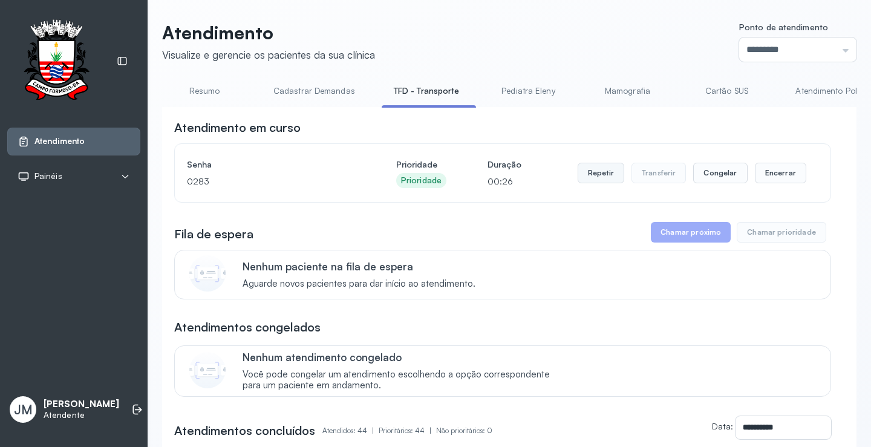
click at [592, 173] on button "Repetir" at bounding box center [601, 173] width 47 height 21
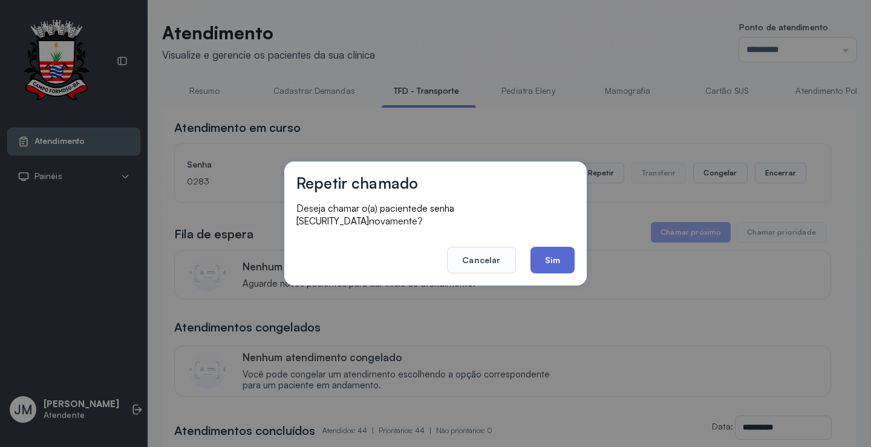
click at [542, 255] on button "Sim" at bounding box center [553, 260] width 44 height 27
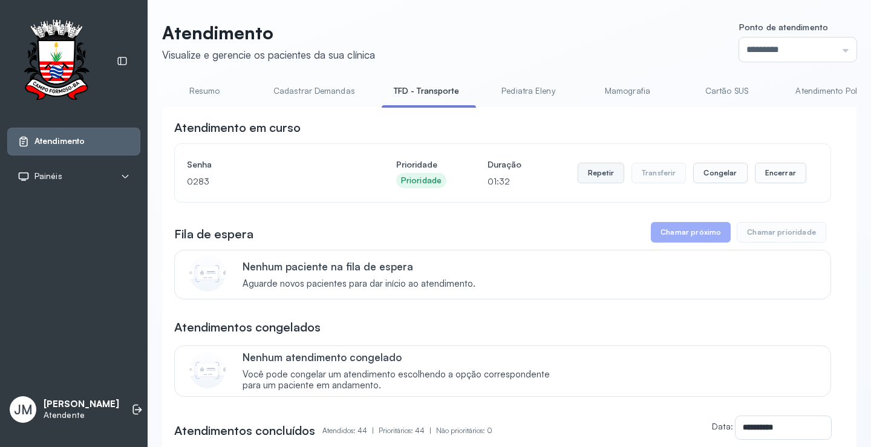
click at [590, 167] on button "Repetir" at bounding box center [601, 173] width 47 height 21
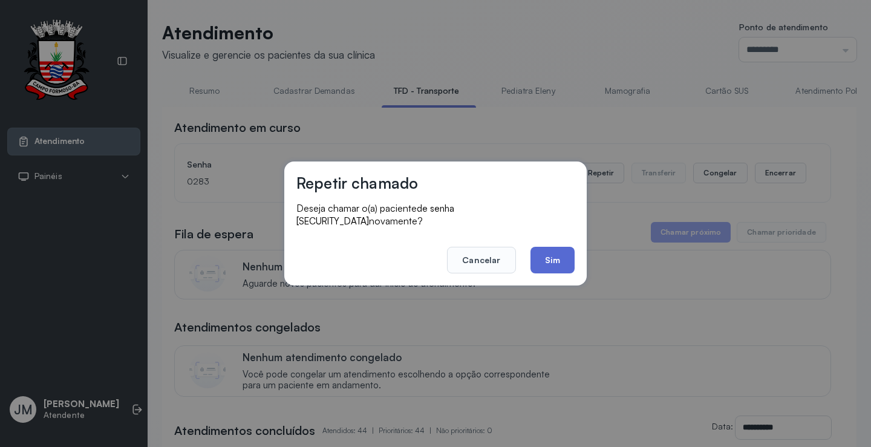
click at [566, 248] on button "Sim" at bounding box center [553, 260] width 44 height 27
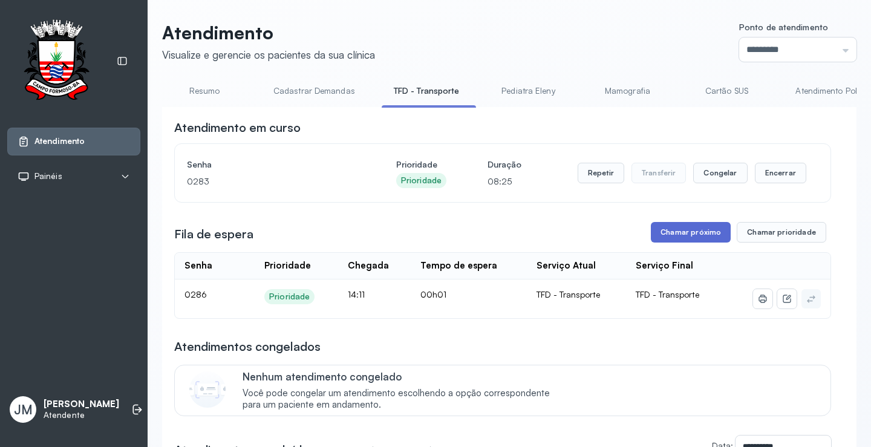
click at [653, 235] on button "Chamar próximo" at bounding box center [691, 232] width 80 height 21
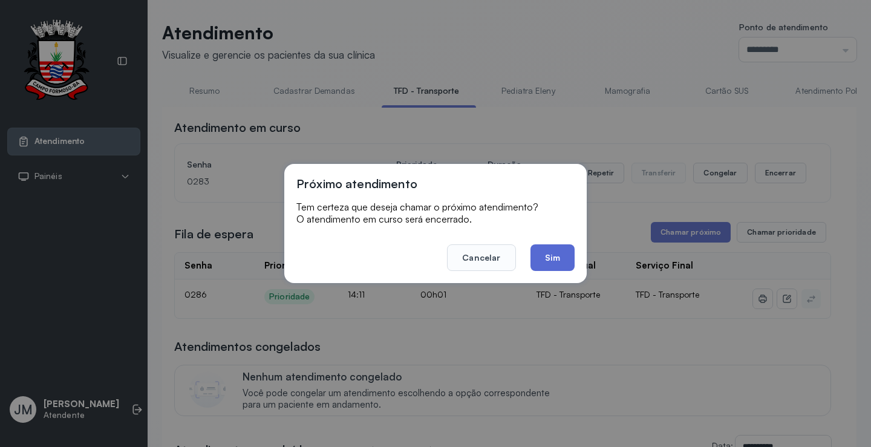
click at [549, 252] on button "Sim" at bounding box center [553, 257] width 44 height 27
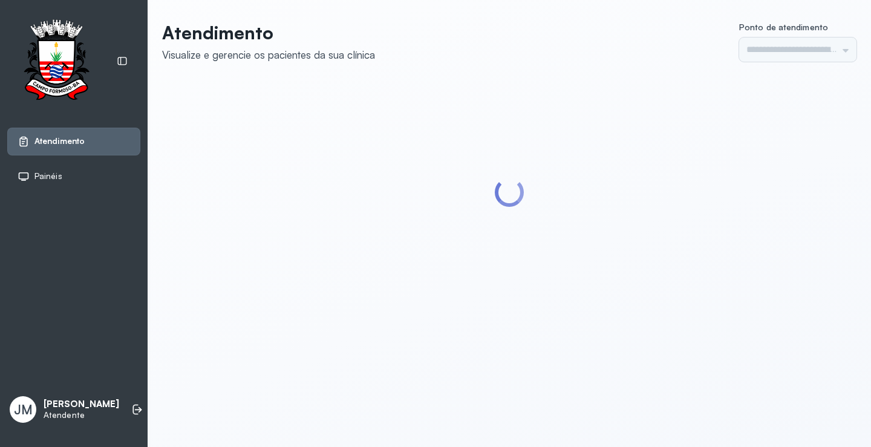
type input "*********"
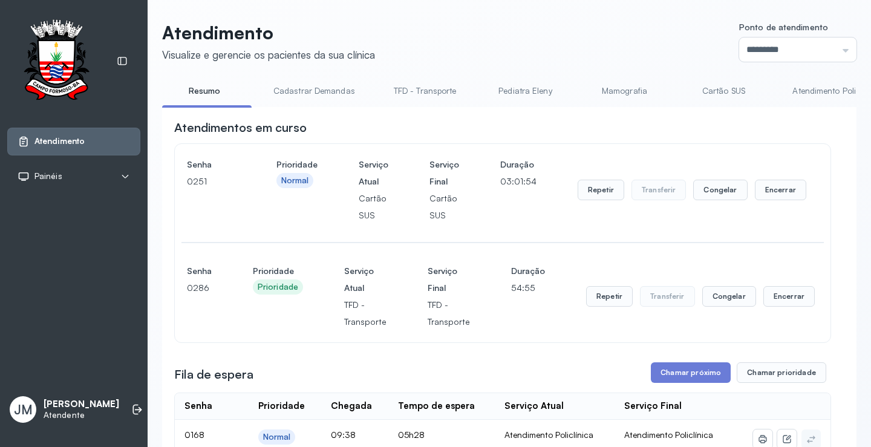
click at [414, 90] on link "TFD - Transporte" at bounding box center [425, 91] width 87 height 20
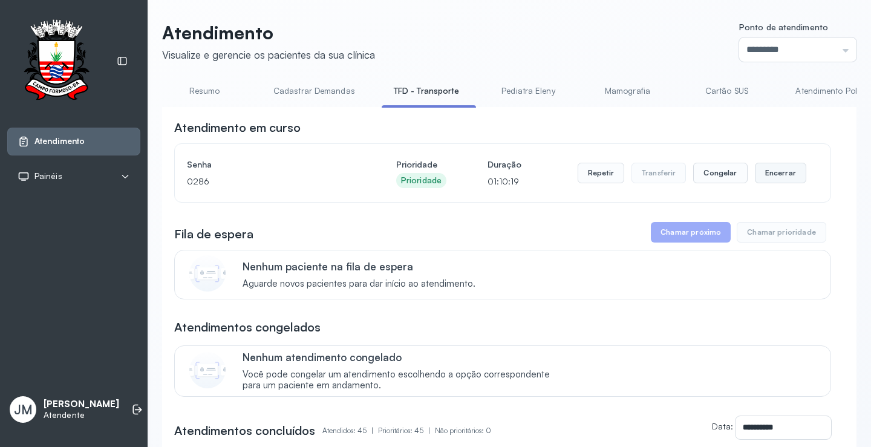
click at [755, 175] on button "Encerrar" at bounding box center [780, 173] width 51 height 21
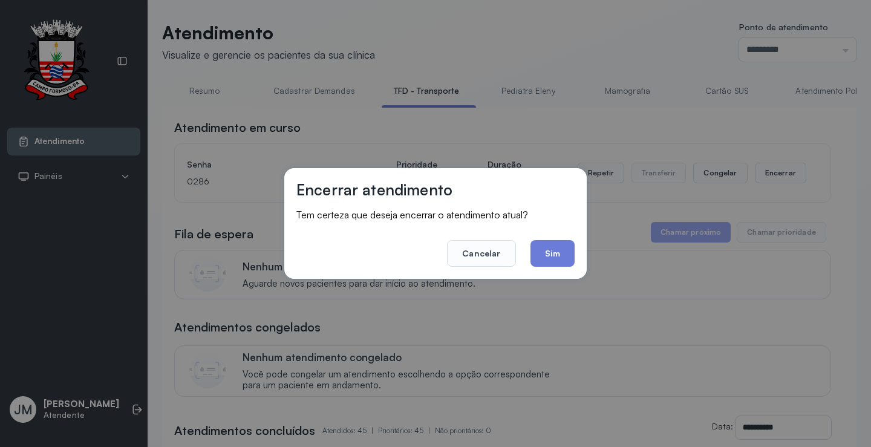
drag, startPoint x: 561, startPoint y: 246, endPoint x: 551, endPoint y: 240, distance: 12.3
click at [557, 244] on button "Sim" at bounding box center [553, 253] width 44 height 27
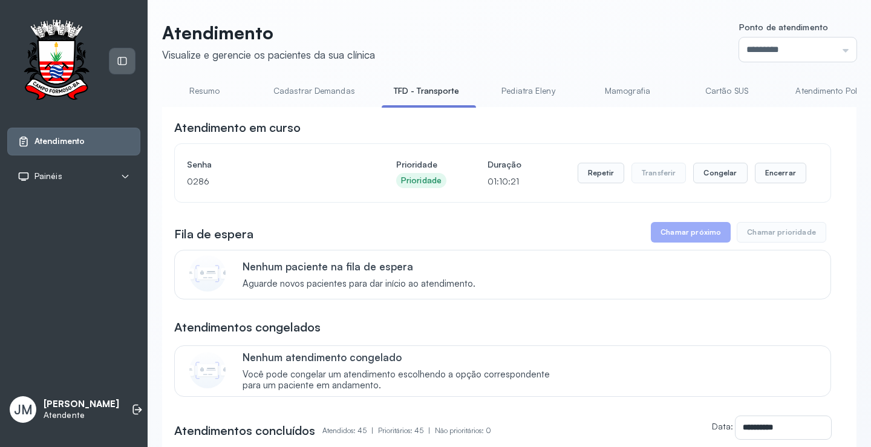
click at [117, 61] on icon at bounding box center [122, 61] width 11 height 11
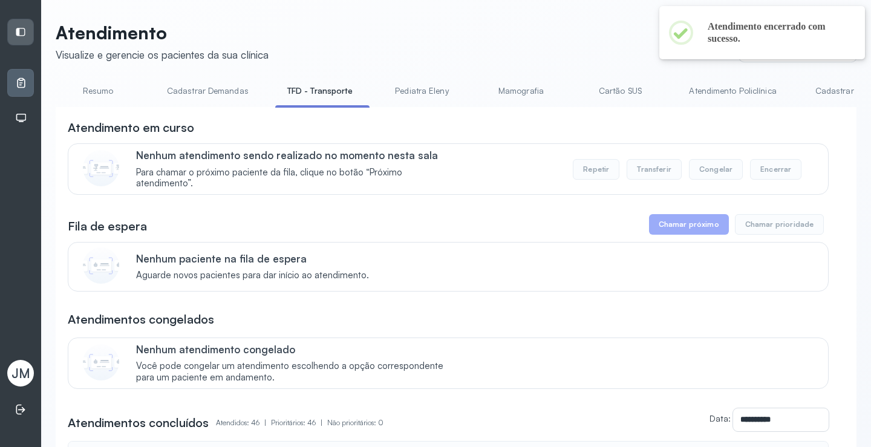
click at [218, 96] on link "Cadastrar Demandas" at bounding box center [208, 91] width 106 height 20
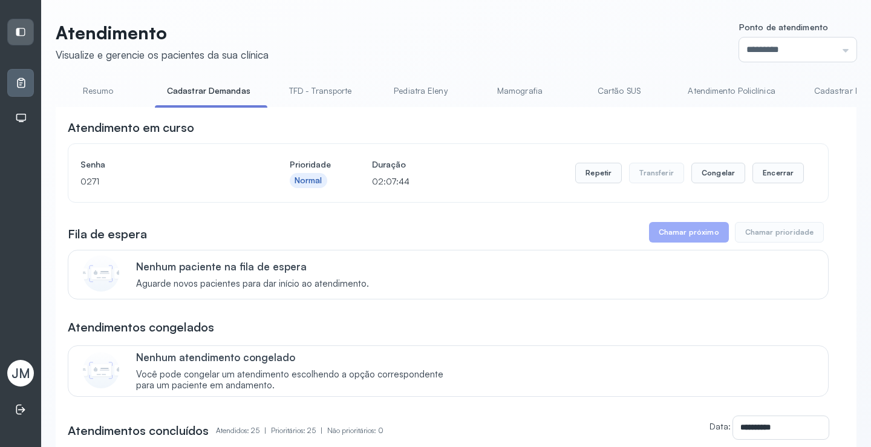
click at [112, 91] on link "Resumo" at bounding box center [98, 91] width 85 height 20
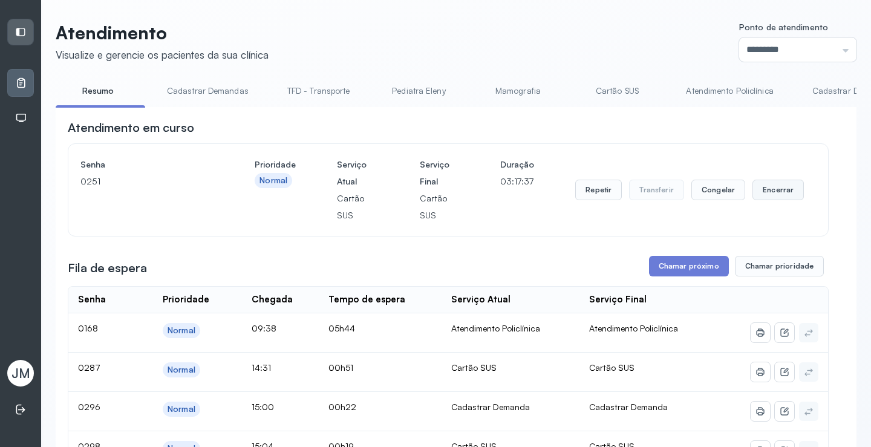
click at [780, 197] on button "Encerrar" at bounding box center [778, 190] width 51 height 21
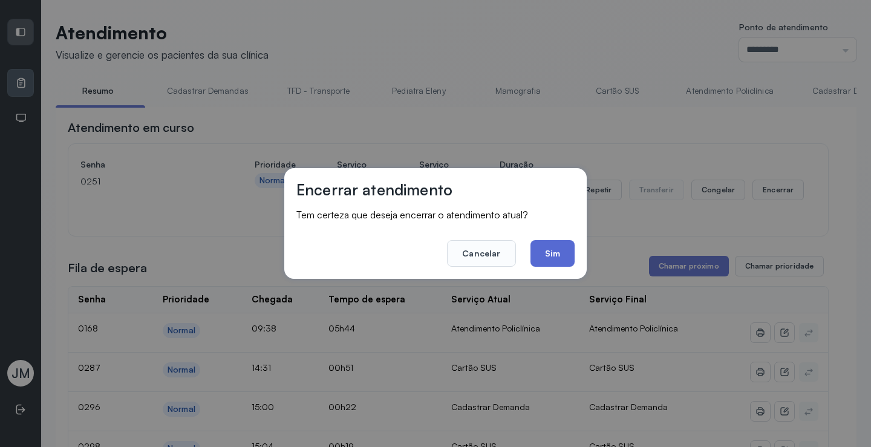
click at [558, 256] on button "Sim" at bounding box center [553, 253] width 44 height 27
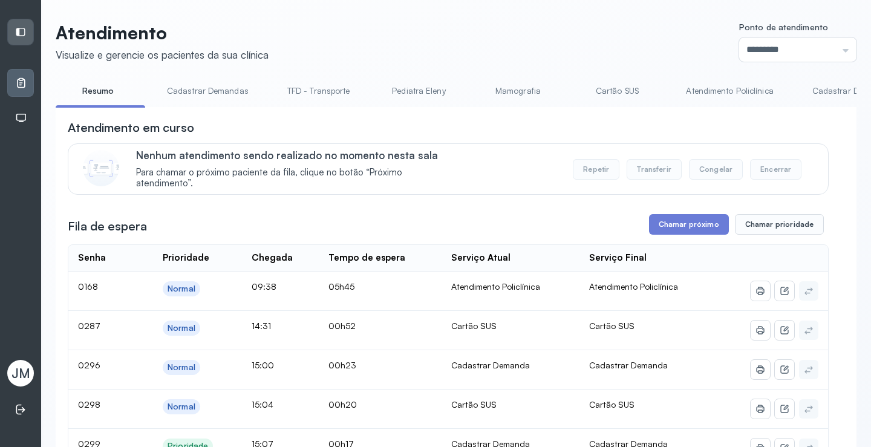
click at [338, 97] on link "TFD - Transporte" at bounding box center [318, 91] width 87 height 20
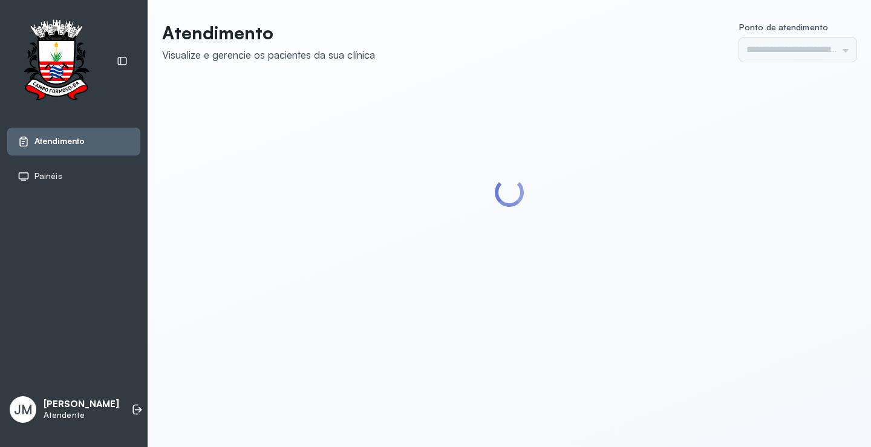
type input "*********"
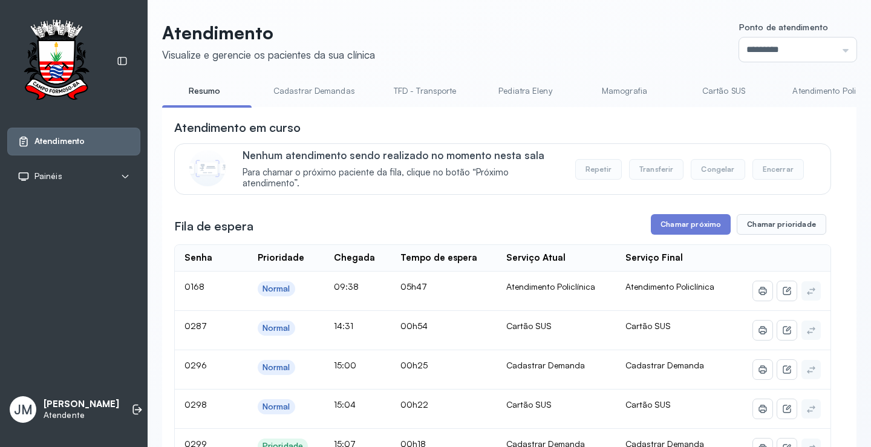
click at [402, 81] on link "TFD - Transporte" at bounding box center [425, 91] width 87 height 20
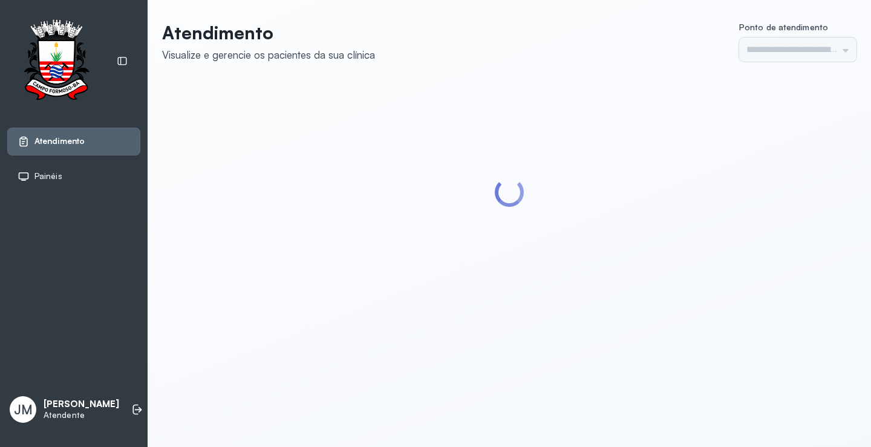
type input "*********"
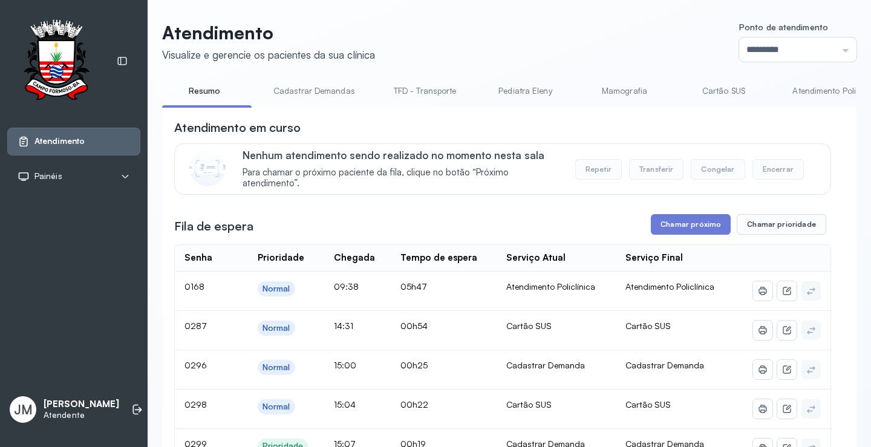
click at [432, 90] on link "TFD - Transporte" at bounding box center [425, 91] width 87 height 20
